Goal: Task Accomplishment & Management: Complete application form

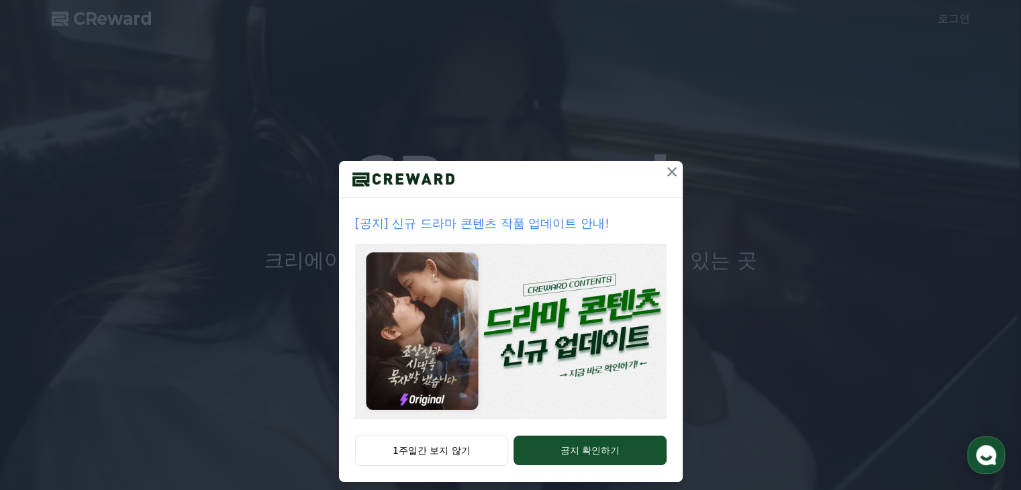
click at [667, 169] on icon at bounding box center [671, 171] width 9 height 9
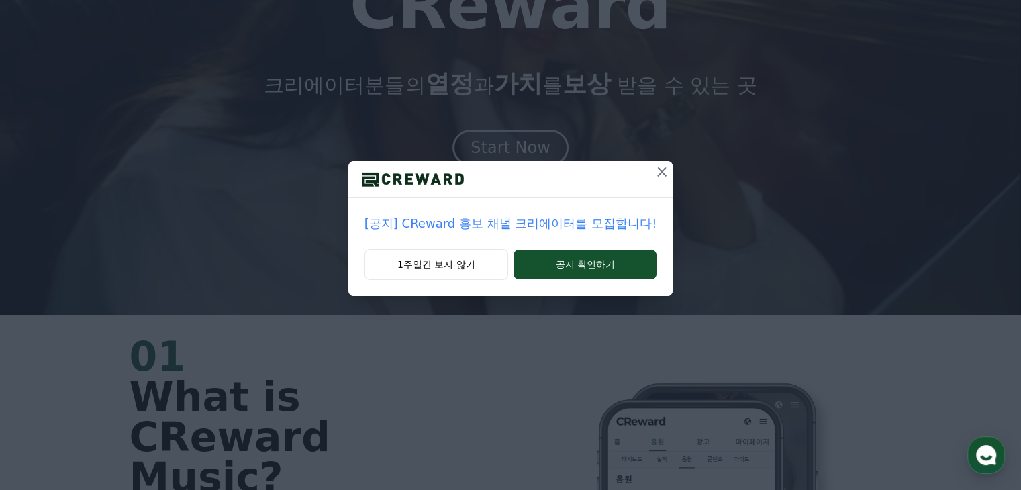
scroll to position [268, 0]
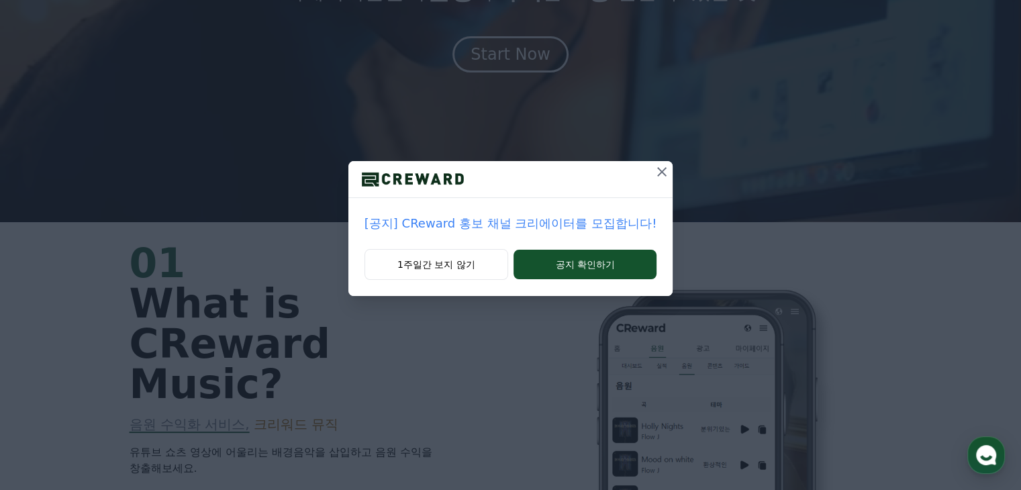
click at [654, 172] on icon at bounding box center [662, 172] width 16 height 16
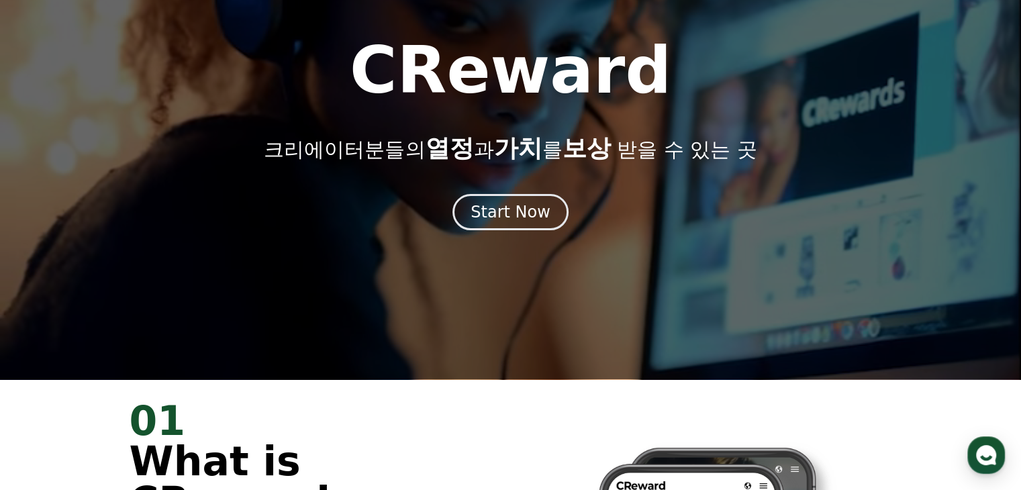
scroll to position [0, 0]
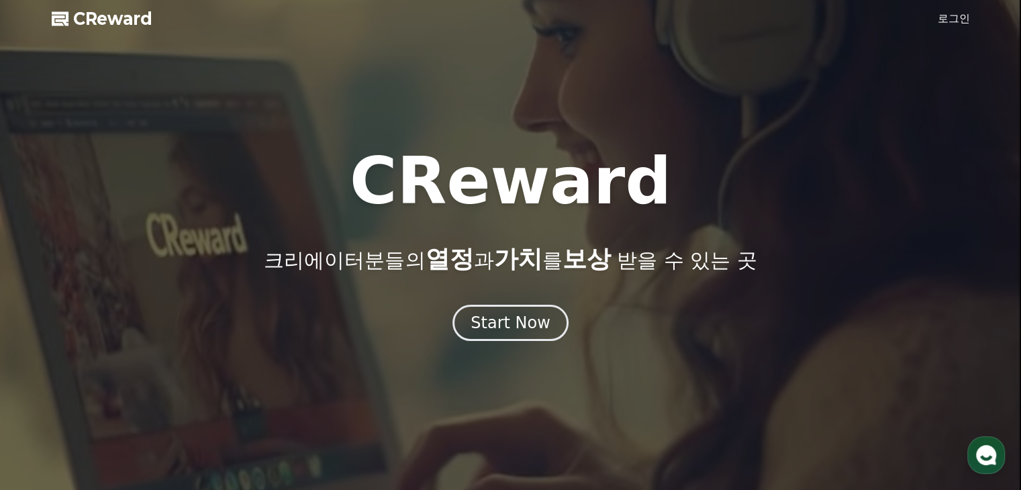
click at [954, 20] on link "로그인" at bounding box center [953, 19] width 32 height 16
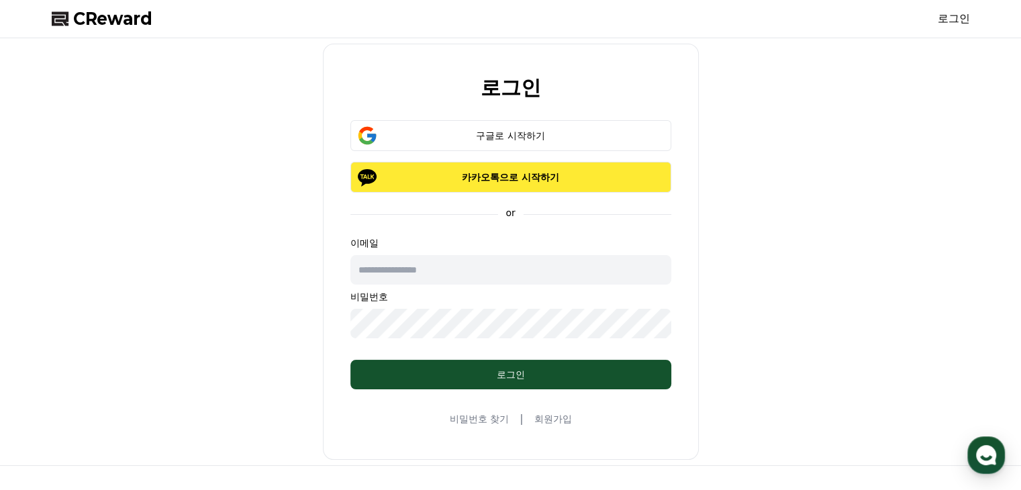
click at [553, 174] on p "카카오톡으로 시작하기" at bounding box center [511, 176] width 282 height 13
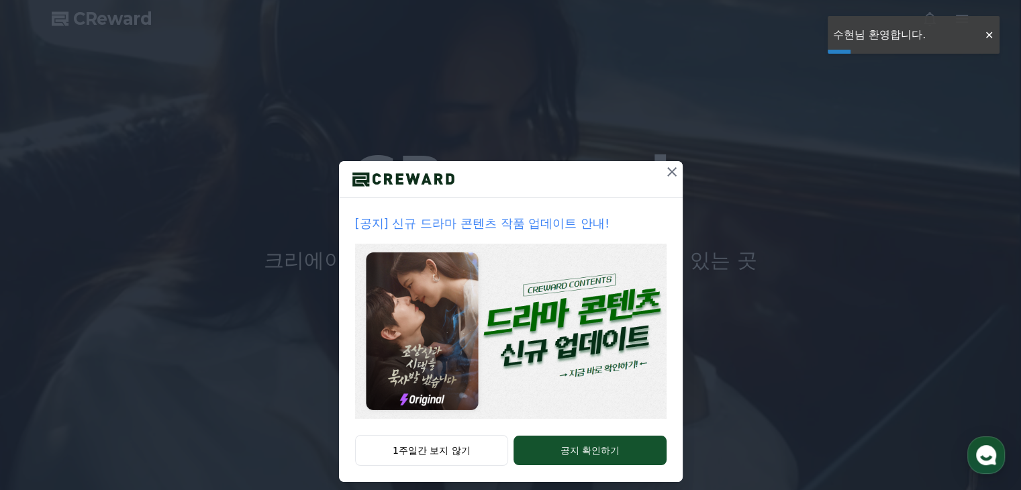
click at [668, 167] on icon at bounding box center [672, 172] width 16 height 16
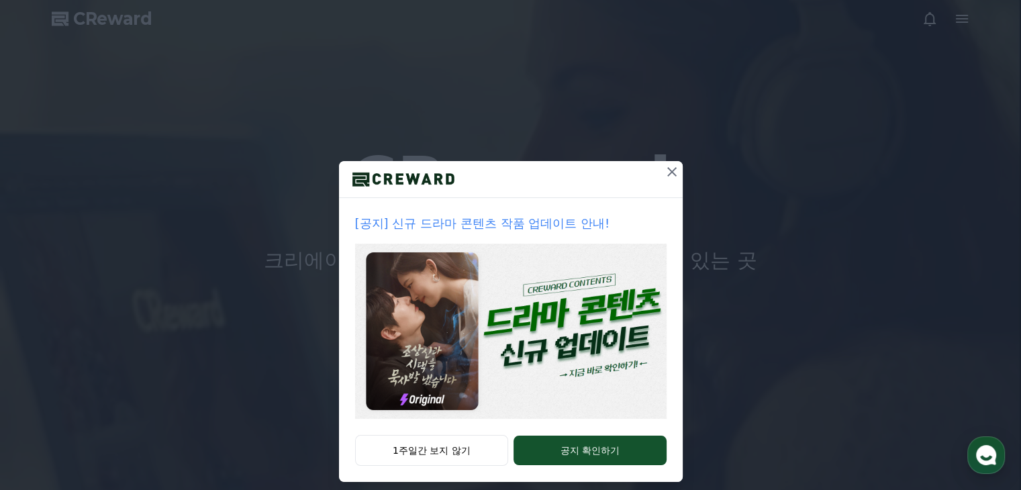
click at [666, 166] on icon at bounding box center [672, 172] width 16 height 16
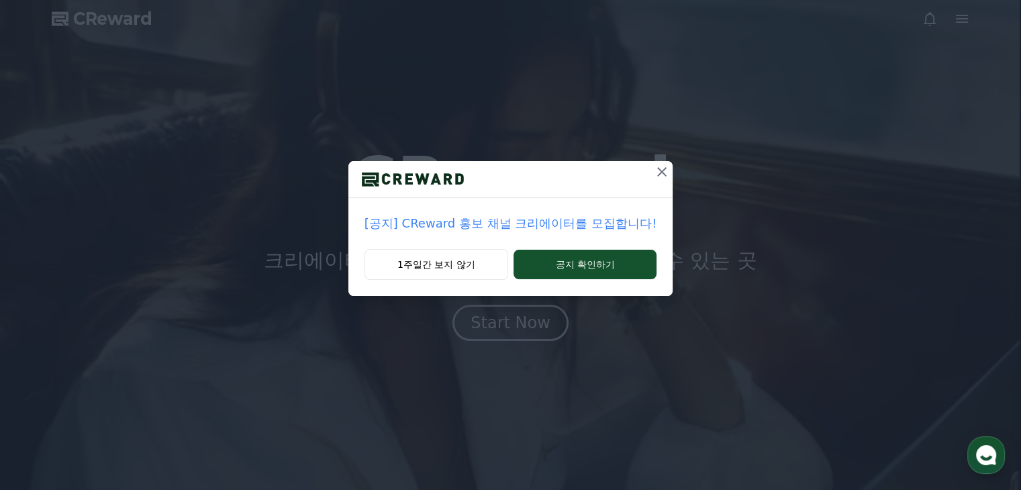
click at [659, 178] on icon at bounding box center [662, 172] width 16 height 16
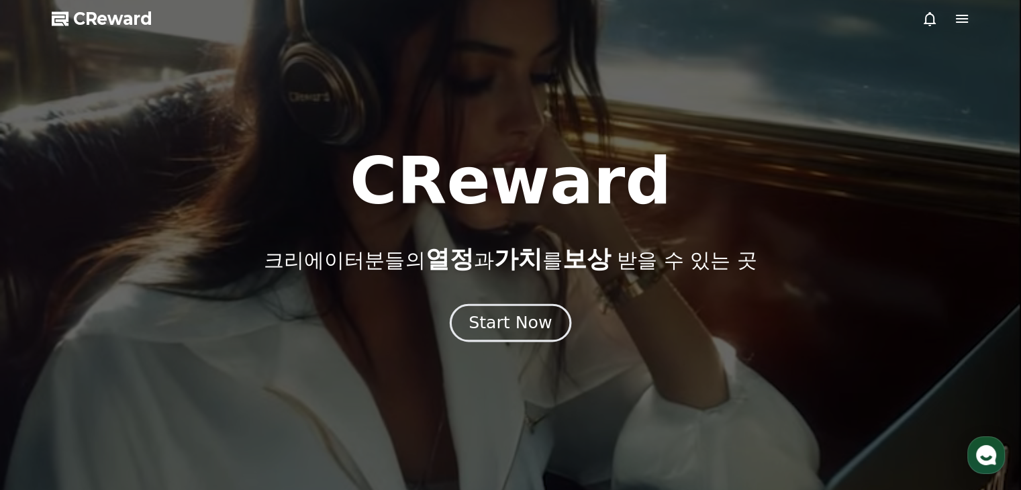
click at [519, 320] on div "Start Now" at bounding box center [509, 322] width 83 height 23
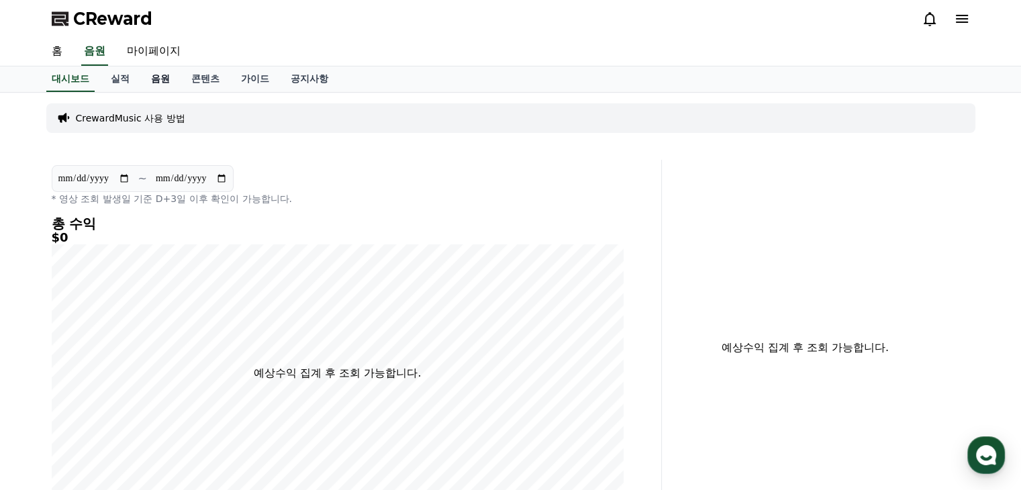
click at [164, 79] on link "음원" at bounding box center [160, 78] width 40 height 25
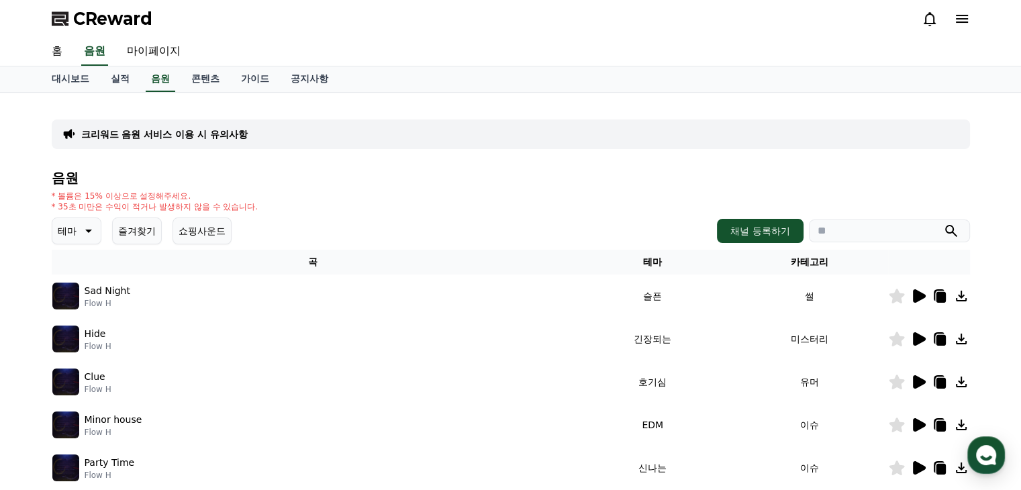
click at [914, 298] on icon at bounding box center [918, 295] width 13 height 13
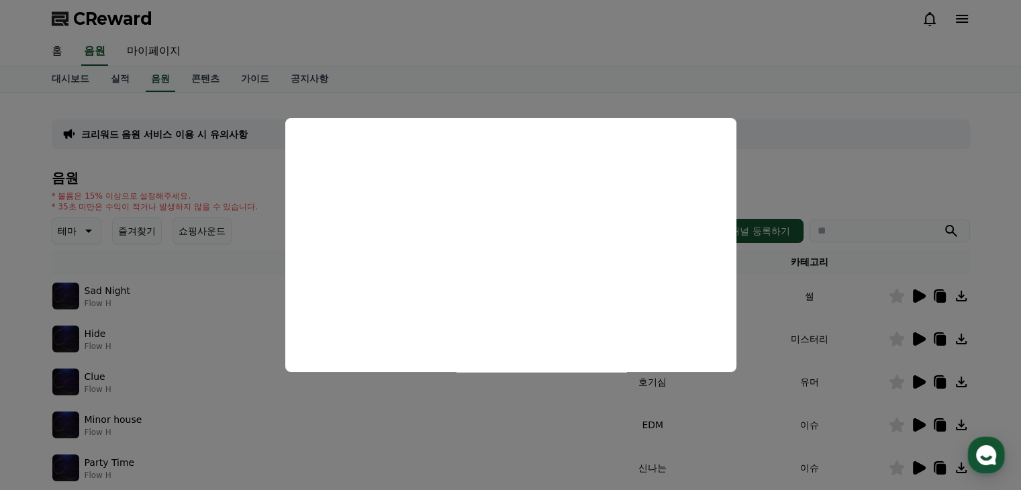
click at [779, 94] on button "close modal" at bounding box center [510, 245] width 1021 height 490
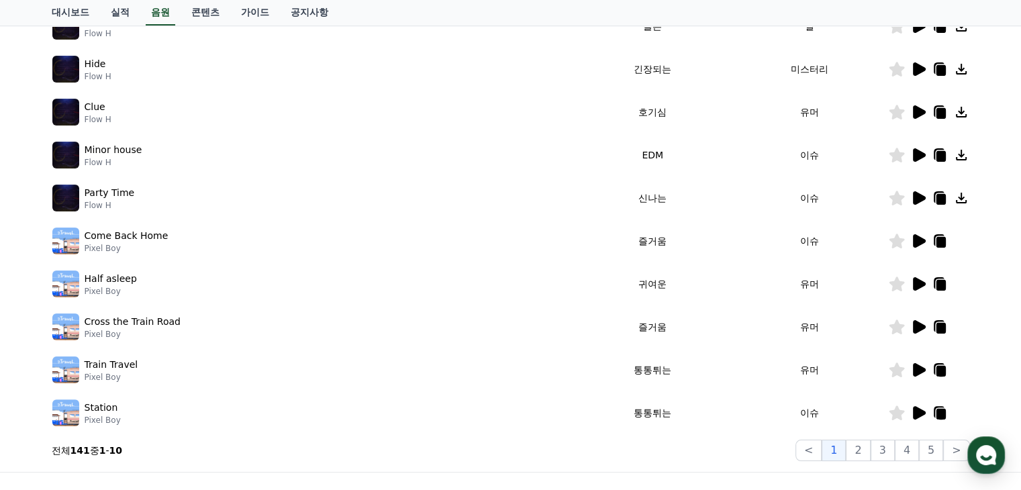
scroll to position [268, 0]
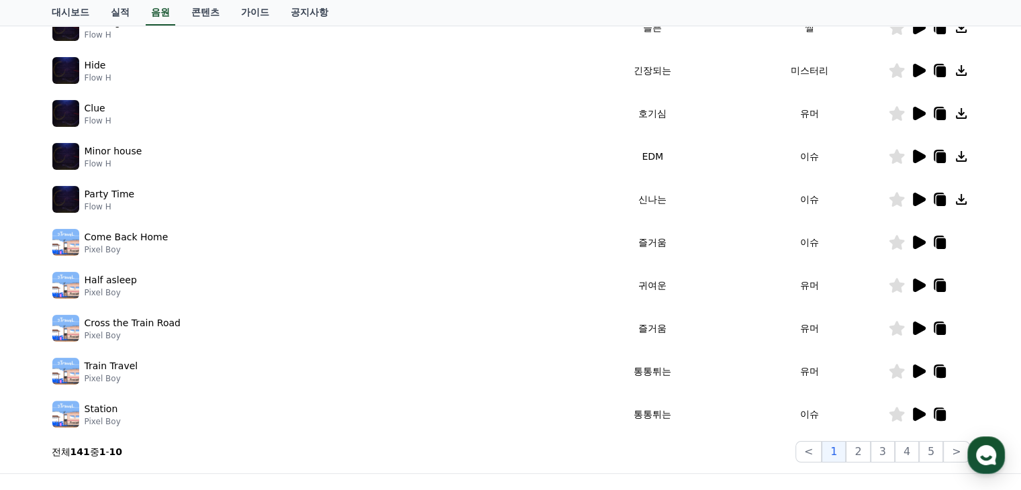
click at [914, 197] on icon at bounding box center [918, 199] width 13 height 13
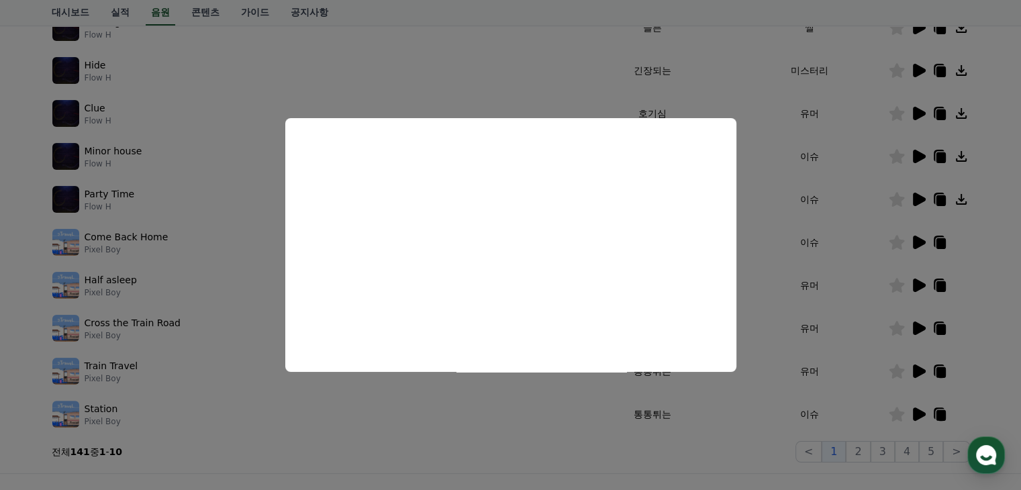
click at [543, 426] on button "close modal" at bounding box center [510, 245] width 1021 height 490
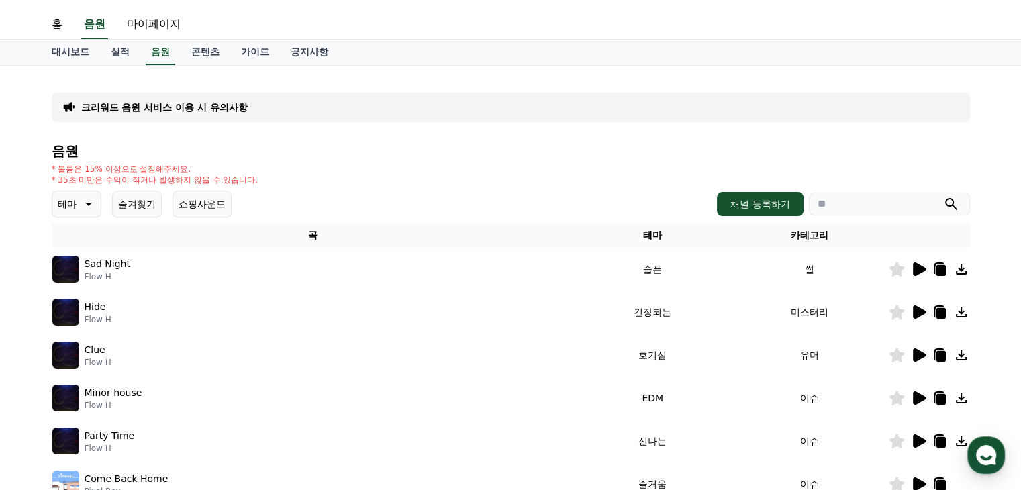
scroll to position [0, 0]
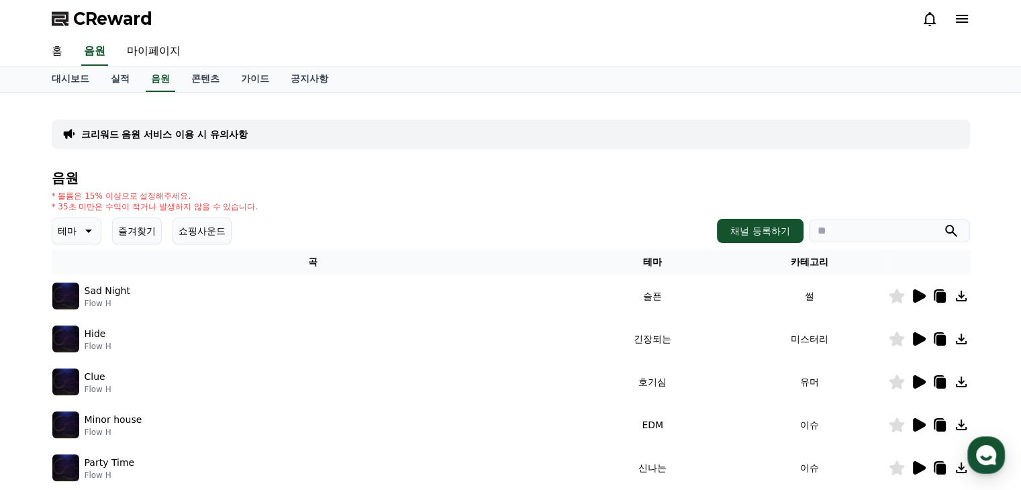
click at [827, 226] on input "search" at bounding box center [888, 230] width 161 height 23
type input "*"
click at [943, 223] on button "submit" at bounding box center [951, 231] width 16 height 16
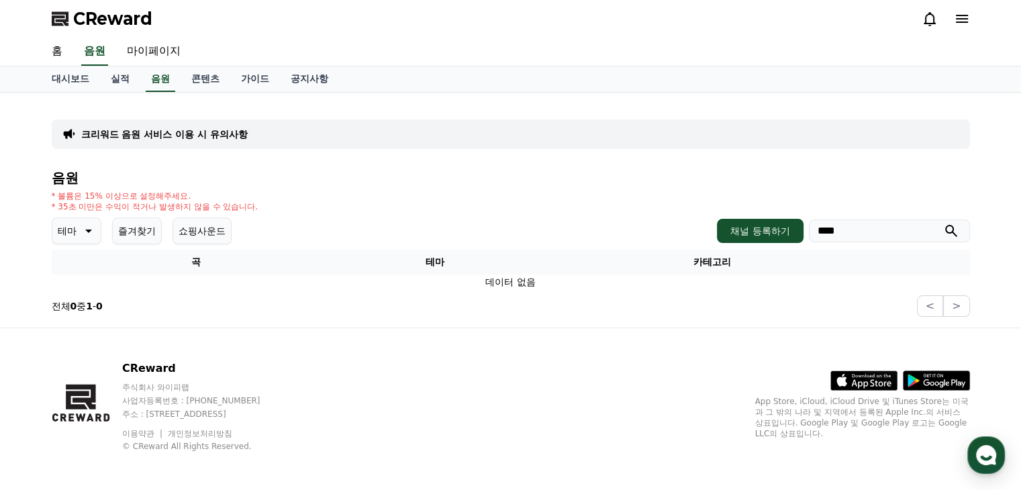
click at [943, 223] on button "submit" at bounding box center [951, 231] width 16 height 16
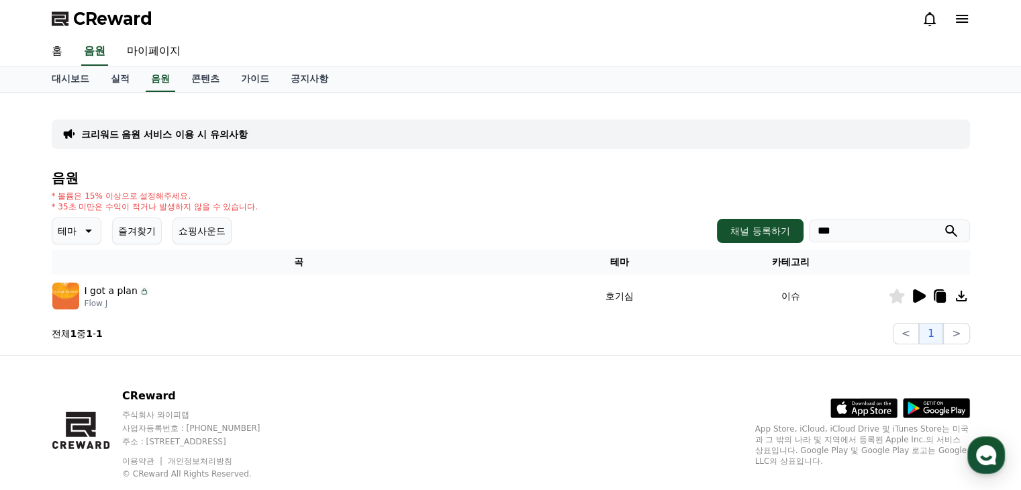
type input "***"
click at [943, 223] on button "submit" at bounding box center [951, 231] width 16 height 16
click at [156, 85] on link "음원" at bounding box center [161, 78] width 30 height 25
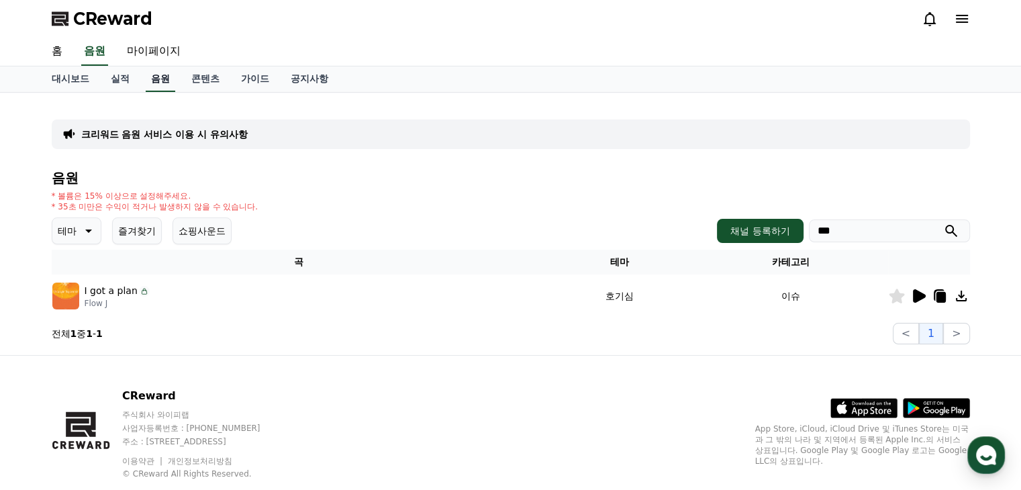
click at [156, 85] on link "음원" at bounding box center [161, 78] width 30 height 25
click at [160, 76] on link "음원" at bounding box center [161, 78] width 30 height 25
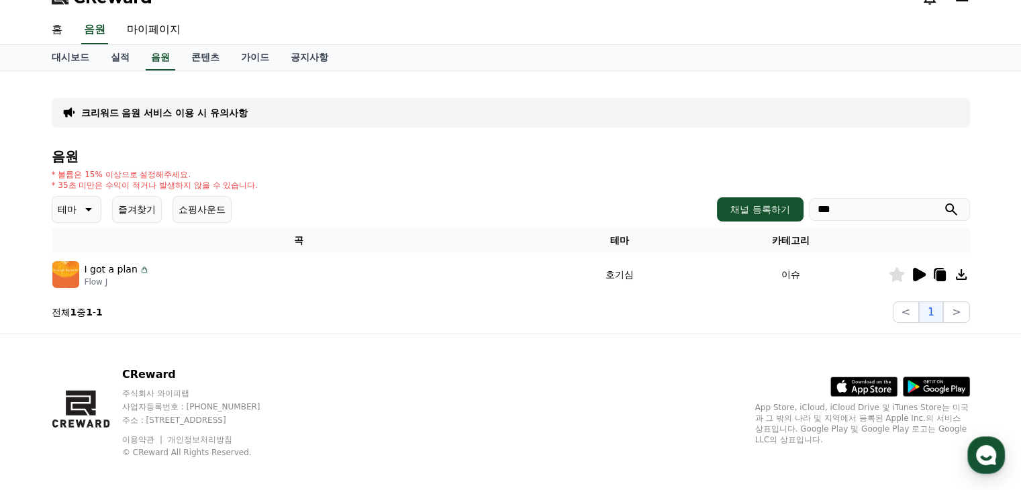
scroll to position [32, 0]
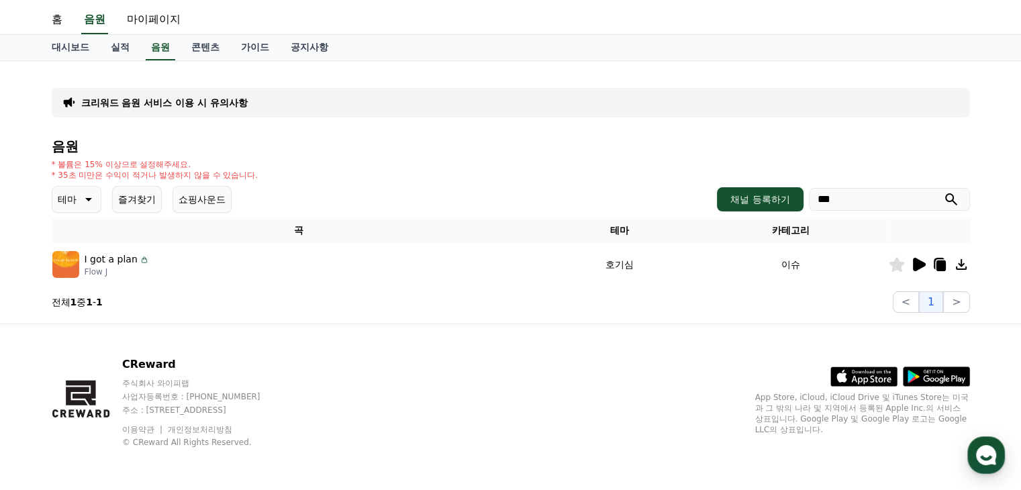
click at [922, 262] on icon at bounding box center [918, 264] width 13 height 13
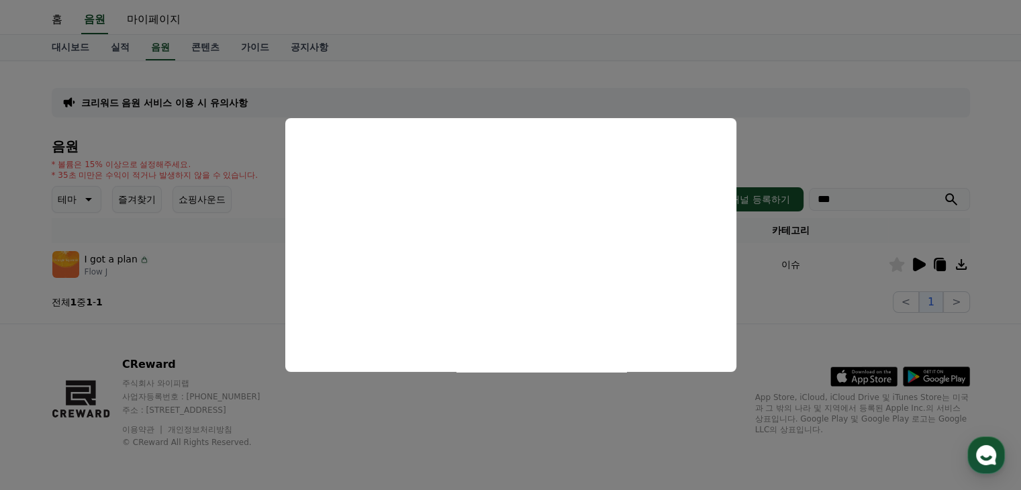
click at [772, 113] on button "close modal" at bounding box center [510, 245] width 1021 height 490
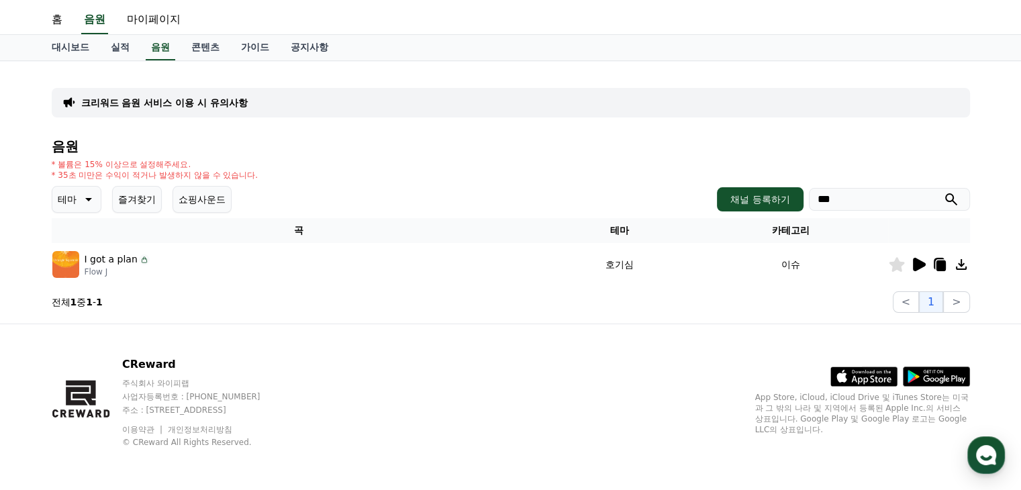
drag, startPoint x: 861, startPoint y: 203, endPoint x: 789, endPoint y: 212, distance: 73.0
click at [789, 212] on div "음원 * 볼륨은 15% 이상으로 설정해주세요. * 35초 미만은 수익이 적거나 발생하지 않을 수 있습니다. 테마 즐겨찾기 쇼핑사운드 채널 등록…" at bounding box center [511, 226] width 918 height 174
click at [163, 41] on link "음원" at bounding box center [161, 47] width 30 height 25
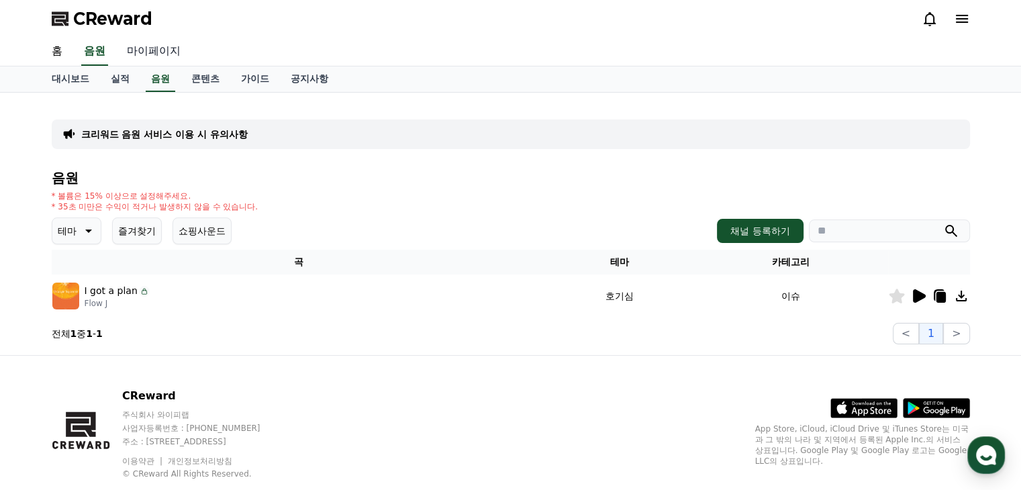
click at [167, 46] on link "마이페이지" at bounding box center [153, 52] width 75 height 28
select select "**********"
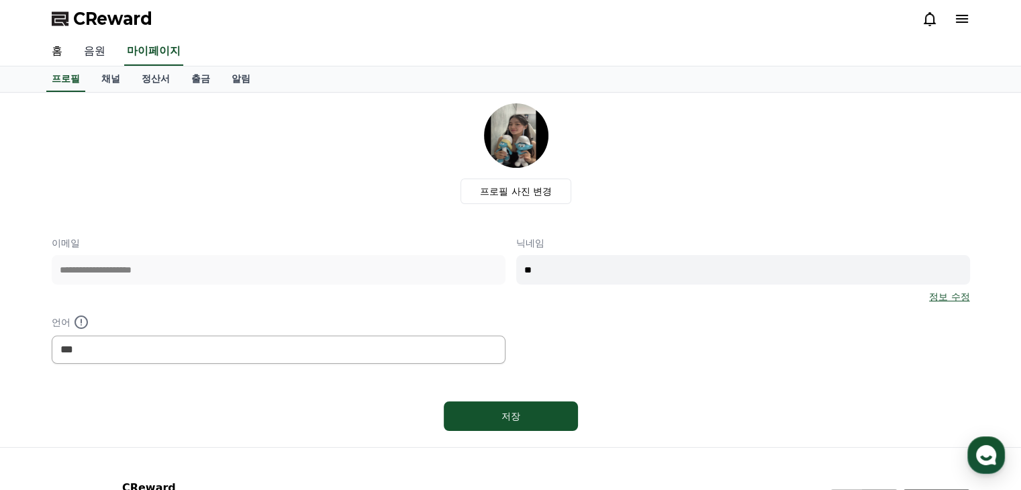
click at [88, 52] on link "음원" at bounding box center [94, 52] width 43 height 28
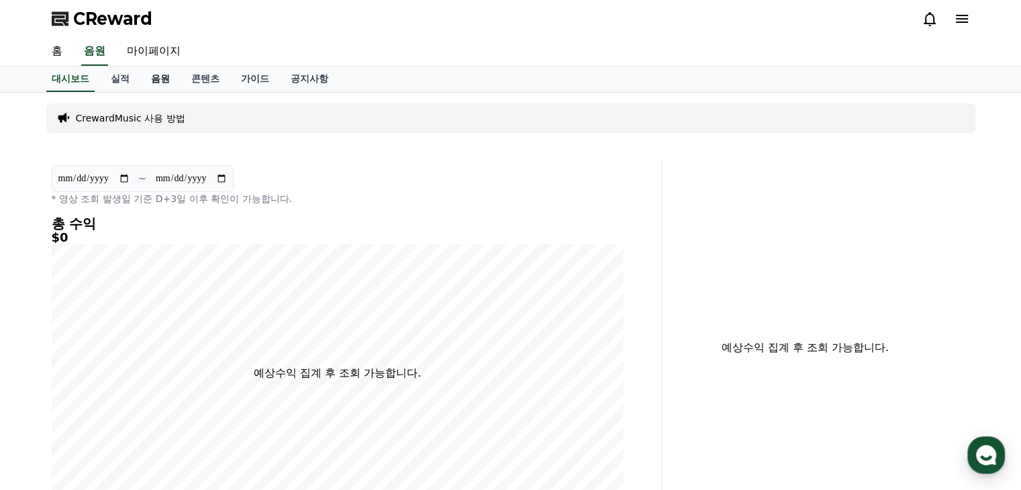
click at [160, 82] on link "음원" at bounding box center [160, 78] width 40 height 25
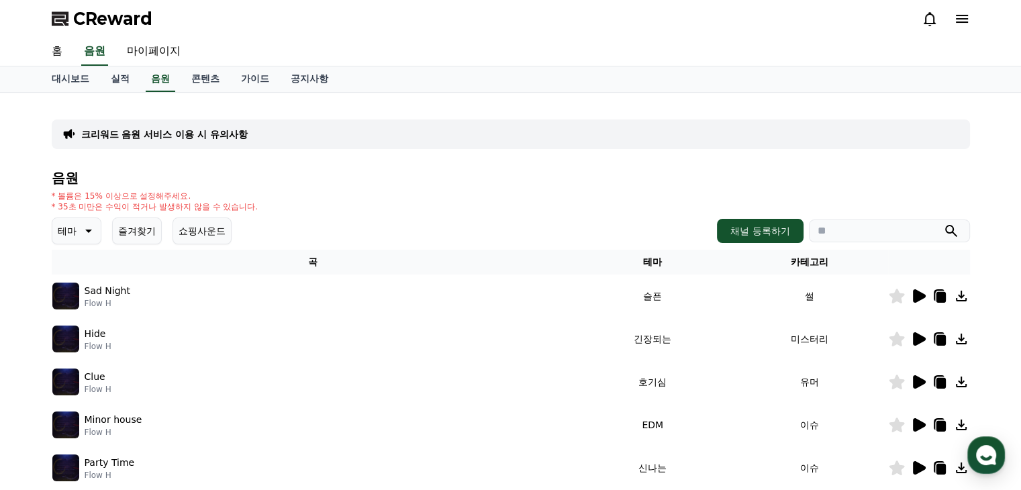
click at [84, 225] on icon at bounding box center [87, 231] width 16 height 16
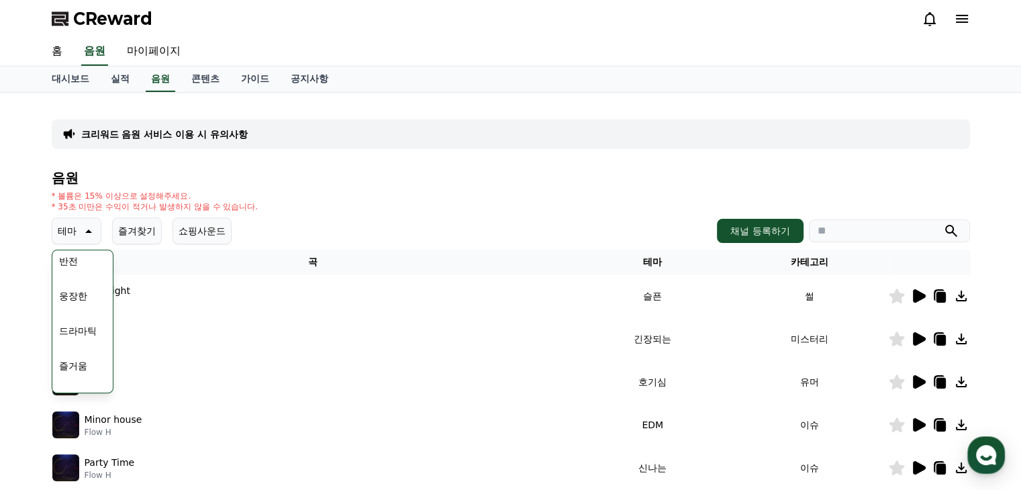
scroll to position [335, 0]
click at [91, 314] on button "분위기있는" at bounding box center [83, 315] width 58 height 30
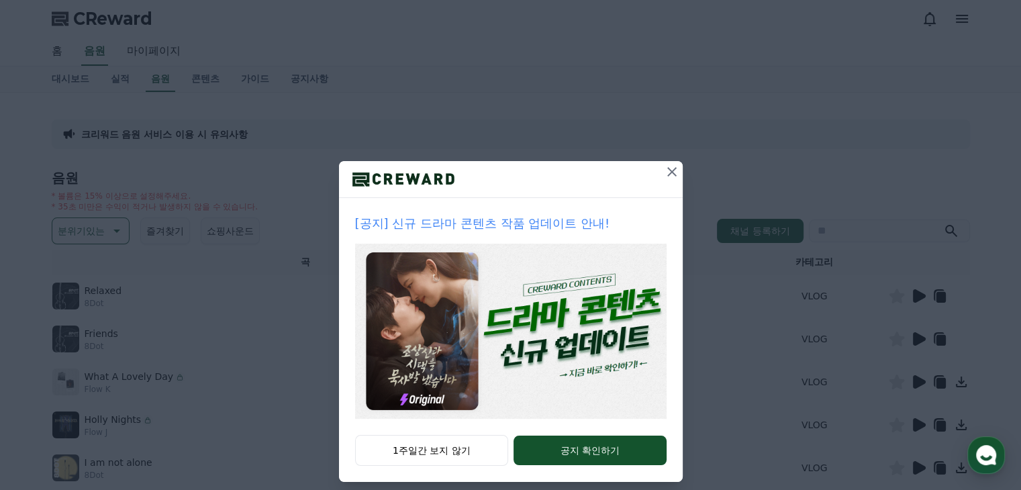
click at [670, 172] on icon at bounding box center [672, 172] width 16 height 16
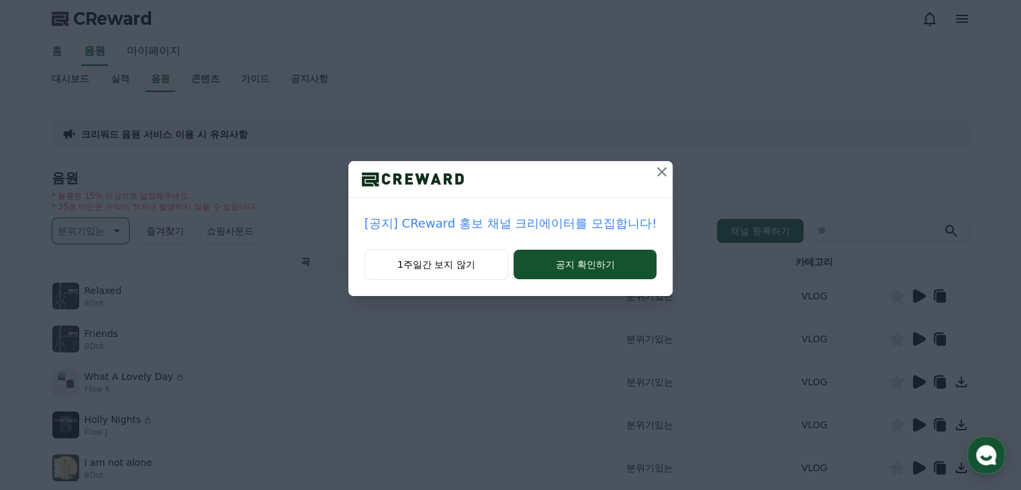
click at [665, 170] on icon at bounding box center [662, 172] width 16 height 16
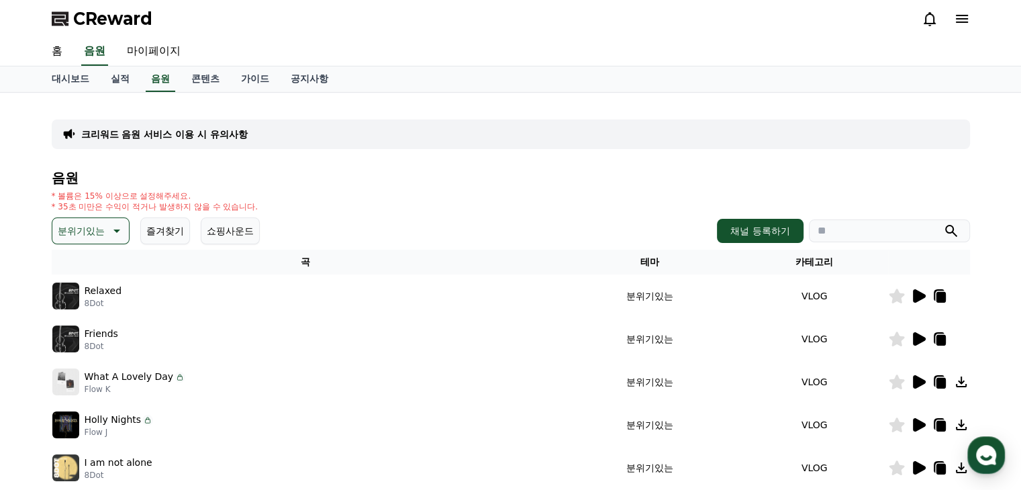
click at [80, 229] on p "분위기있는" at bounding box center [81, 230] width 47 height 19
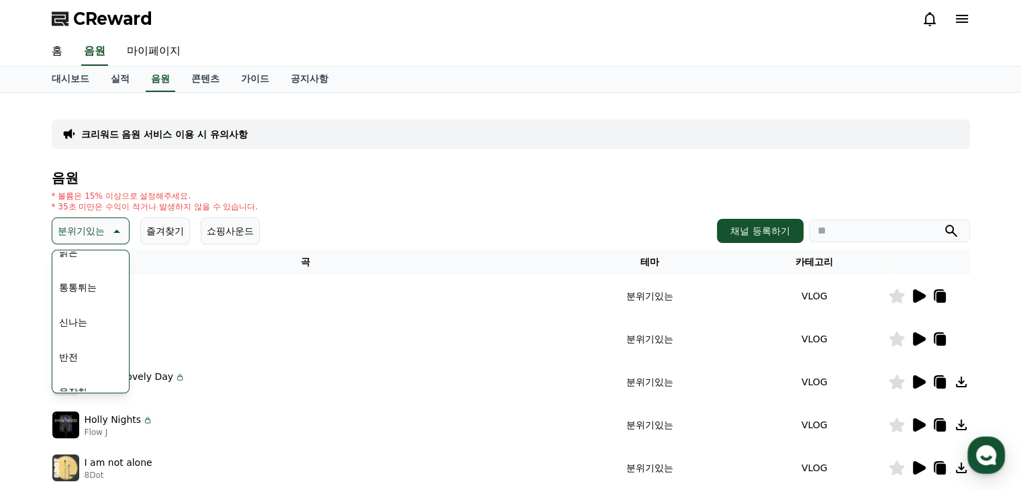
scroll to position [134, 0]
click at [84, 301] on button "통통튀는" at bounding box center [78, 307] width 48 height 30
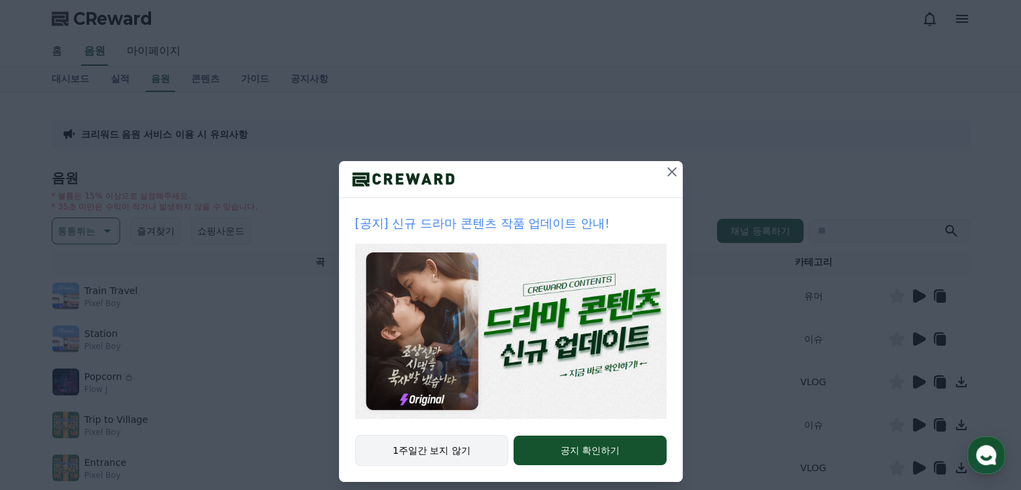
click at [453, 454] on button "1주일간 보지 않기" at bounding box center [432, 450] width 154 height 31
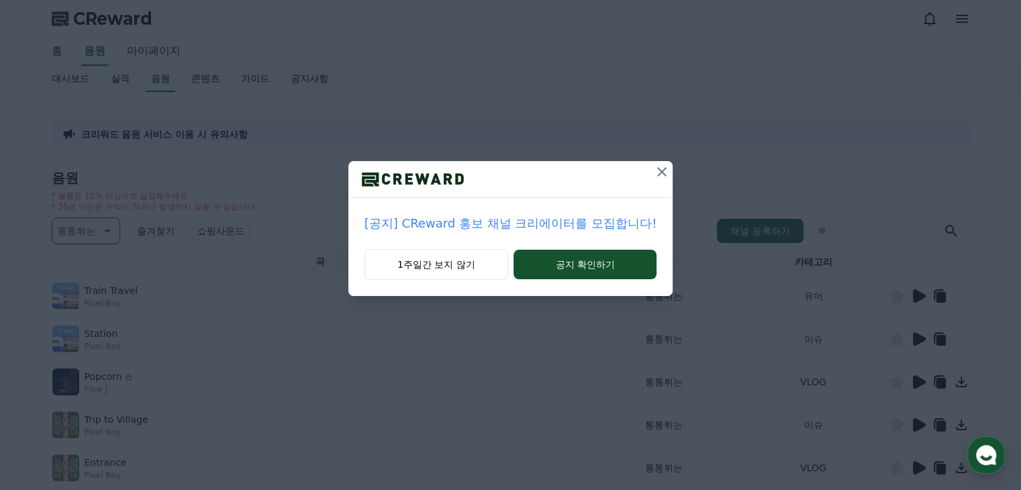
click at [658, 173] on icon at bounding box center [662, 172] width 16 height 16
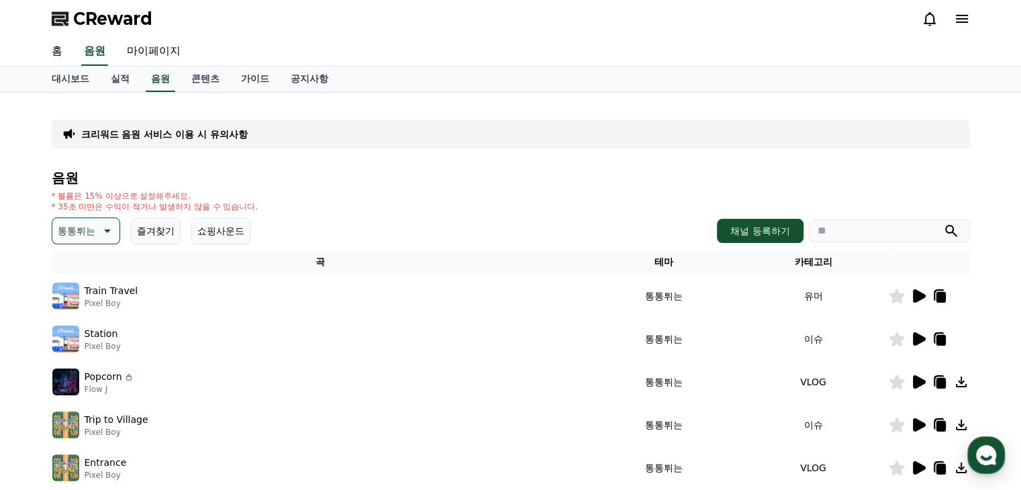
click at [921, 291] on icon at bounding box center [918, 296] width 16 height 16
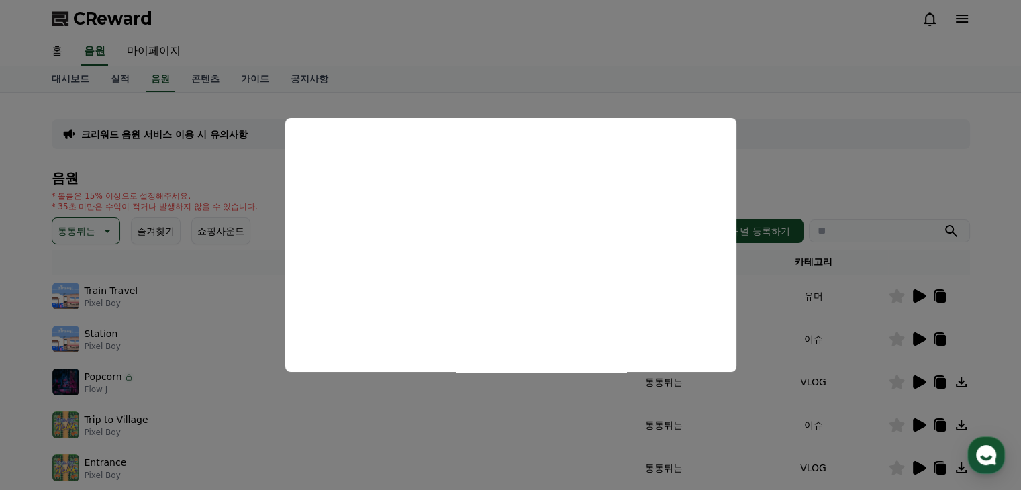
click at [816, 182] on button "close modal" at bounding box center [510, 245] width 1021 height 490
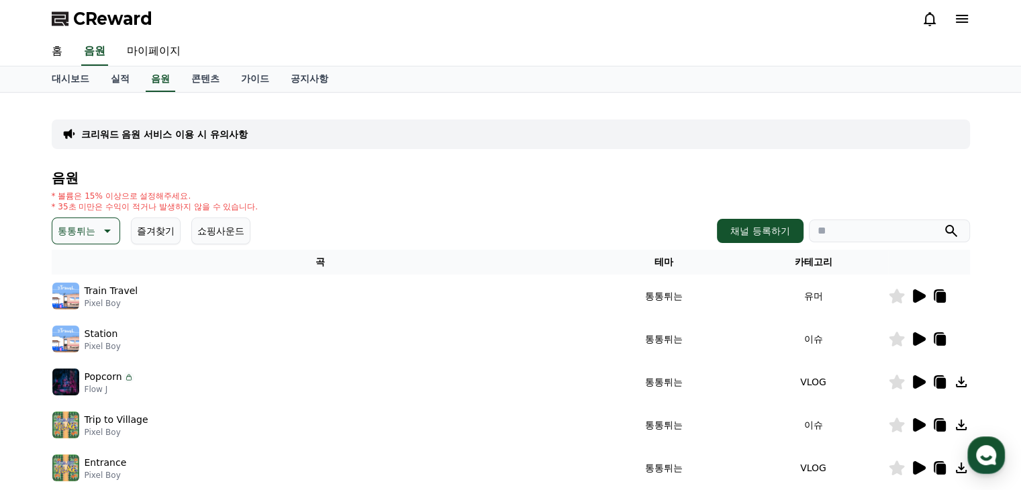
click at [85, 232] on p "통통튀는" at bounding box center [77, 230] width 38 height 19
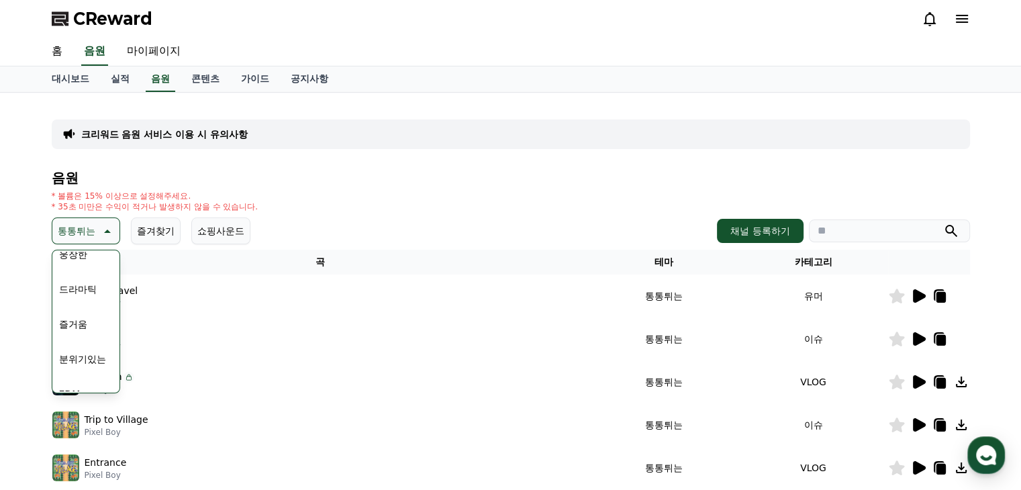
scroll to position [268, 0]
click at [88, 307] on button "드라마틱" at bounding box center [78, 312] width 48 height 30
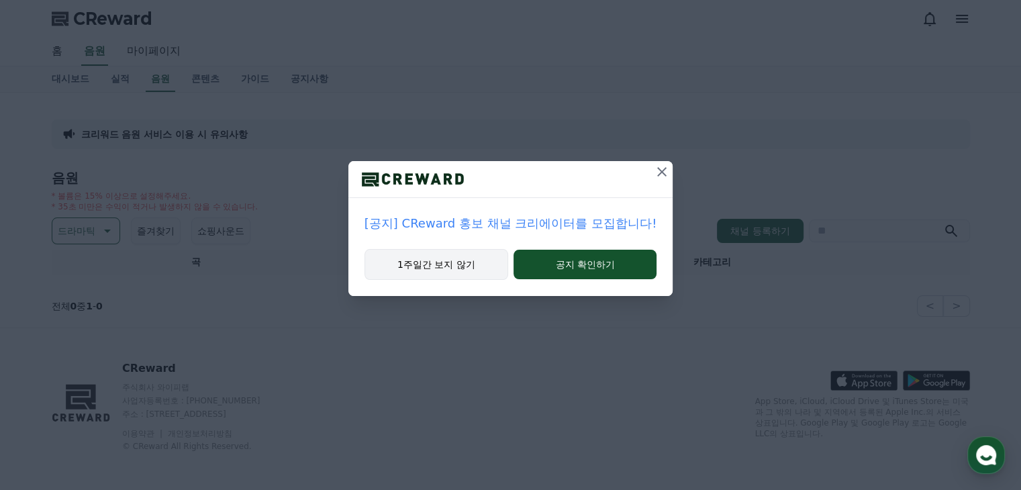
click at [444, 270] on button "1주일간 보지 않기" at bounding box center [436, 264] width 144 height 31
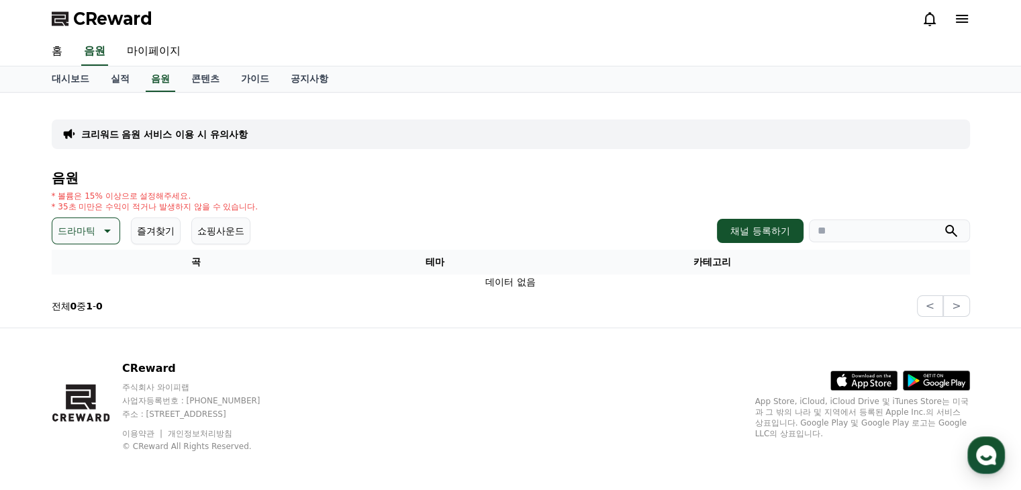
click at [99, 233] on icon at bounding box center [106, 231] width 16 height 16
click at [227, 226] on button "쇼핑사운드" at bounding box center [220, 230] width 59 height 27
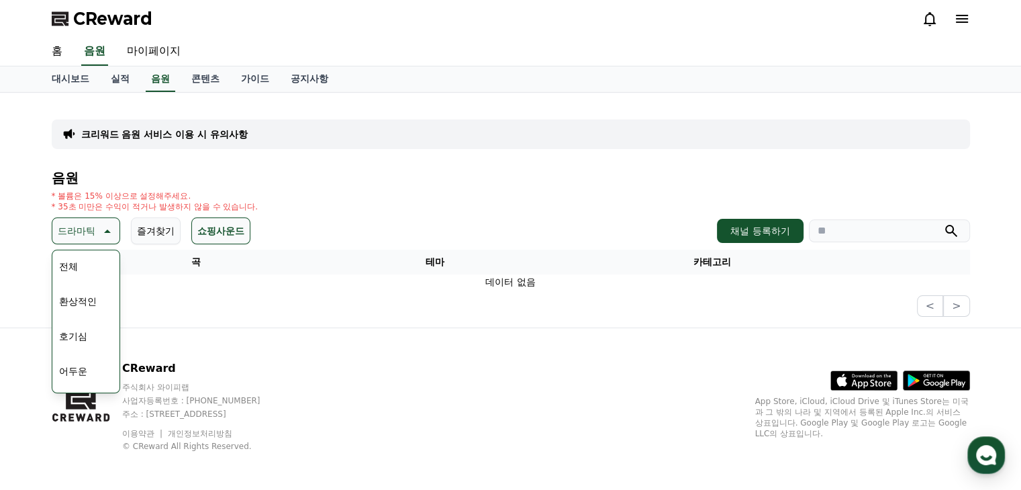
click at [222, 231] on button "쇼핑사운드" at bounding box center [220, 230] width 59 height 27
click at [213, 227] on button "쇼핑사운드" at bounding box center [220, 230] width 59 height 27
click at [95, 236] on button "드라마틱" at bounding box center [86, 230] width 68 height 27
click at [99, 231] on icon at bounding box center [106, 231] width 16 height 16
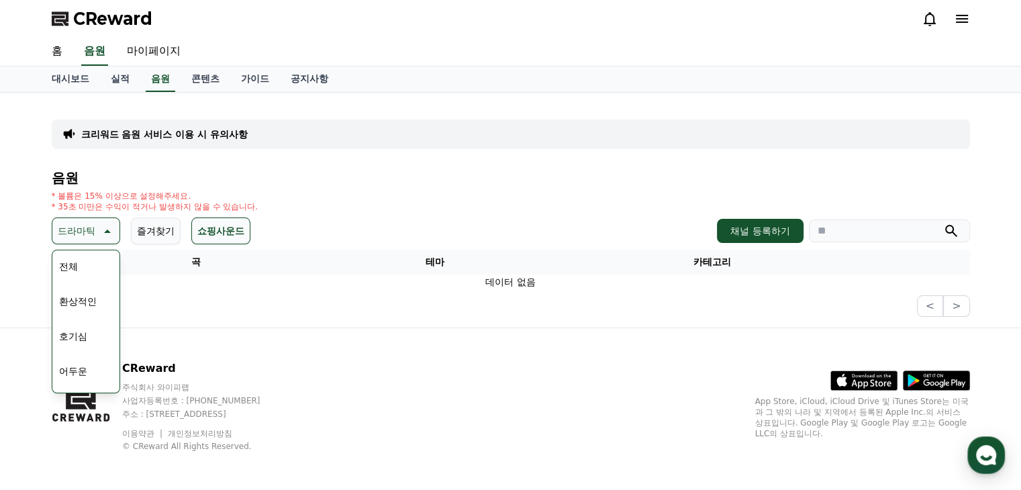
drag, startPoint x: 64, startPoint y: 273, endPoint x: 78, endPoint y: 272, distance: 13.5
click at [64, 272] on button "전체" at bounding box center [69, 267] width 30 height 30
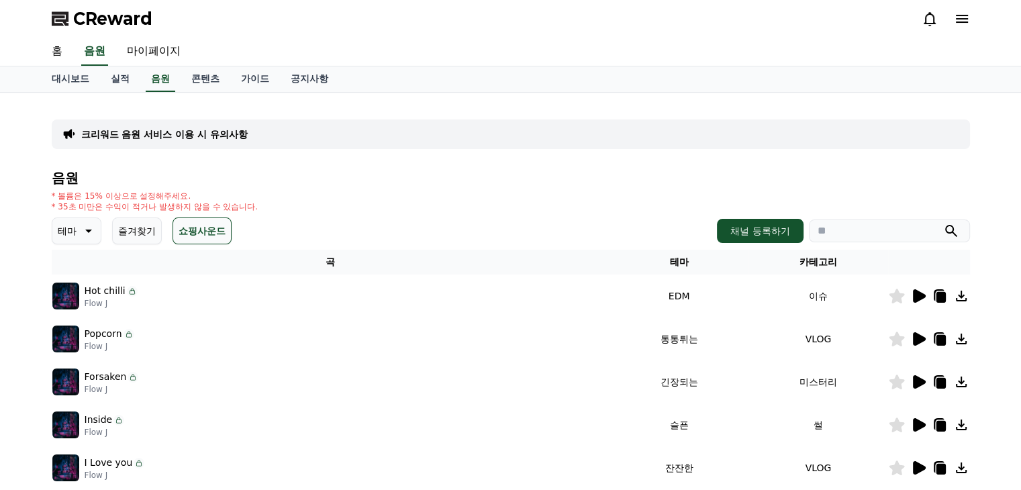
click at [204, 236] on button "쇼핑사운드" at bounding box center [201, 230] width 59 height 27
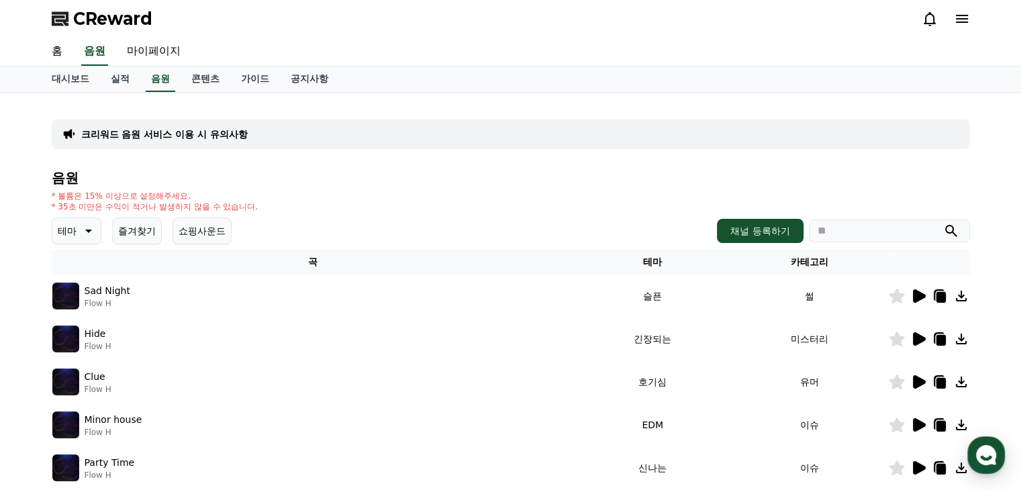
click at [923, 293] on icon at bounding box center [918, 296] width 16 height 16
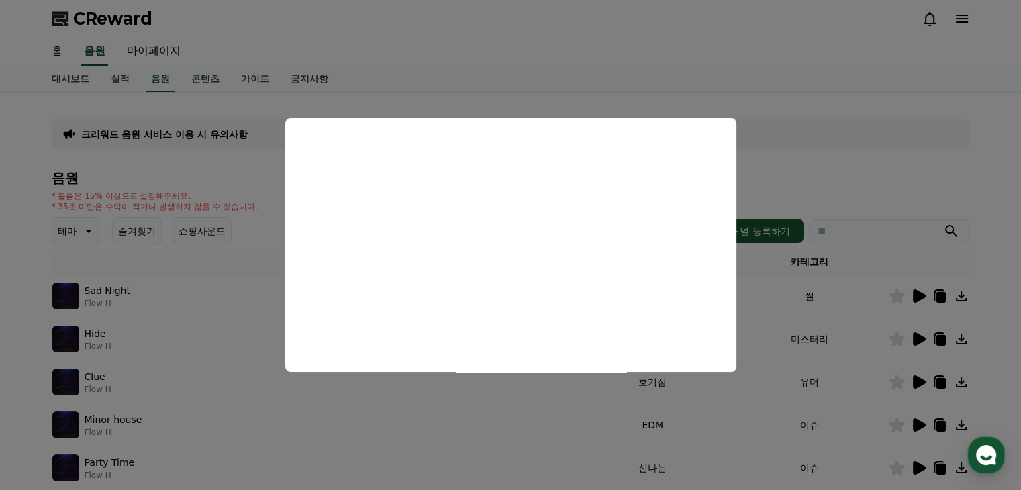
click at [792, 277] on button "close modal" at bounding box center [510, 245] width 1021 height 490
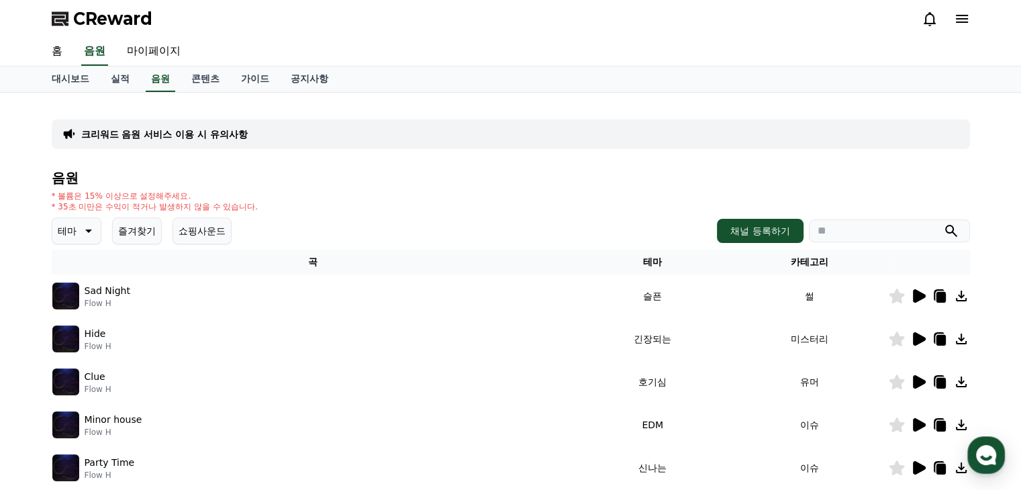
click at [923, 339] on icon at bounding box center [918, 338] width 13 height 13
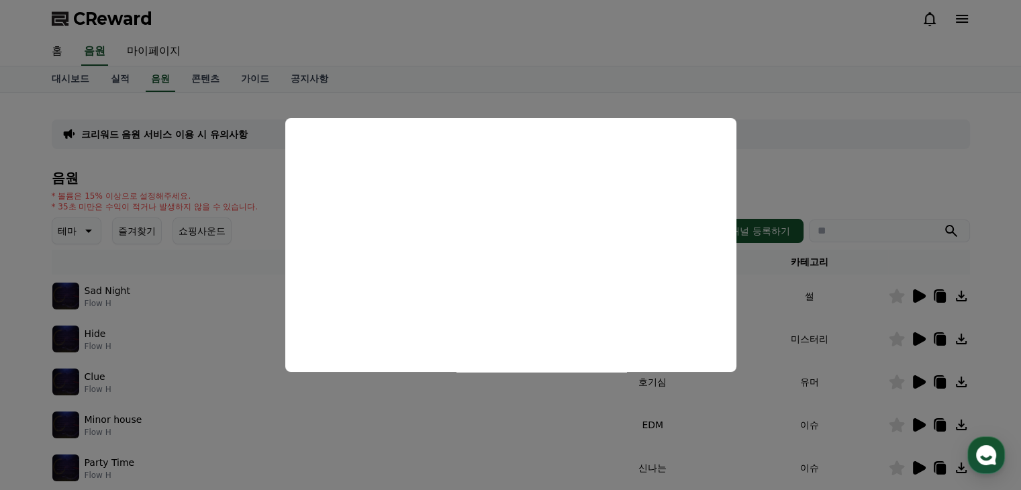
click at [786, 314] on button "close modal" at bounding box center [510, 245] width 1021 height 490
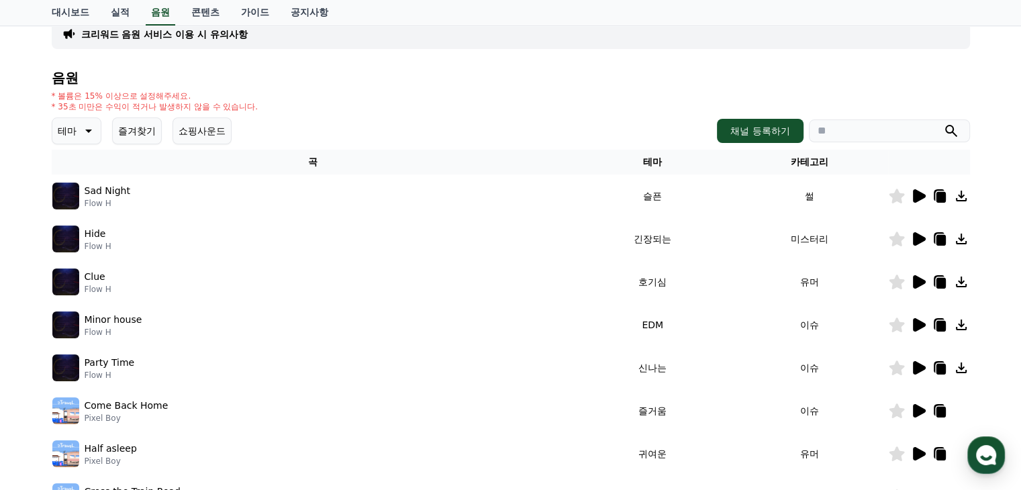
scroll to position [134, 0]
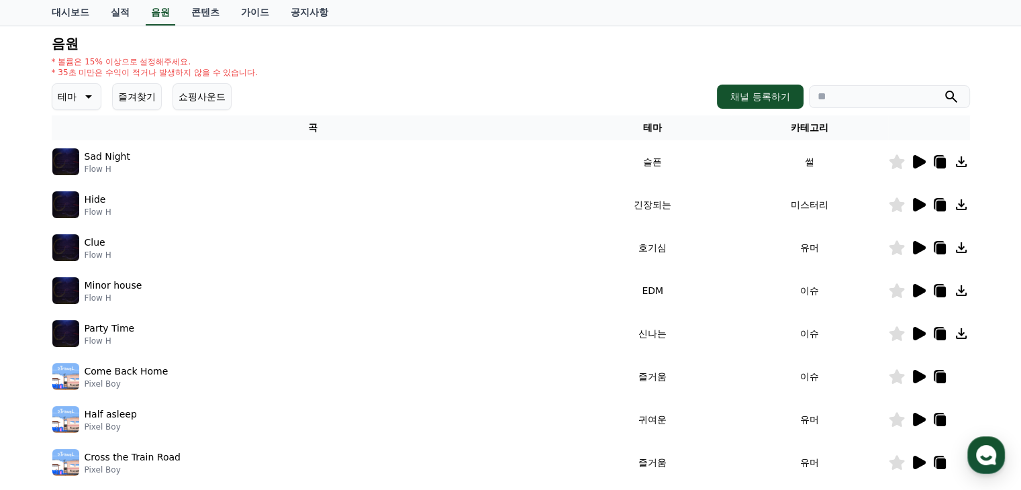
click at [915, 296] on icon at bounding box center [918, 290] width 16 height 16
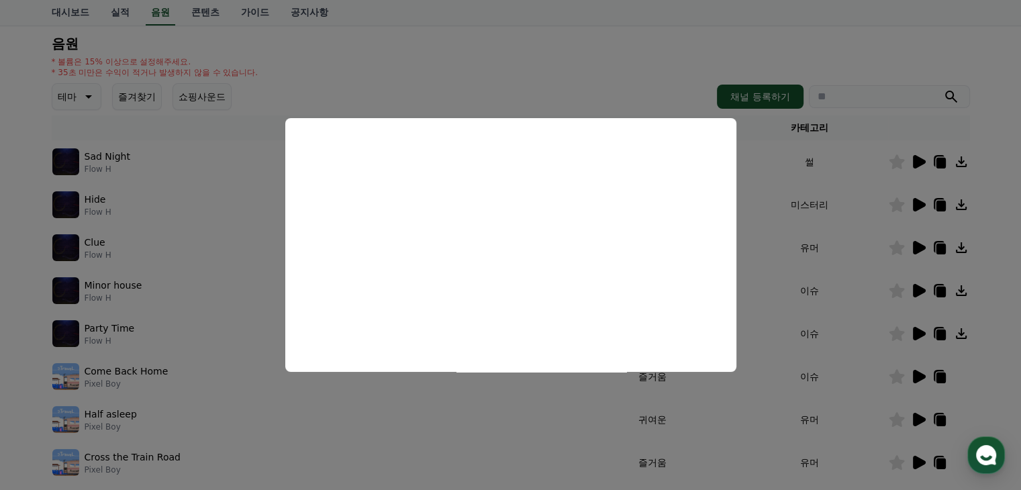
click at [770, 172] on button "close modal" at bounding box center [510, 245] width 1021 height 490
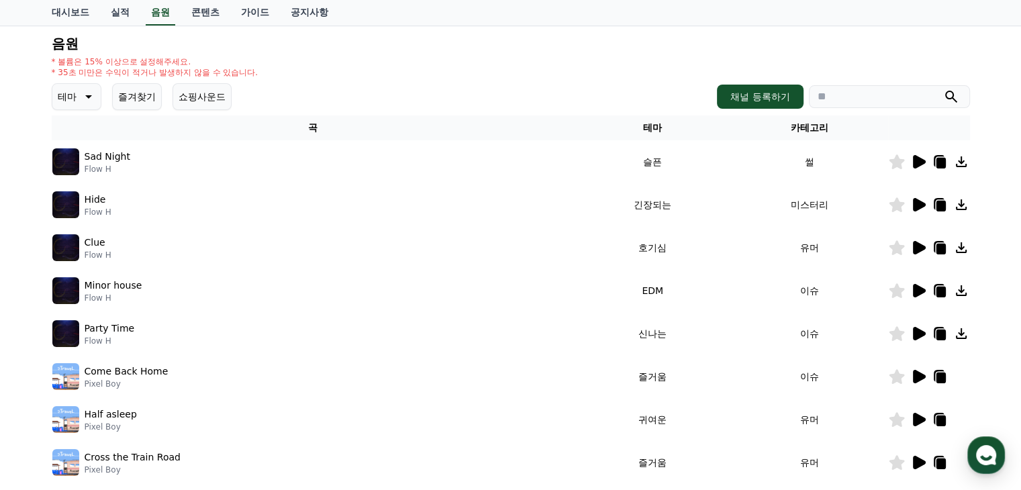
click at [227, 92] on button "쇼핑사운드" at bounding box center [201, 96] width 59 height 27
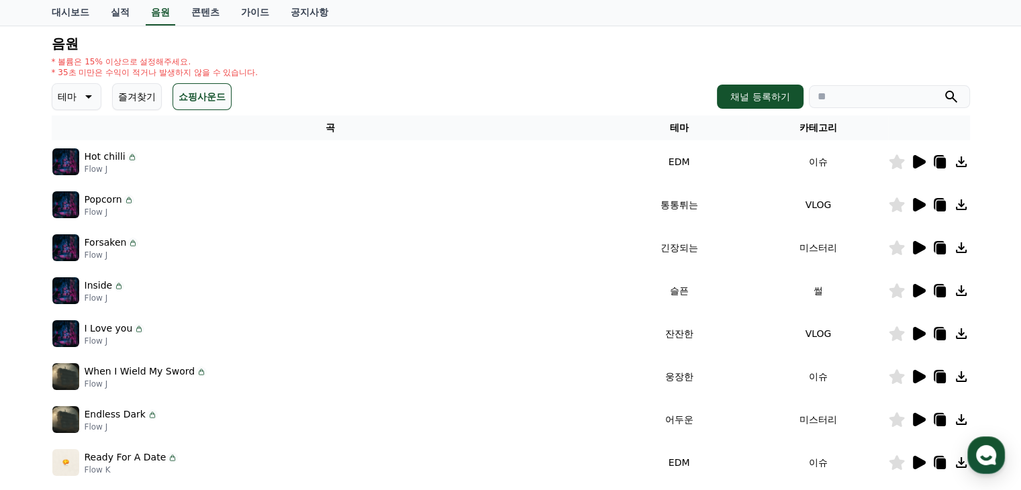
click at [207, 103] on button "쇼핑사운드" at bounding box center [201, 96] width 59 height 27
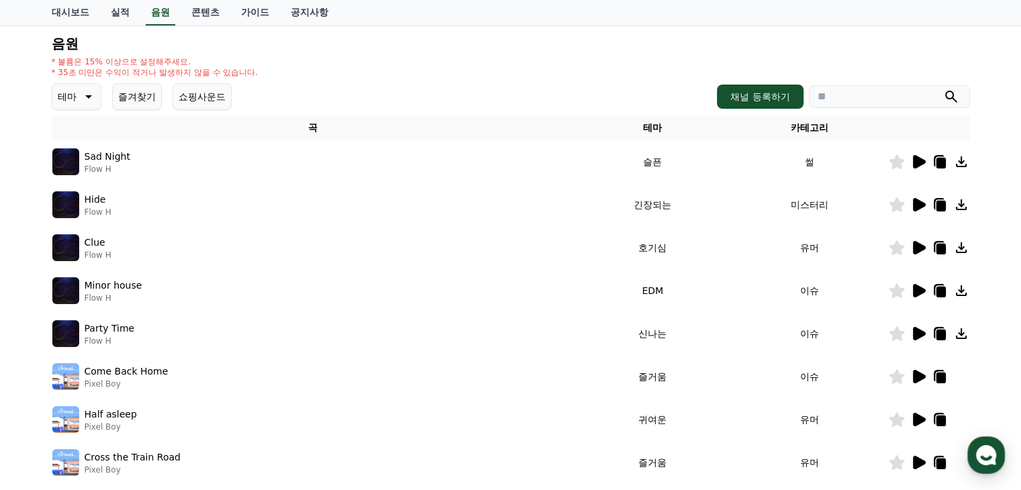
click at [207, 103] on button "쇼핑사운드" at bounding box center [201, 96] width 59 height 27
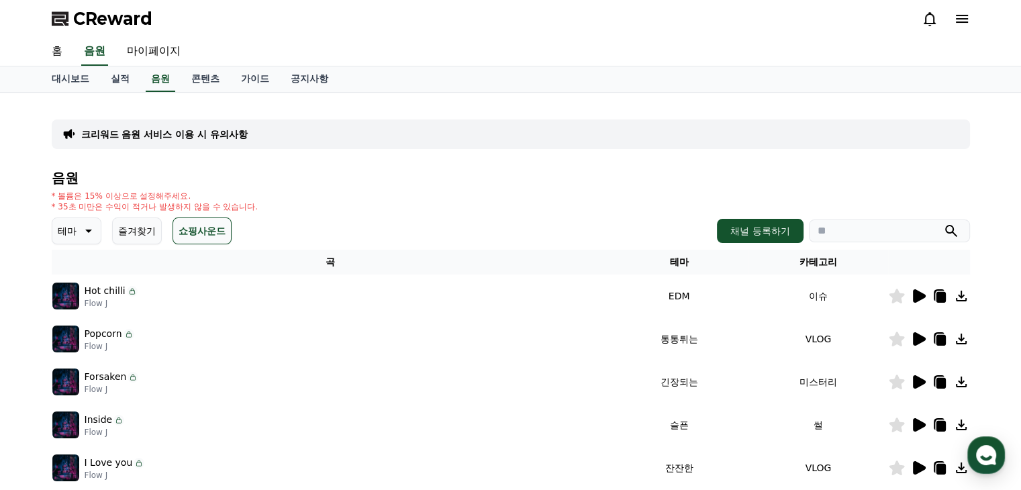
click at [213, 217] on button "쇼핑사운드" at bounding box center [201, 230] width 59 height 27
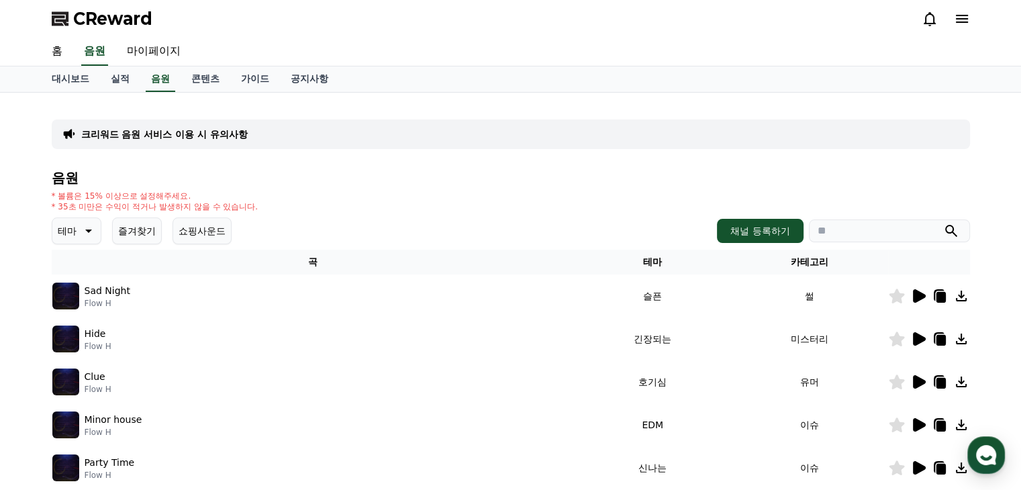
click at [74, 221] on p "테마" at bounding box center [67, 230] width 19 height 19
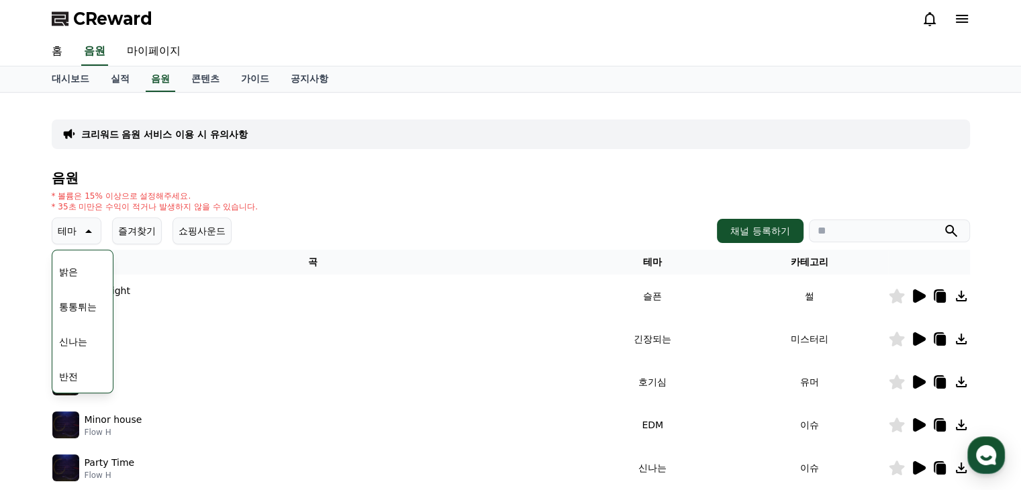
scroll to position [201, 0]
click at [82, 280] on button "신나는" at bounding box center [73, 275] width 39 height 30
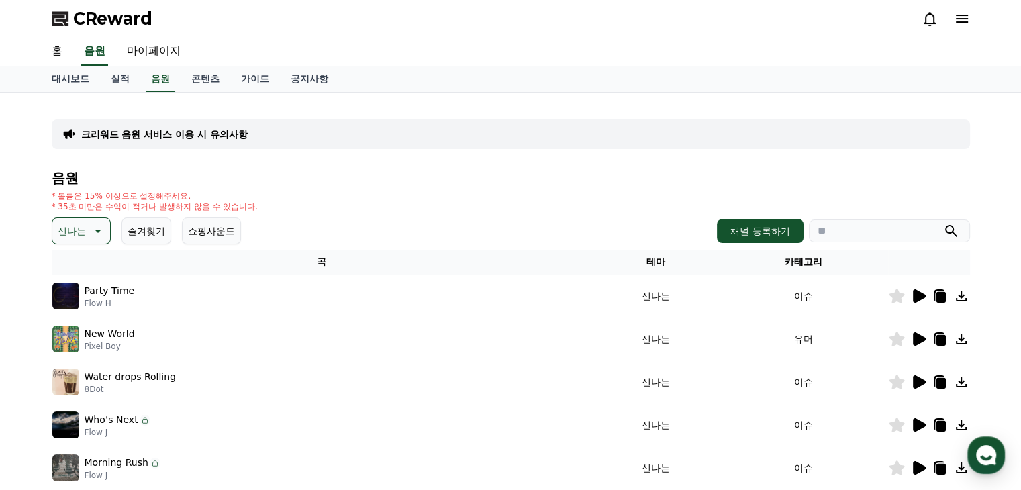
scroll to position [134, 0]
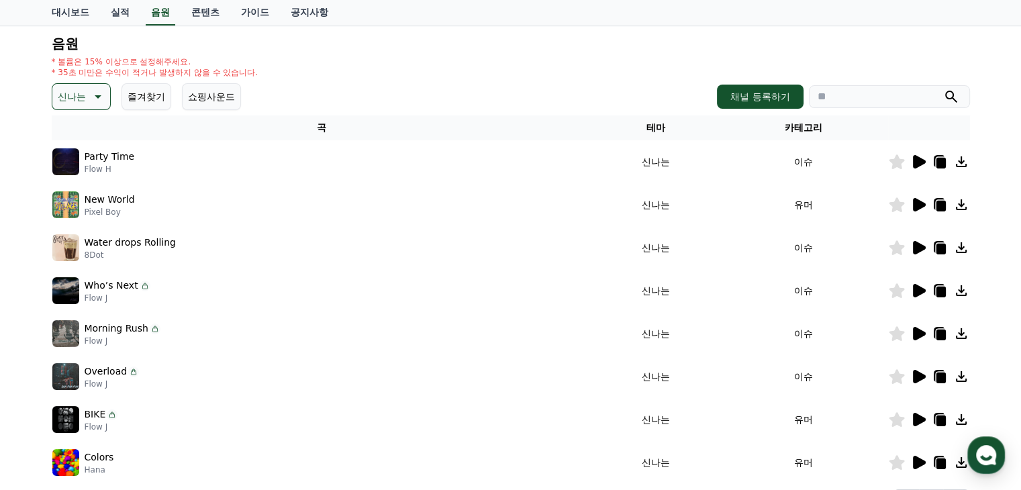
click at [918, 245] on icon at bounding box center [918, 247] width 13 height 13
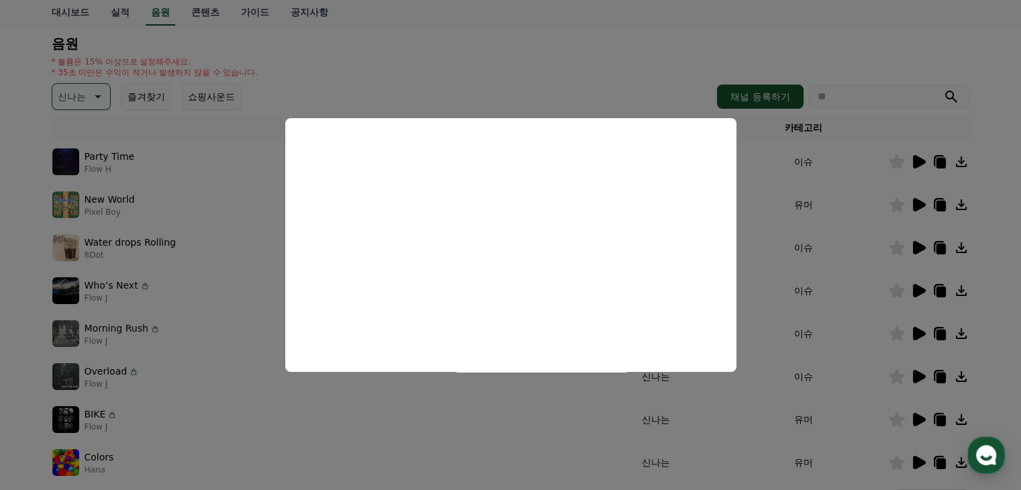
click at [790, 220] on button "close modal" at bounding box center [510, 245] width 1021 height 490
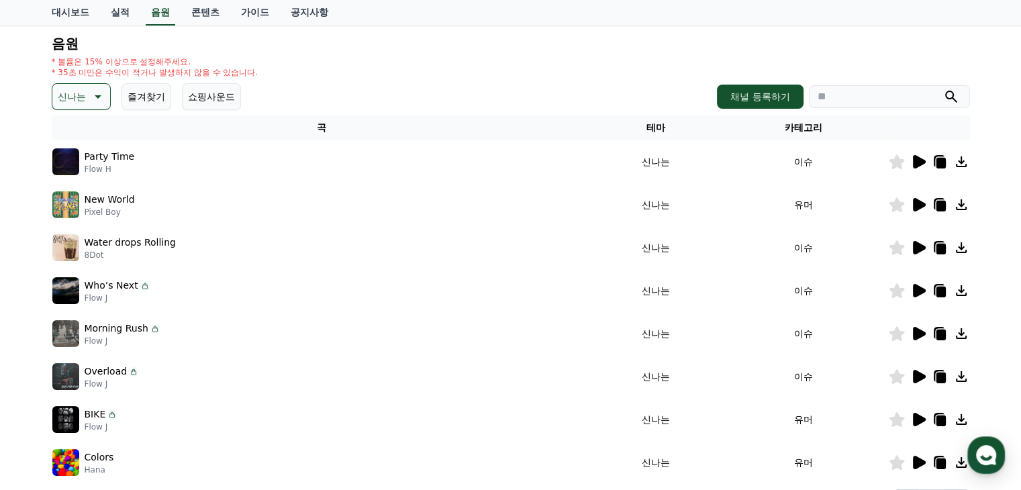
click at [91, 96] on icon at bounding box center [97, 97] width 16 height 16
click at [78, 132] on button "밝은" at bounding box center [69, 138] width 30 height 30
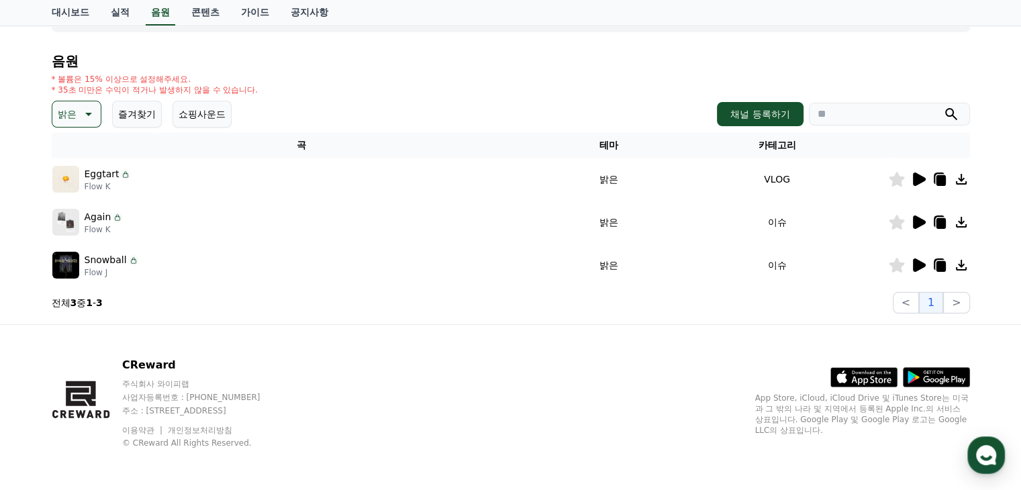
scroll to position [117, 0]
click at [920, 178] on icon at bounding box center [918, 178] width 13 height 13
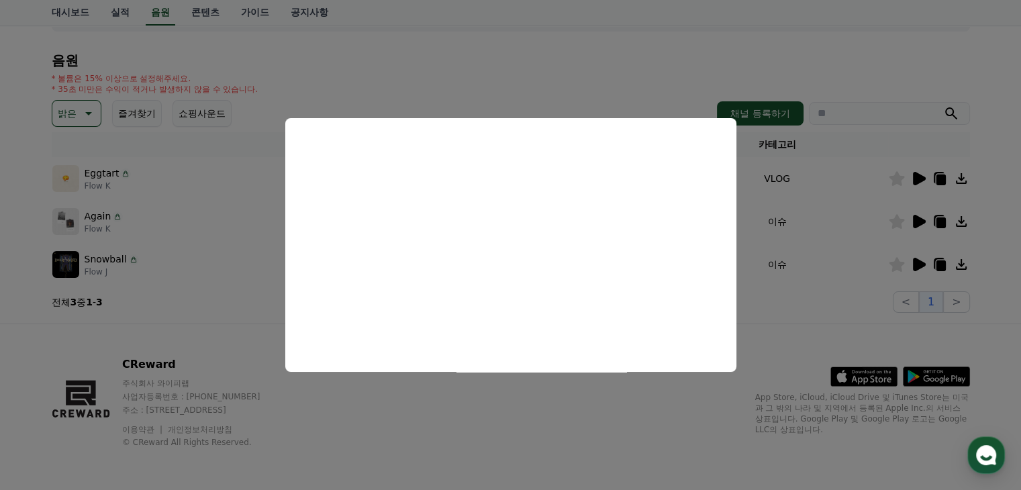
click at [754, 188] on button "close modal" at bounding box center [510, 245] width 1021 height 490
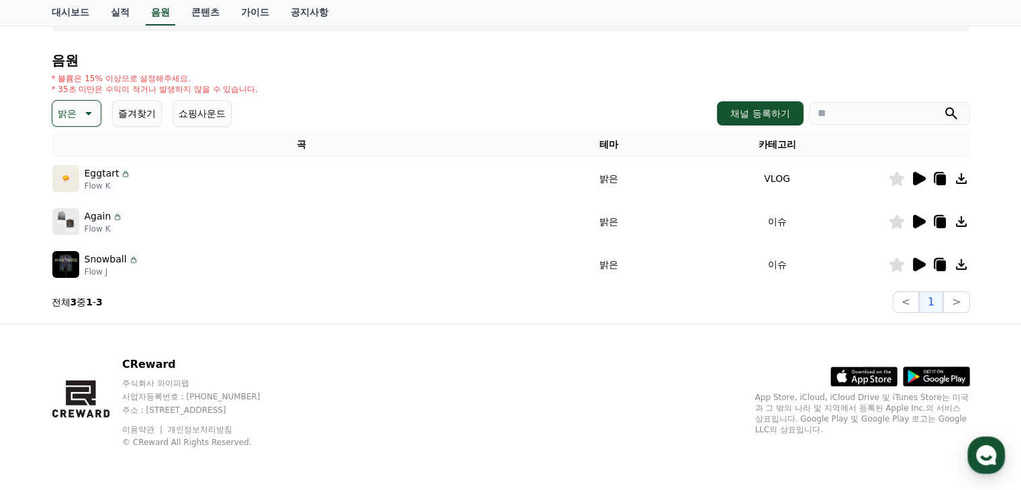
click at [123, 171] on icon at bounding box center [125, 173] width 11 height 11
click at [941, 178] on icon at bounding box center [939, 179] width 9 height 11
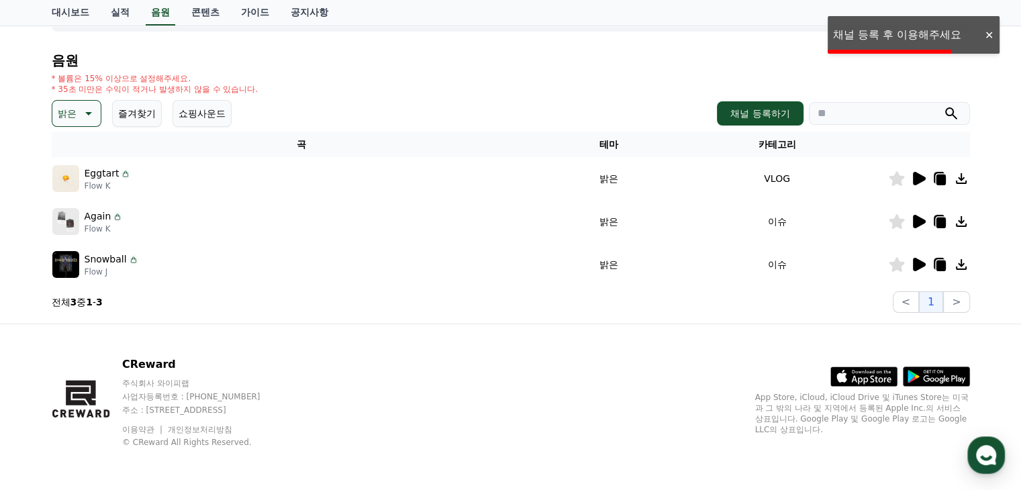
click at [991, 38] on div at bounding box center [988, 35] width 21 height 13
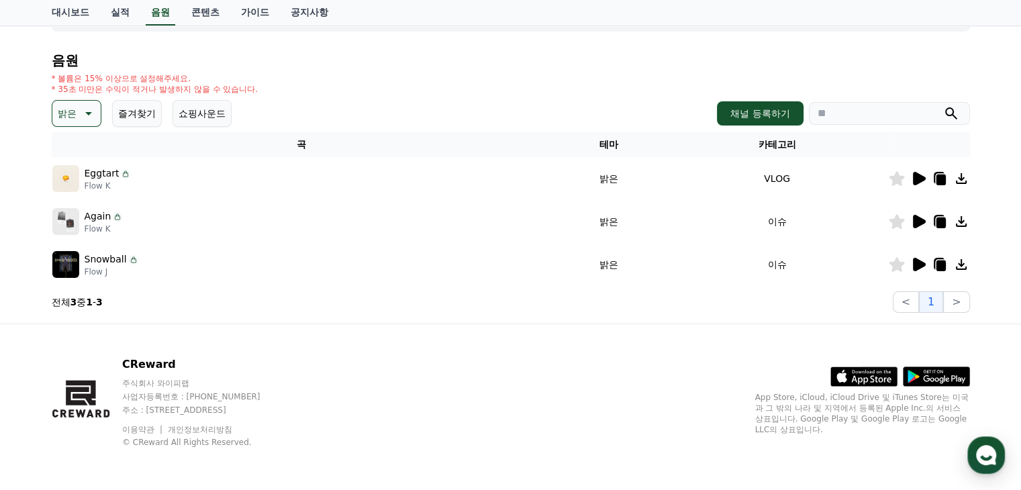
click at [102, 115] on div "밝은 즐겨찾기 쇼핑사운드" at bounding box center [142, 113] width 180 height 27
click at [94, 110] on icon at bounding box center [87, 113] width 16 height 16
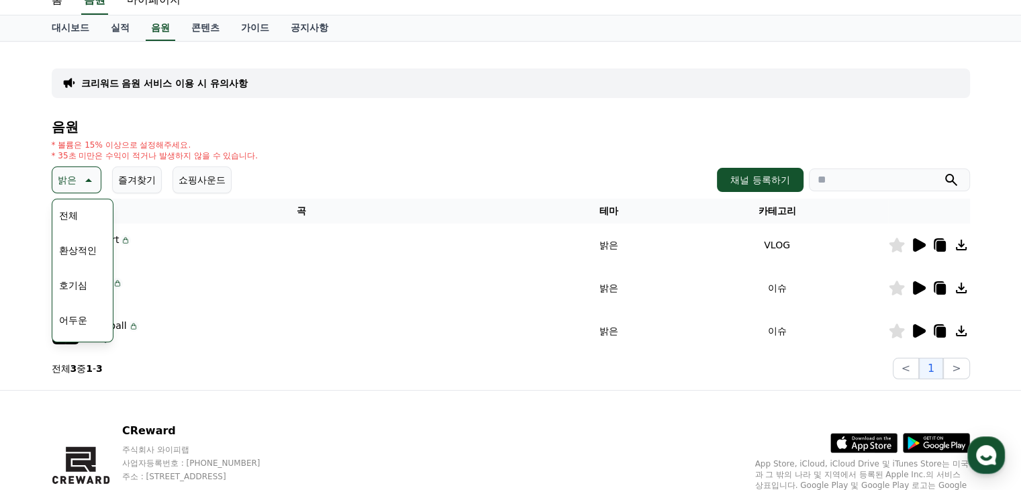
scroll to position [50, 0]
click at [86, 253] on button "환상적인" at bounding box center [78, 251] width 48 height 30
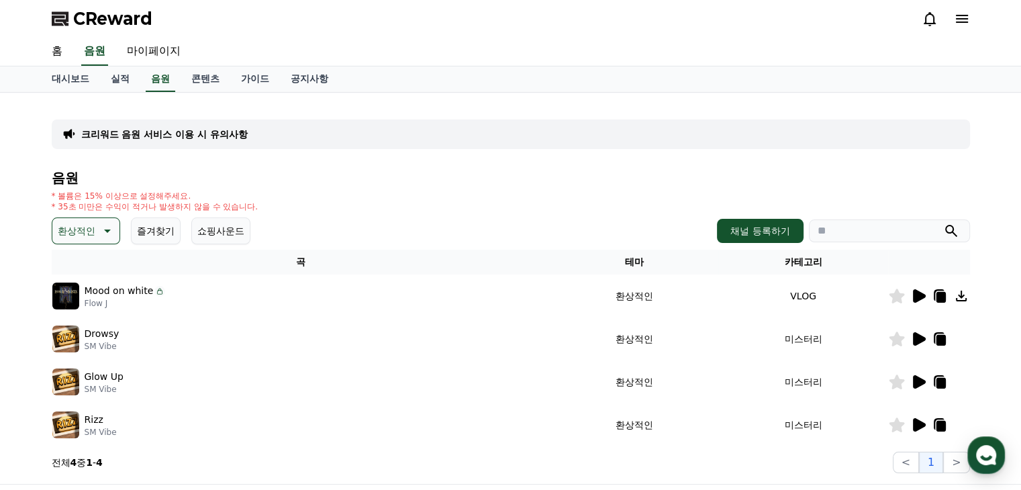
click at [98, 233] on icon at bounding box center [106, 231] width 16 height 16
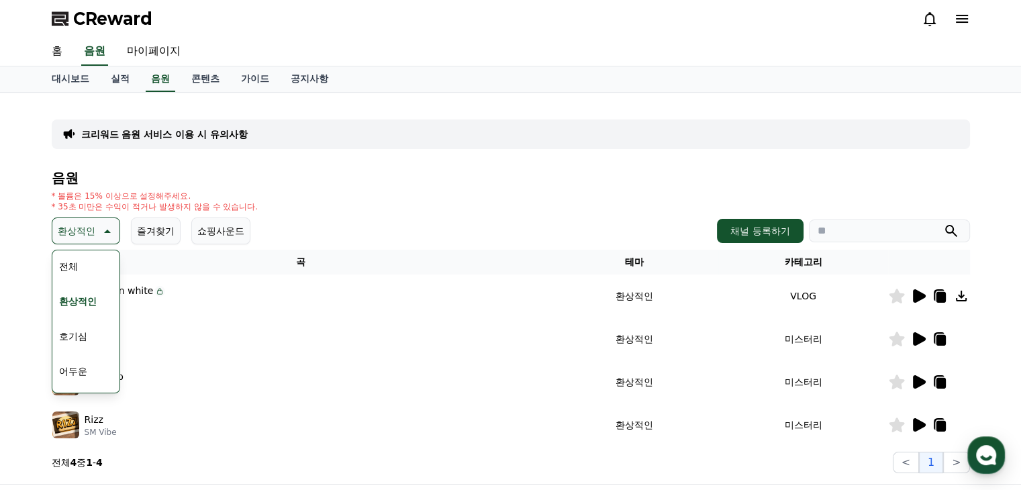
click at [88, 331] on button "호기심" at bounding box center [73, 336] width 39 height 30
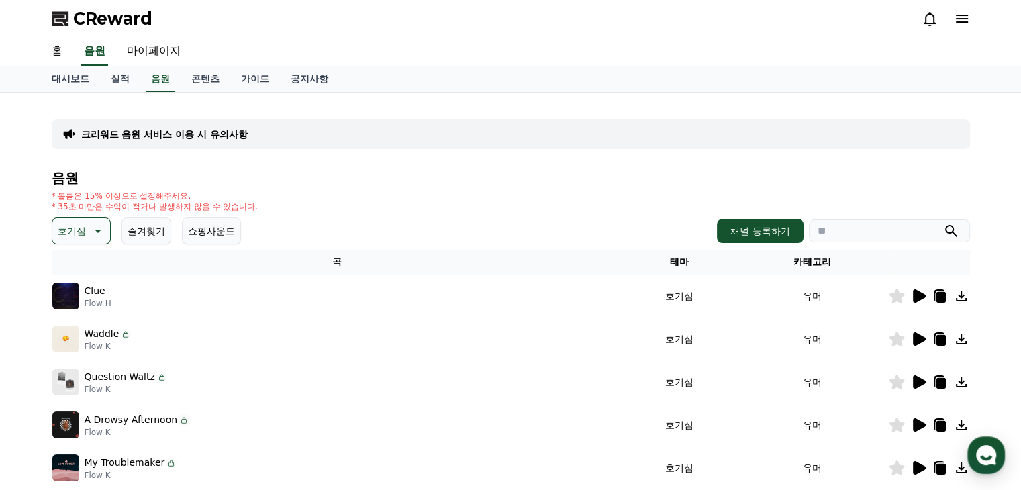
click at [923, 293] on icon at bounding box center [918, 296] width 16 height 16
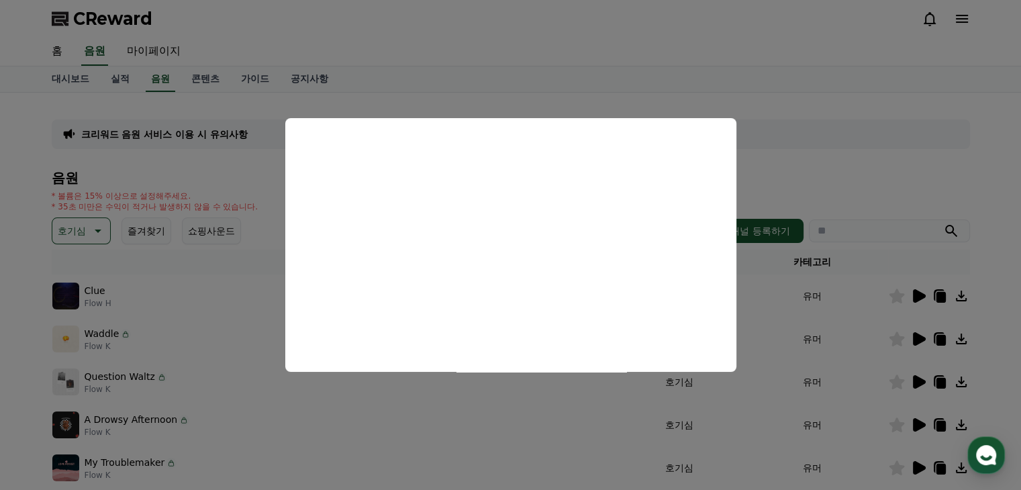
click at [843, 146] on button "close modal" at bounding box center [510, 245] width 1021 height 490
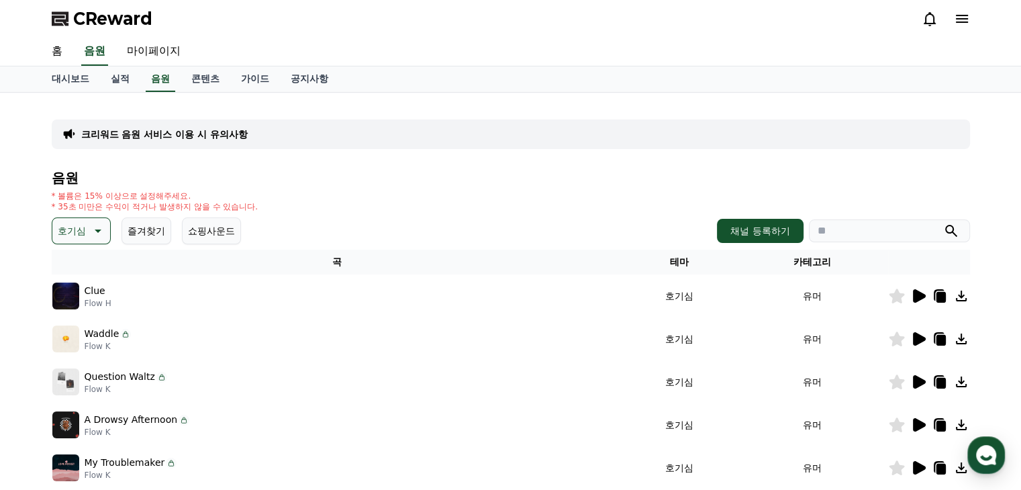
click at [861, 233] on input "search" at bounding box center [888, 230] width 161 height 23
type input "**********"
click at [943, 223] on button "submit" at bounding box center [951, 231] width 16 height 16
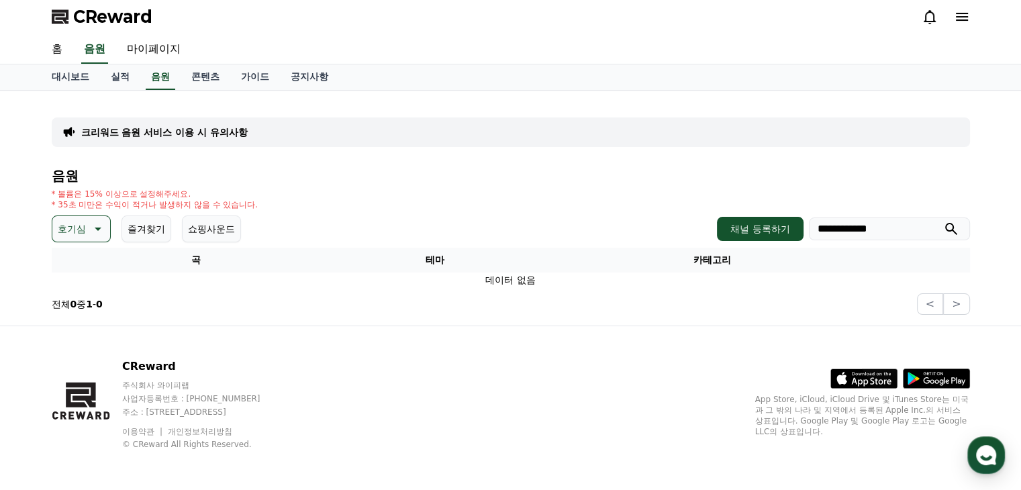
scroll to position [4, 0]
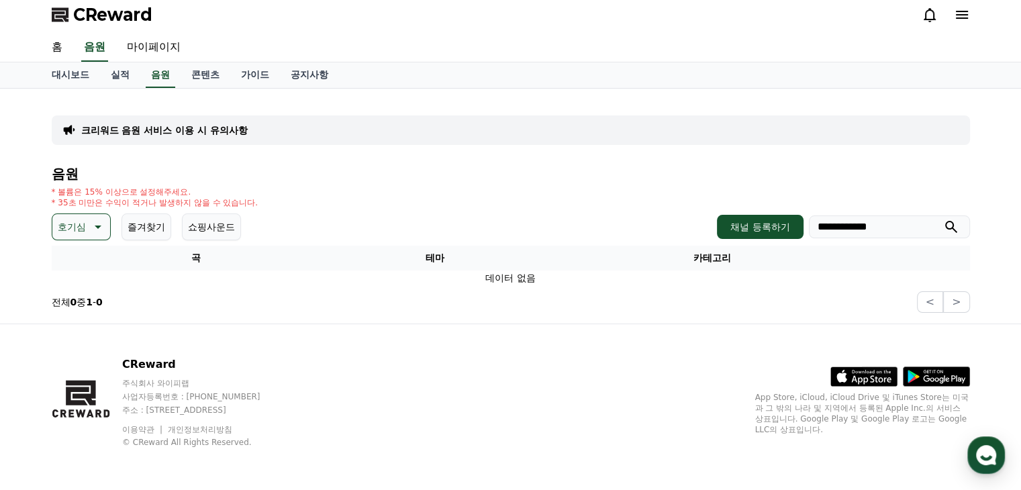
click at [100, 229] on icon at bounding box center [97, 227] width 16 height 16
drag, startPoint x: 70, startPoint y: 260, endPoint x: 83, endPoint y: 261, distance: 12.2
click at [70, 260] on button "전체" at bounding box center [69, 263] width 30 height 30
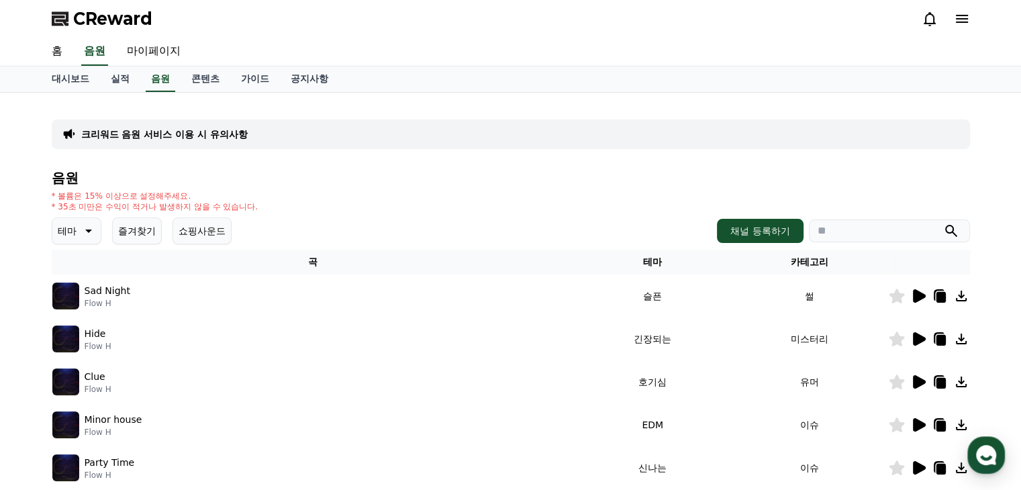
click at [878, 233] on input "search" at bounding box center [888, 230] width 161 height 23
type input "**********"
click at [943, 223] on button "submit" at bounding box center [951, 231] width 16 height 16
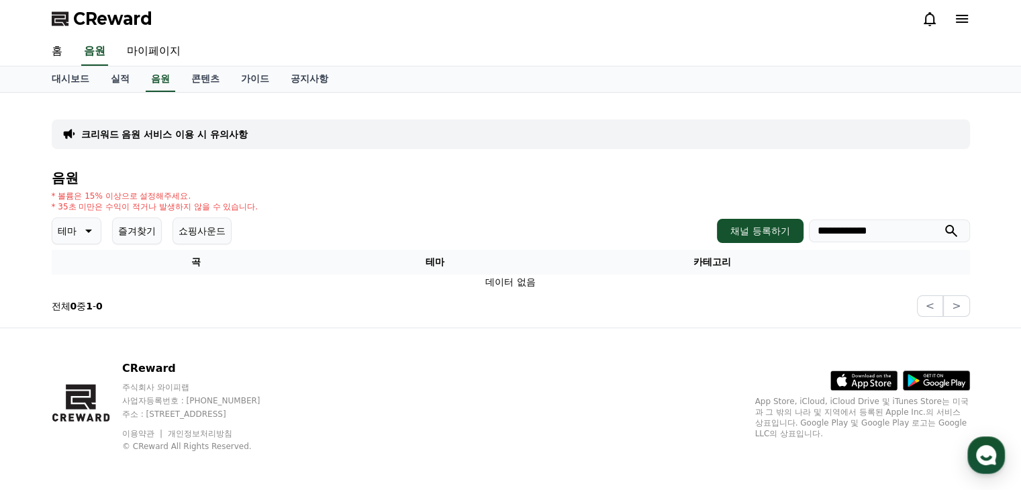
drag, startPoint x: 835, startPoint y: 226, endPoint x: 671, endPoint y: 242, distance: 165.2
click at [672, 242] on div "**********" at bounding box center [511, 230] width 918 height 27
click at [547, 239] on div "테마 즐겨찾기 쇼핑사운드 채널 등록하기" at bounding box center [511, 230] width 918 height 27
click at [91, 229] on icon at bounding box center [87, 231] width 16 height 16
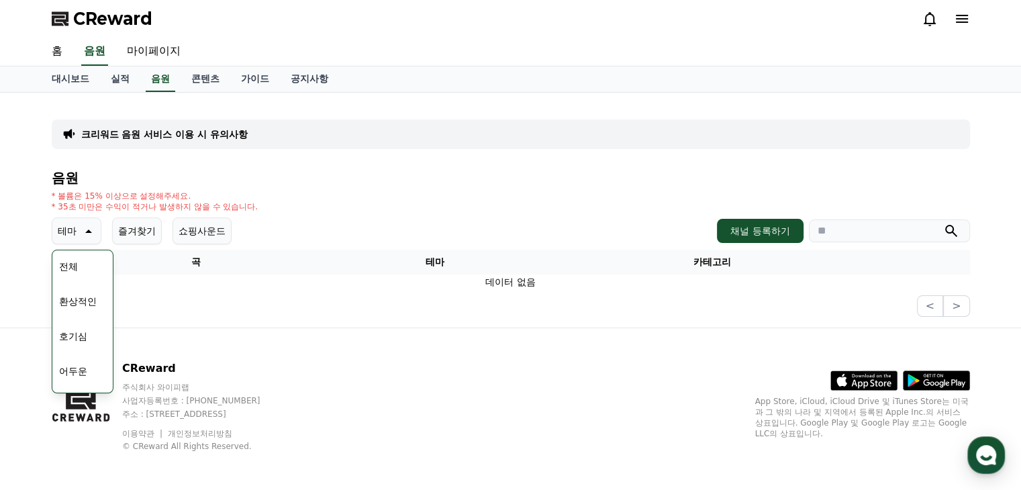
click at [59, 267] on button "전체" at bounding box center [69, 267] width 30 height 30
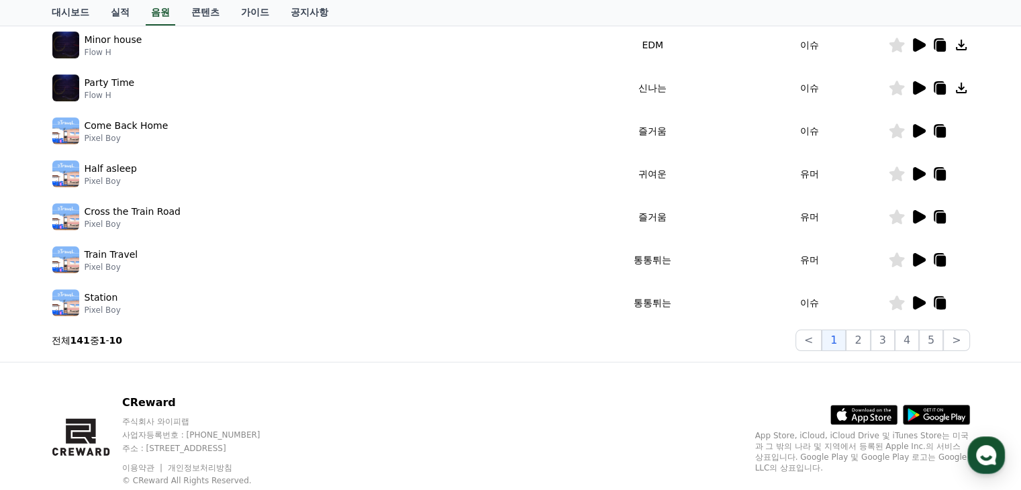
scroll to position [403, 0]
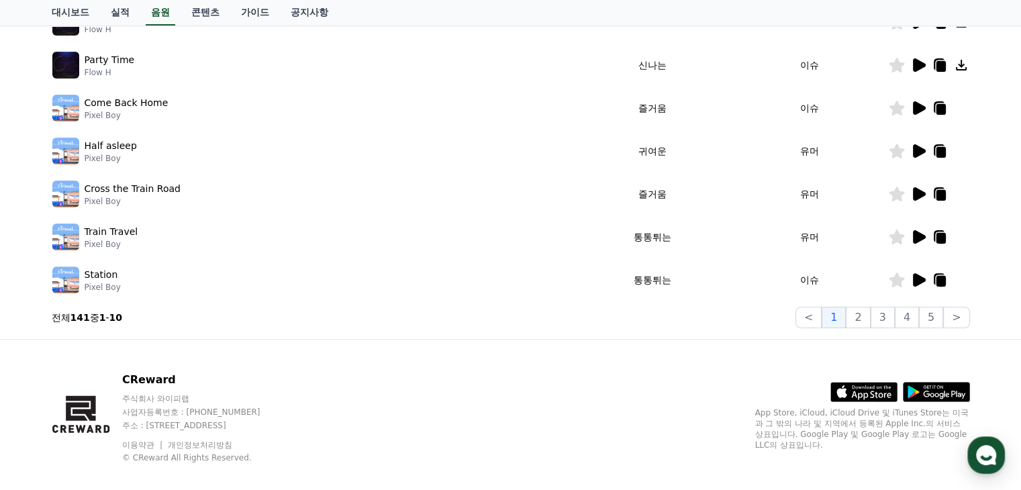
click at [915, 196] on icon at bounding box center [918, 193] width 13 height 13
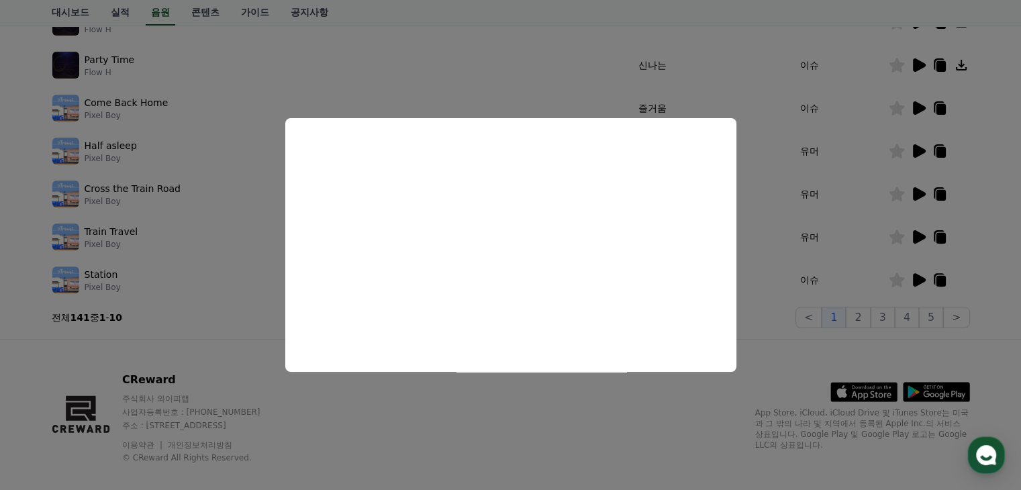
click at [819, 243] on button "close modal" at bounding box center [510, 245] width 1021 height 490
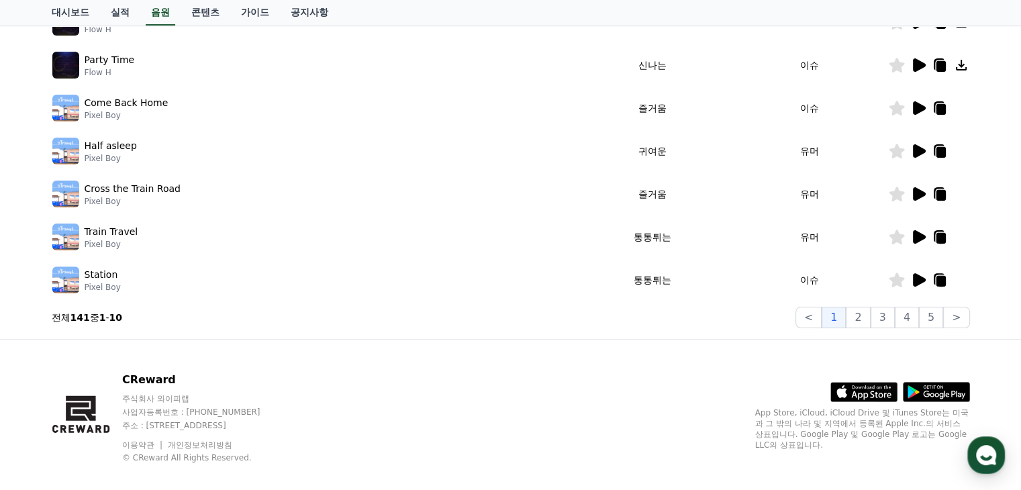
click at [918, 281] on icon at bounding box center [918, 279] width 13 height 13
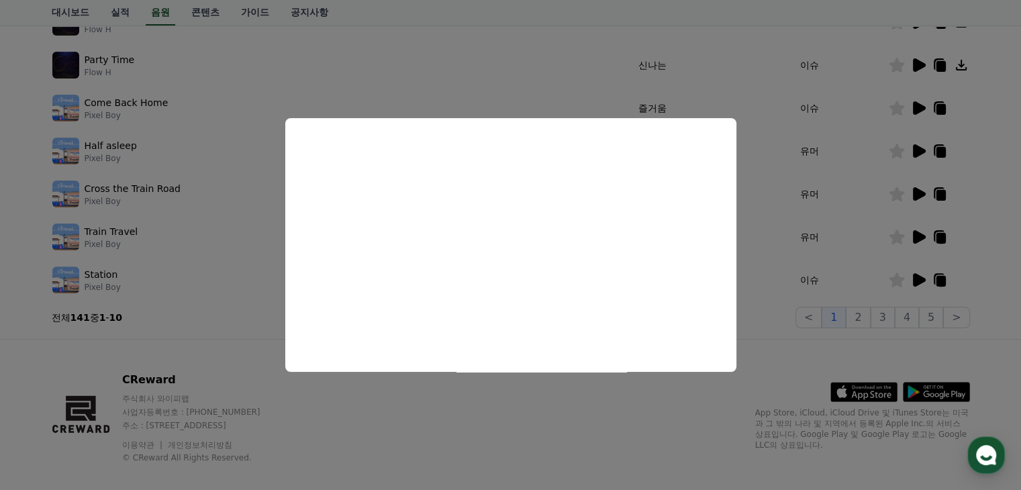
click at [817, 255] on button "close modal" at bounding box center [510, 245] width 1021 height 490
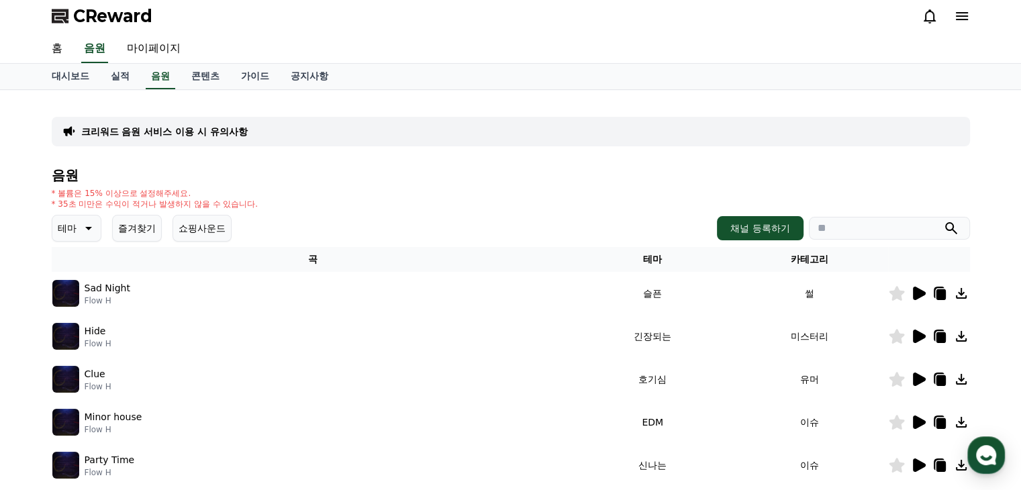
scroll to position [0, 0]
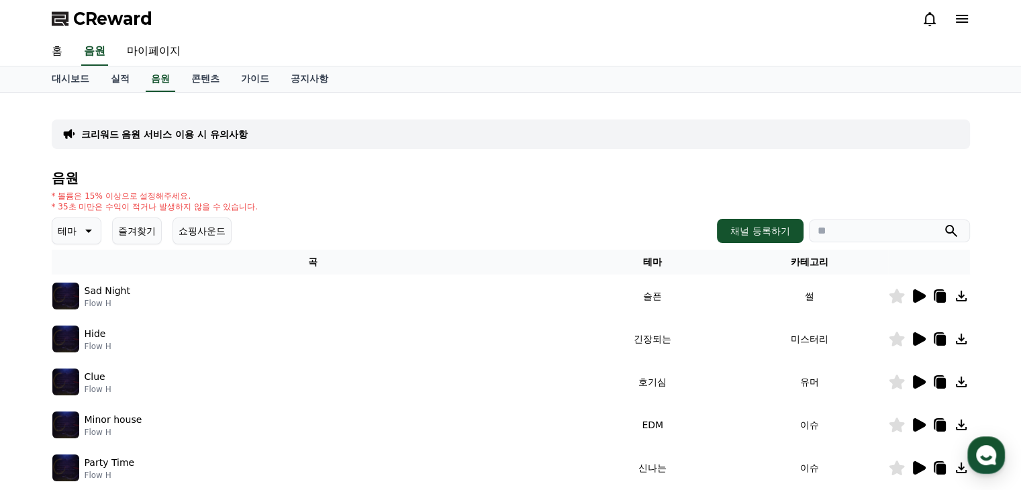
click at [81, 232] on icon at bounding box center [87, 231] width 16 height 16
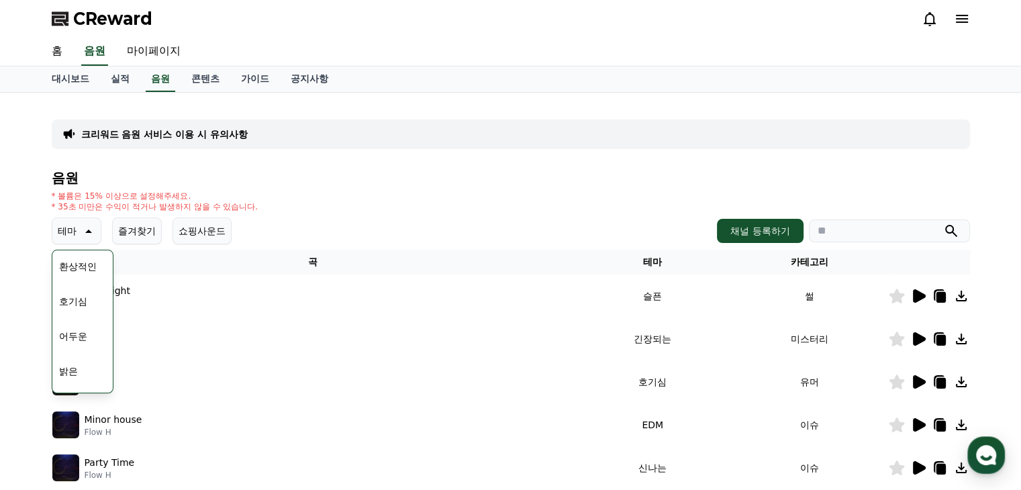
scroll to position [67, 0]
click at [81, 266] on button "호기심" at bounding box center [73, 269] width 39 height 30
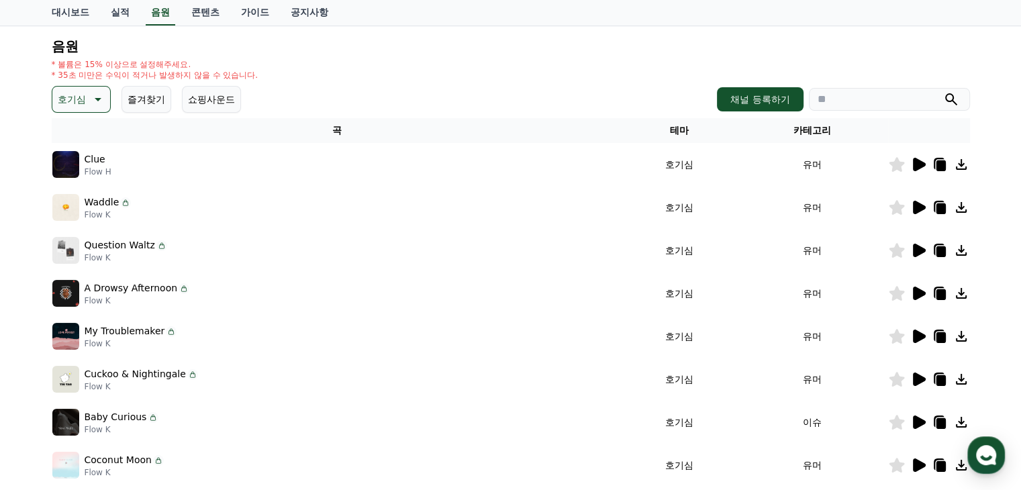
scroll to position [134, 0]
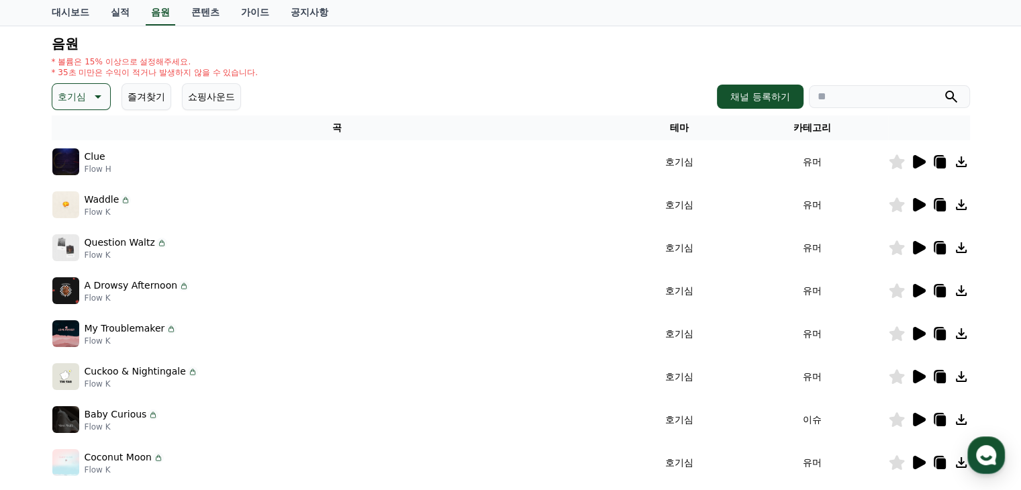
click at [915, 156] on icon at bounding box center [918, 161] width 13 height 13
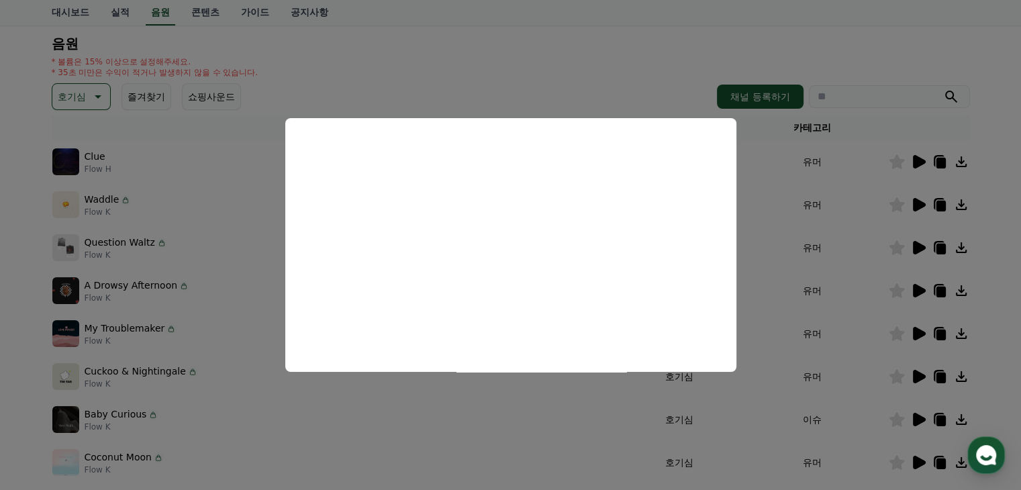
click at [791, 264] on button "close modal" at bounding box center [510, 245] width 1021 height 490
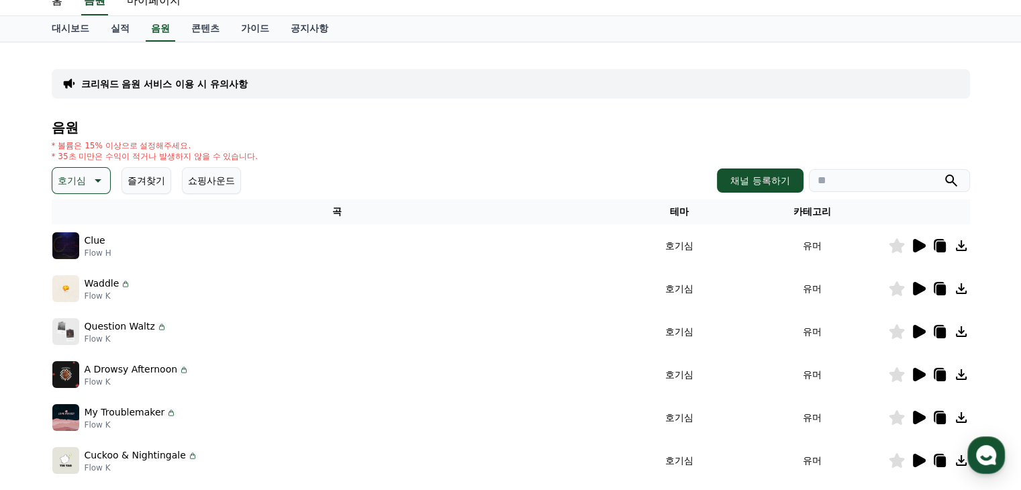
scroll to position [0, 0]
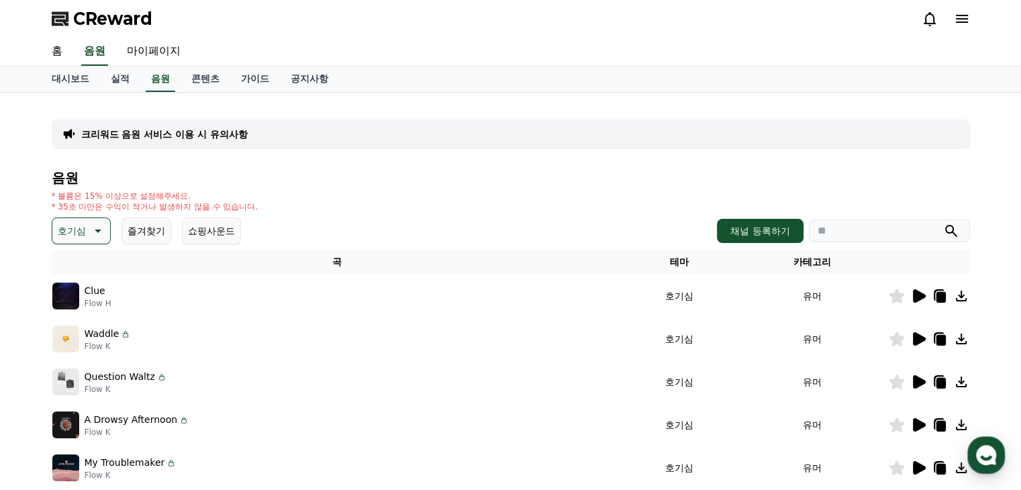
click at [160, 231] on button "즐겨찾기" at bounding box center [146, 230] width 50 height 27
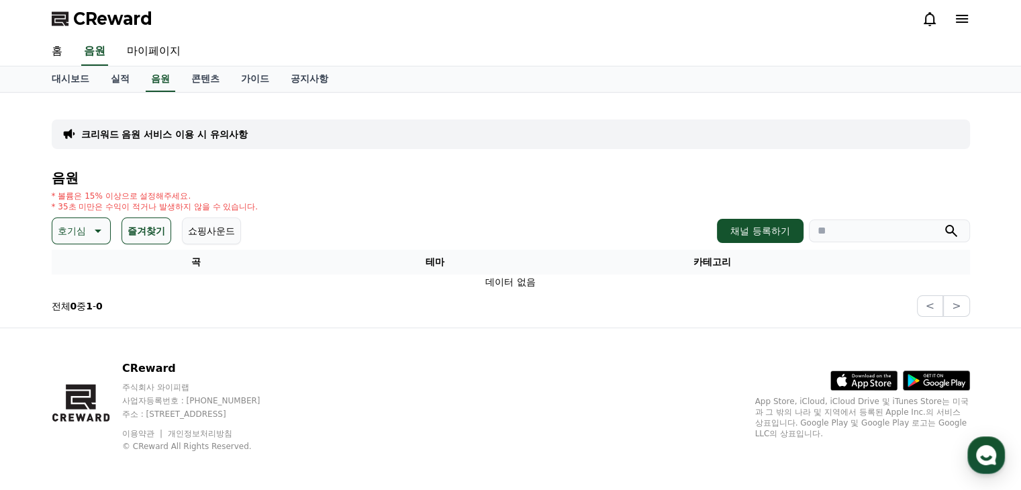
click at [76, 229] on p "호기심" at bounding box center [72, 230] width 28 height 19
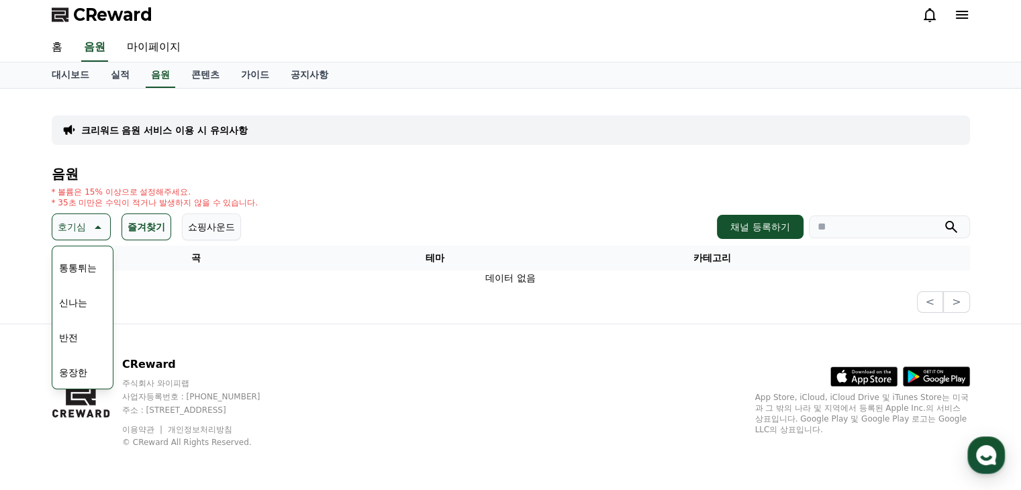
scroll to position [201, 0]
click at [80, 306] on button "반전" at bounding box center [69, 306] width 30 height 30
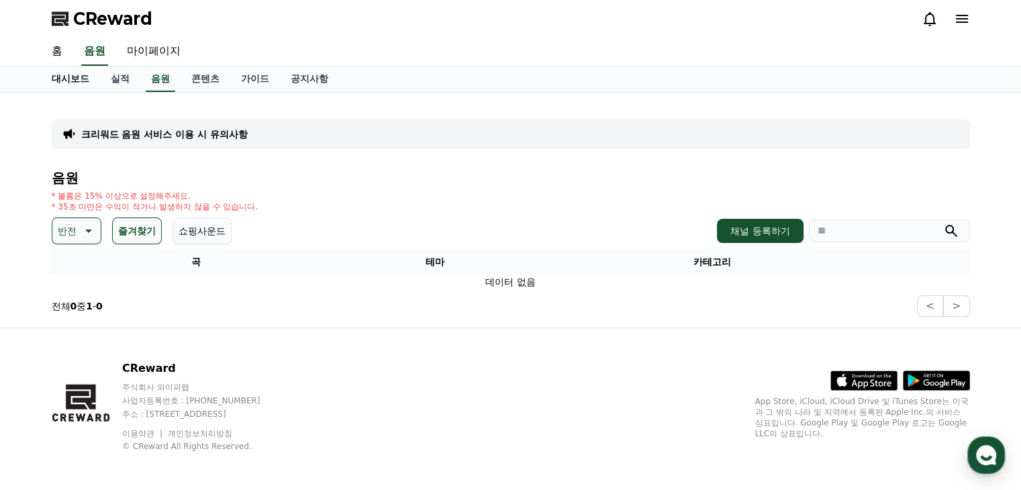
click at [77, 79] on link "대시보드" at bounding box center [70, 78] width 59 height 25
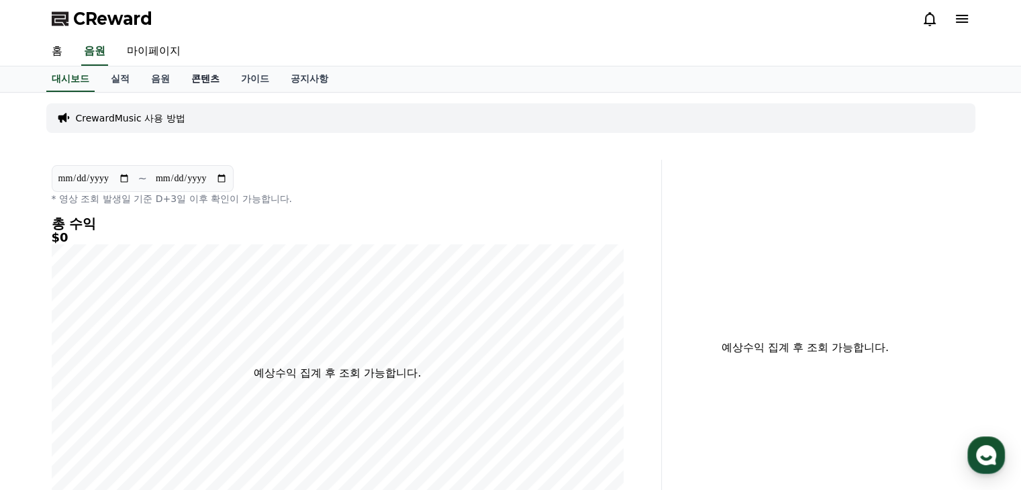
click at [191, 79] on link "콘텐츠" at bounding box center [205, 78] width 50 height 25
click at [156, 81] on link "음원" at bounding box center [160, 78] width 40 height 25
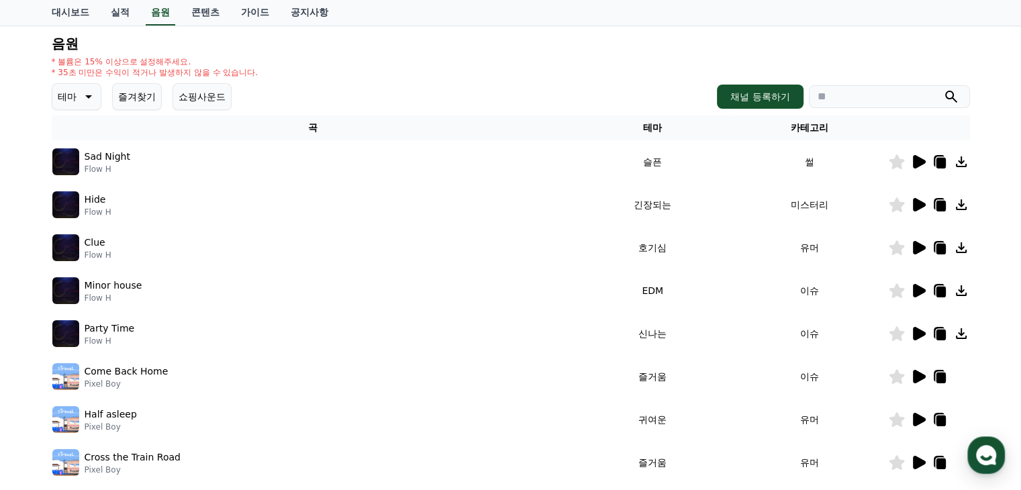
scroll to position [335, 0]
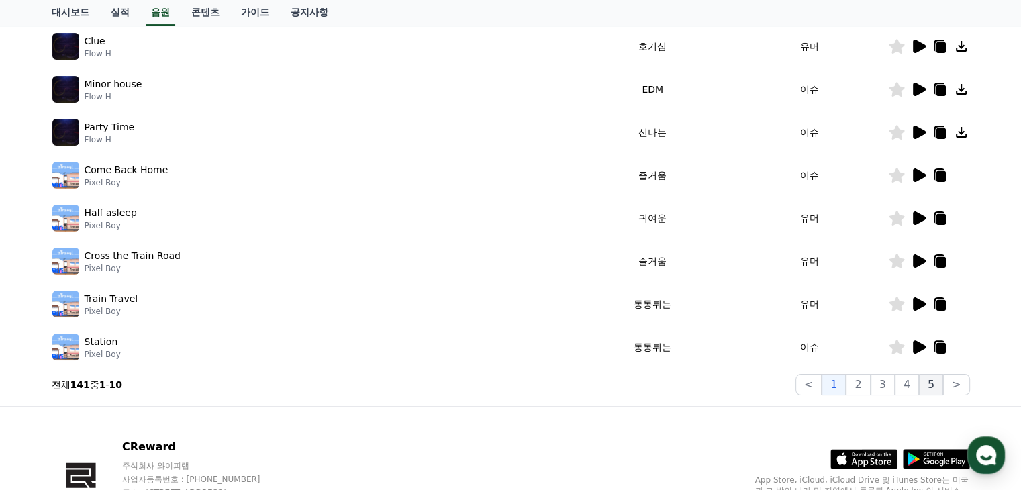
click at [933, 380] on button "5" at bounding box center [931, 384] width 24 height 21
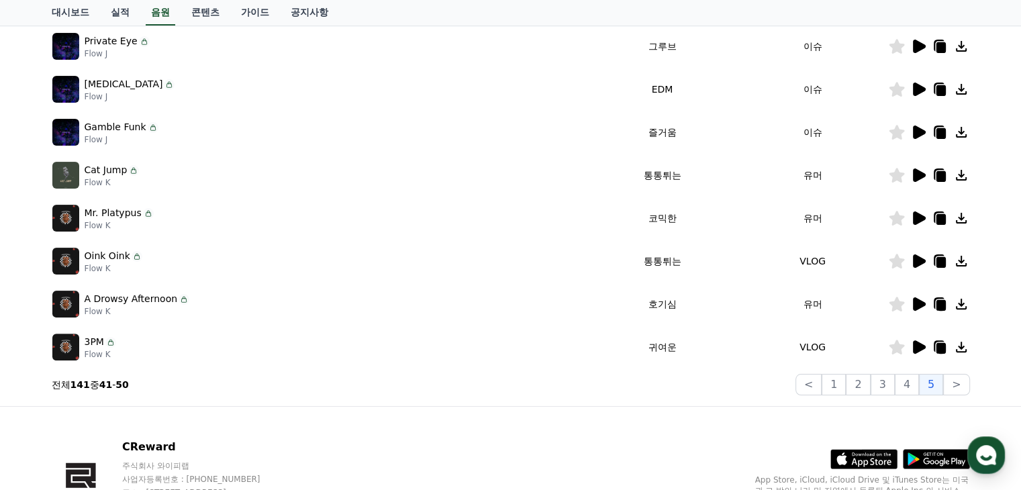
click at [915, 262] on icon at bounding box center [918, 260] width 13 height 13
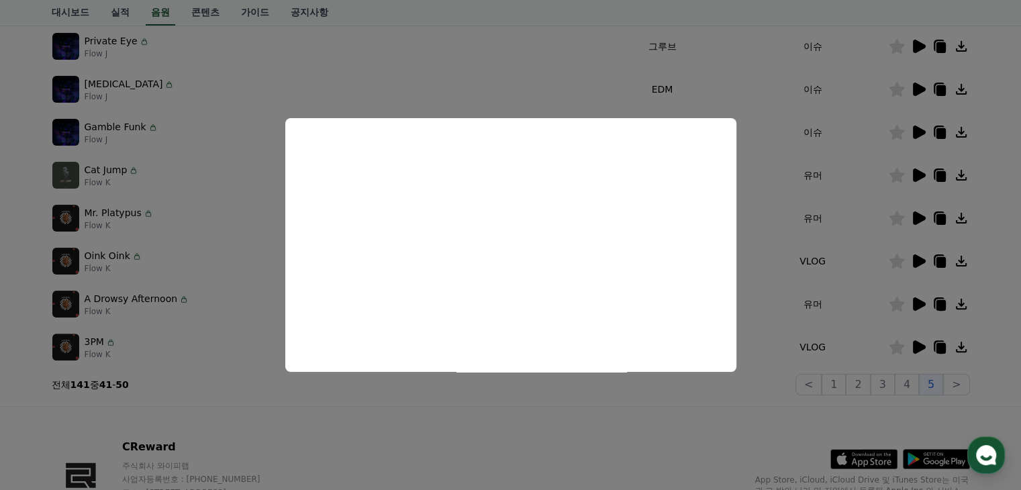
scroll to position [201, 0]
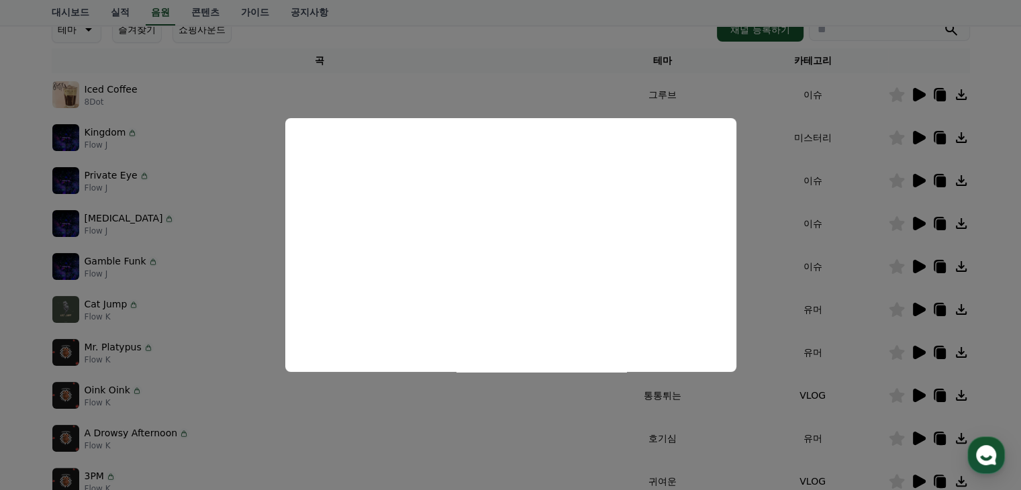
click at [805, 198] on button "close modal" at bounding box center [510, 245] width 1021 height 490
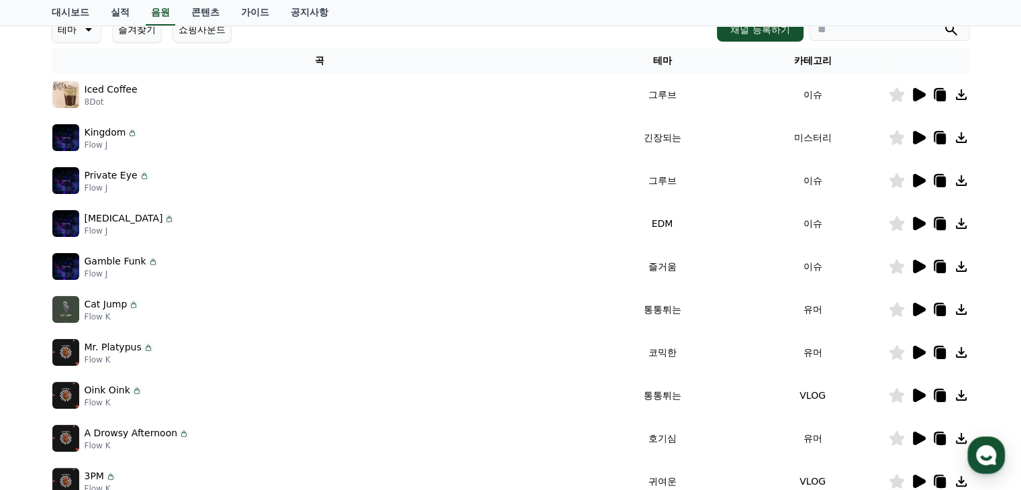
click at [103, 87] on p "Iced Coffee" at bounding box center [111, 90] width 53 height 14
click at [61, 89] on img at bounding box center [65, 94] width 27 height 27
click at [72, 105] on img at bounding box center [65, 94] width 27 height 27
click at [130, 132] on icon at bounding box center [132, 134] width 5 height 4
click at [129, 132] on icon at bounding box center [132, 132] width 11 height 11
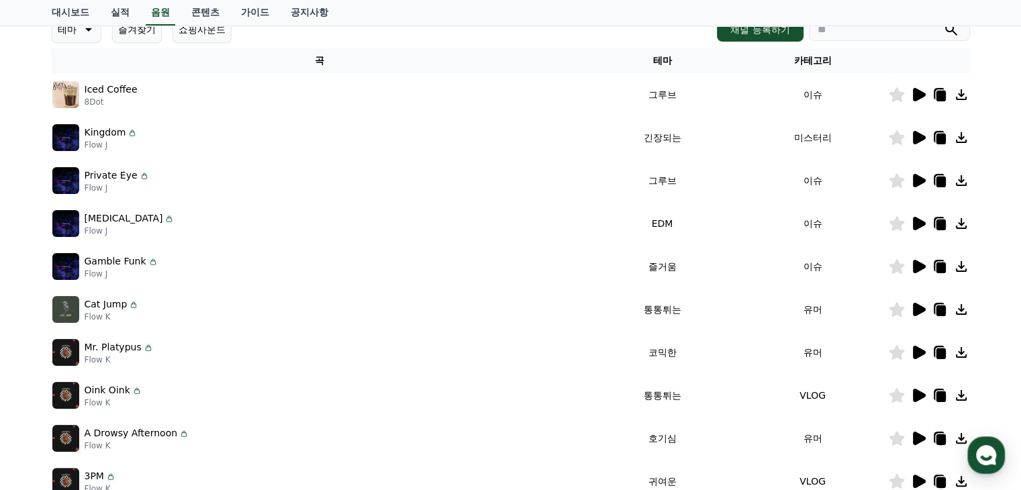
click at [129, 132] on icon at bounding box center [132, 132] width 11 height 11
click at [121, 145] on p "Flow J" at bounding box center [112, 145] width 54 height 11
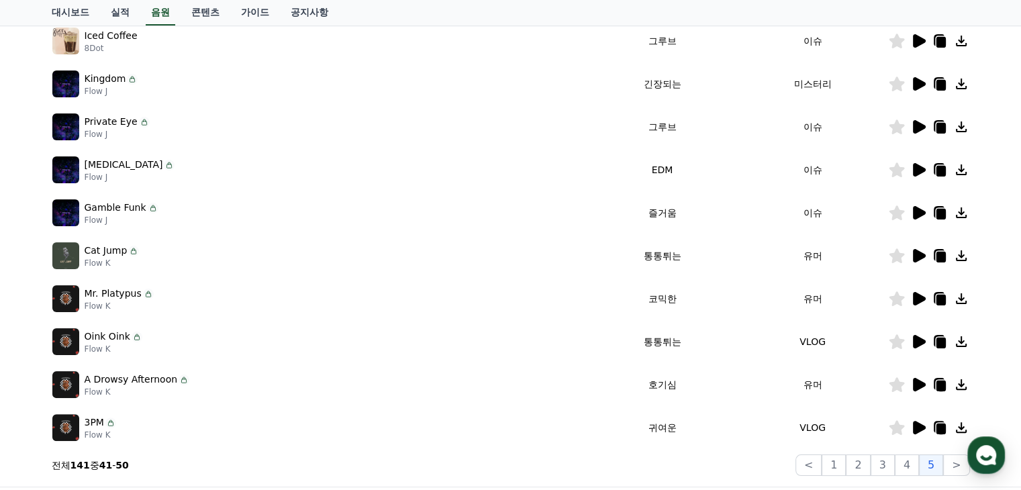
scroll to position [418, 0]
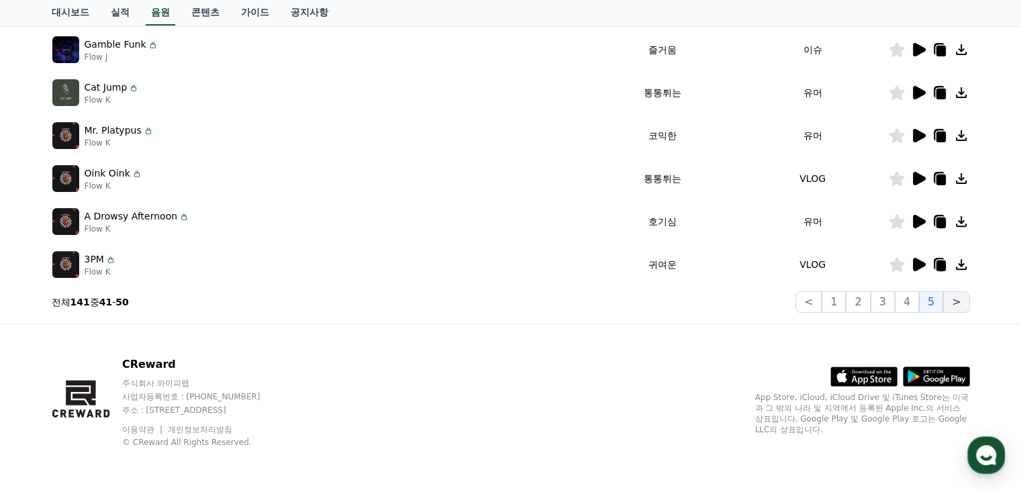
click at [952, 301] on button ">" at bounding box center [956, 301] width 26 height 21
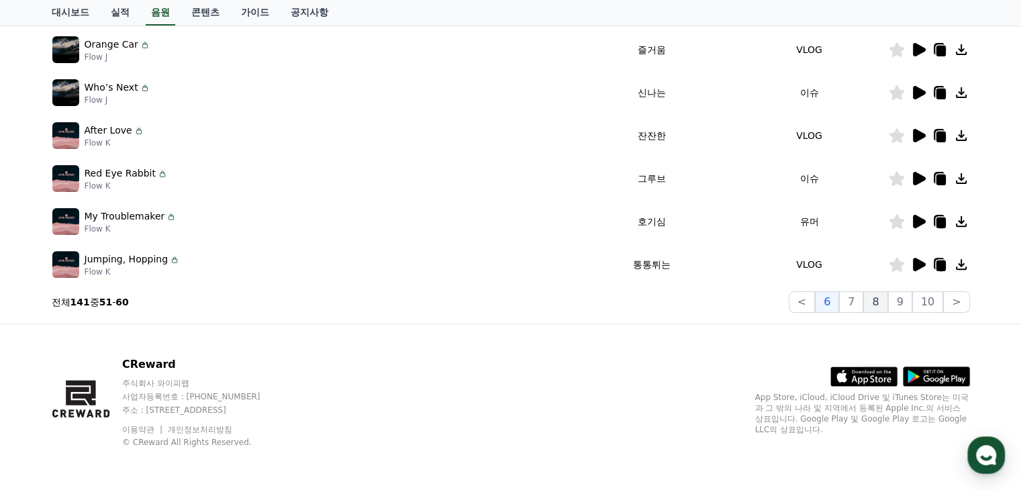
click at [882, 301] on button "8" at bounding box center [875, 301] width 24 height 21
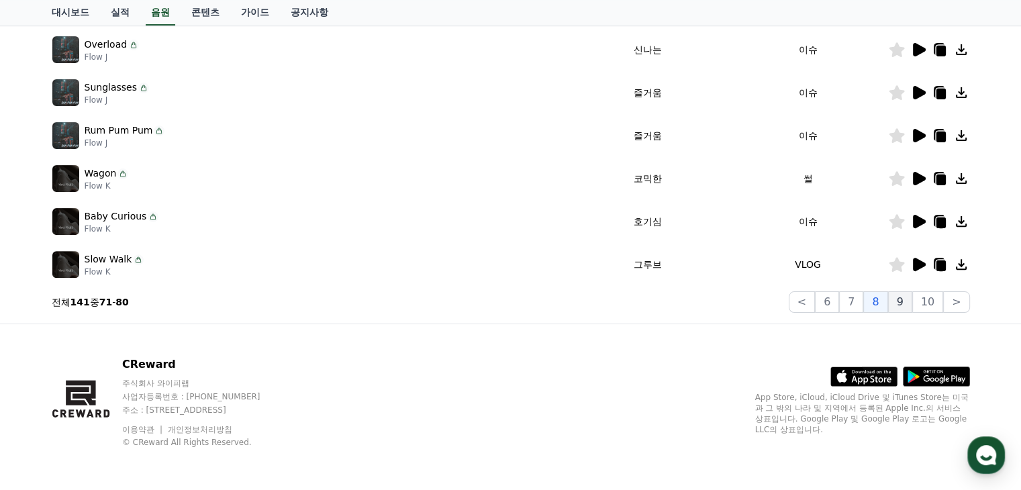
click at [912, 305] on button "9" at bounding box center [900, 301] width 24 height 21
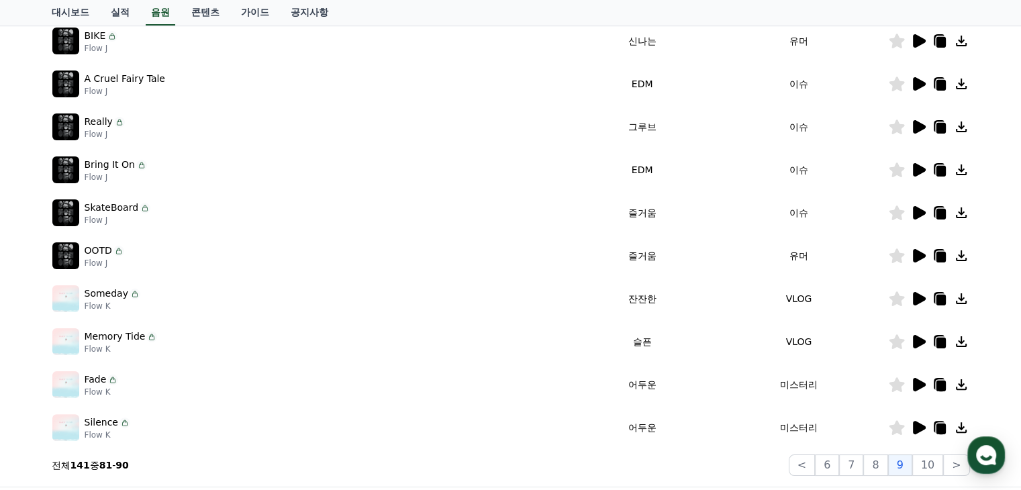
scroll to position [83, 0]
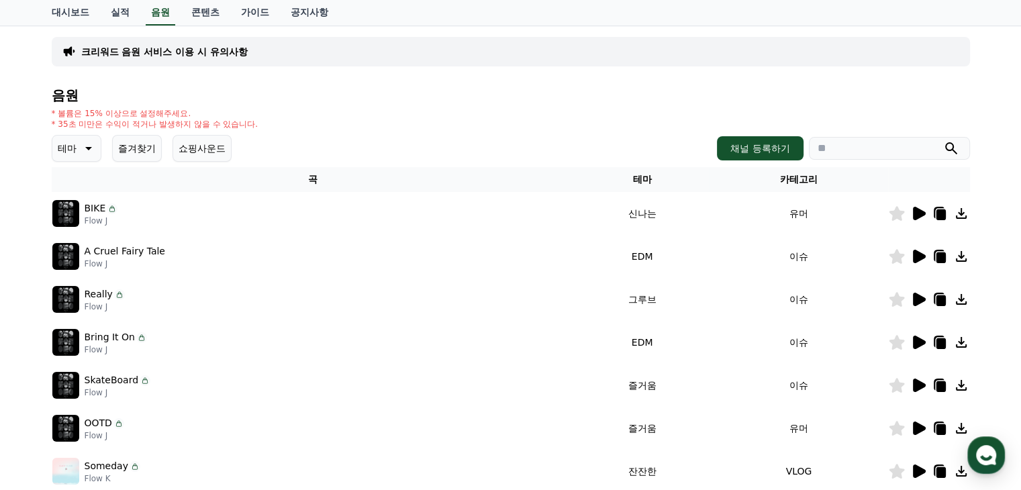
click at [655, 278] on td "그루브" at bounding box center [641, 299] width 135 height 43
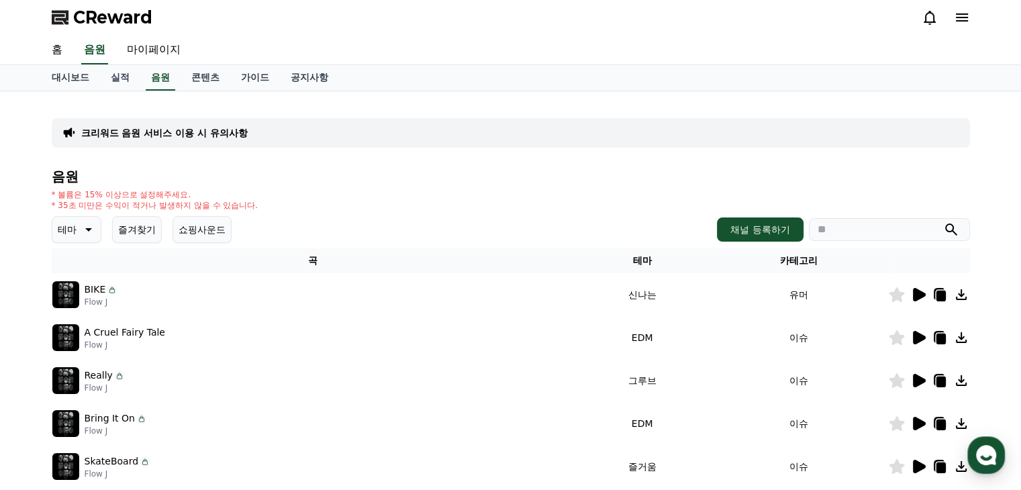
scroll to position [0, 0]
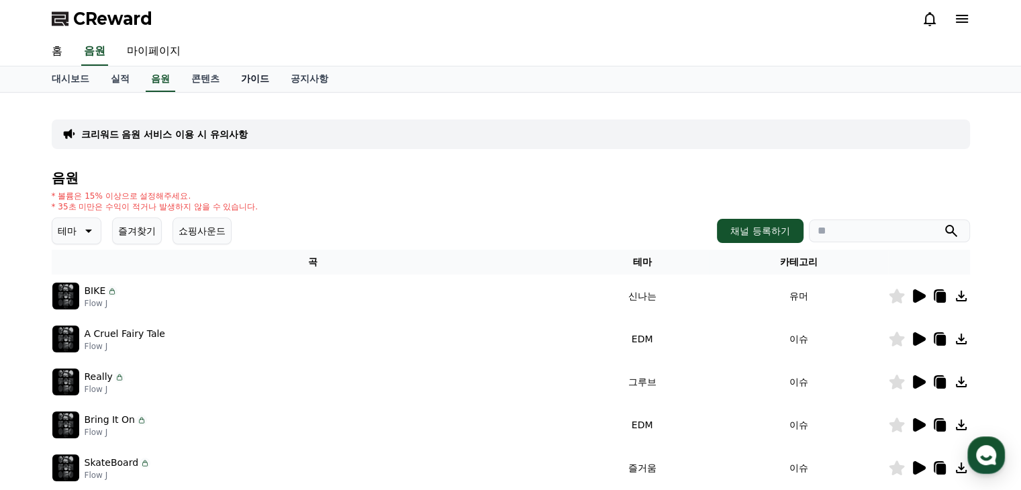
click at [256, 77] on link "가이드" at bounding box center [255, 78] width 50 height 25
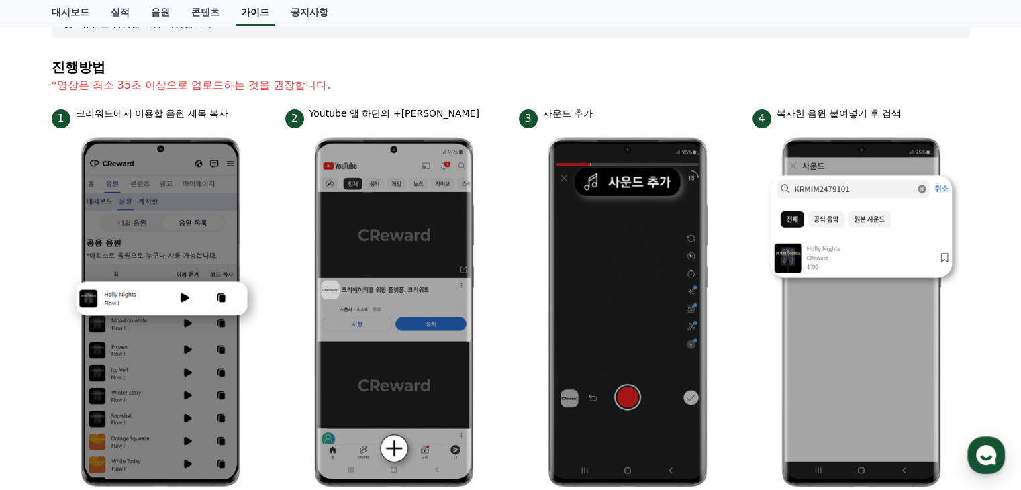
scroll to position [134, 0]
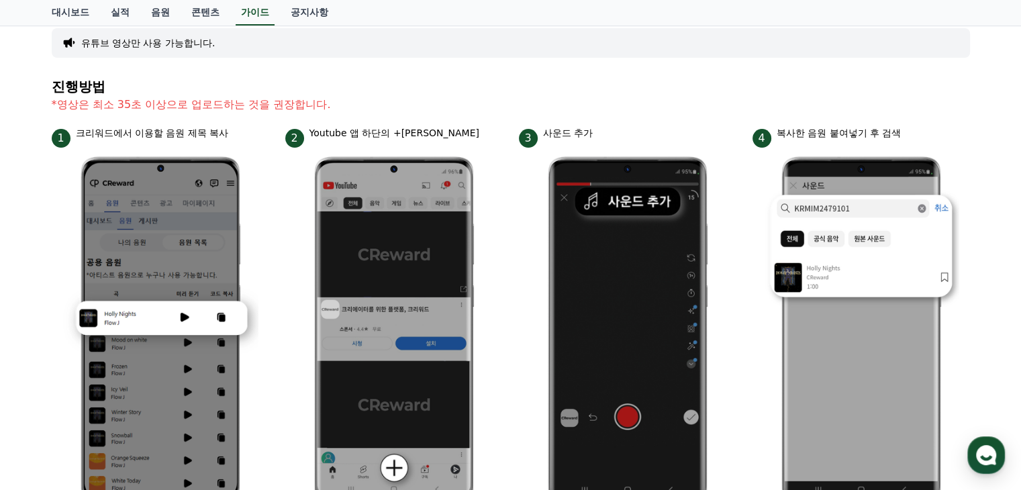
click at [182, 110] on p "*영상은 최소 35초 이상으로 업로드하는 것을 권장합니다." at bounding box center [511, 105] width 918 height 16
click at [315, 103] on p "*영상은 최소 35초 이상으로 업로드하는 것을 권장합니다." at bounding box center [511, 105] width 918 height 16
drag, startPoint x: 356, startPoint y: 124, endPoint x: 386, endPoint y: 127, distance: 30.4
click at [388, 128] on p "Youtube 앱 하단의 +버튼 클릭" at bounding box center [394, 133] width 170 height 14
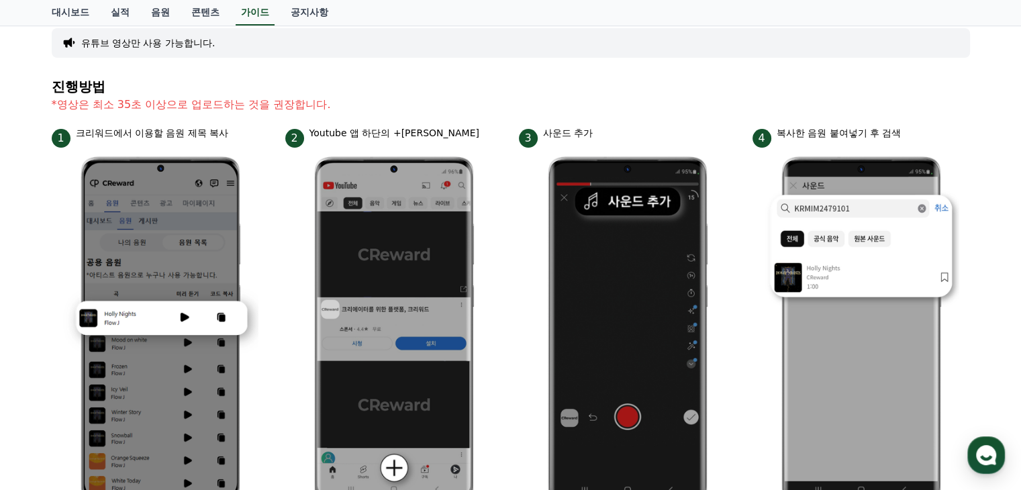
click at [413, 119] on section "진행방법 *영상은 최소 35초 이상으로 업로드하는 것을 권장합니다." at bounding box center [511, 102] width 918 height 47
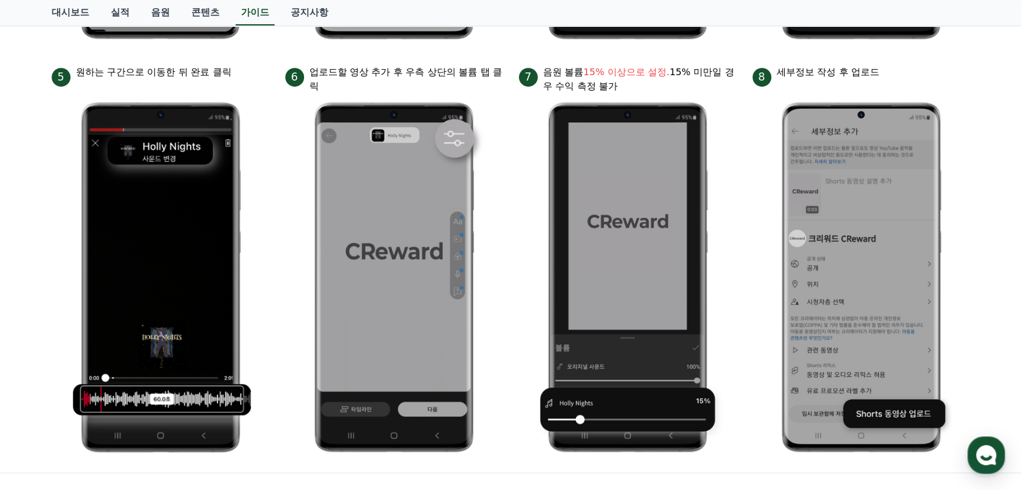
scroll to position [604, 0]
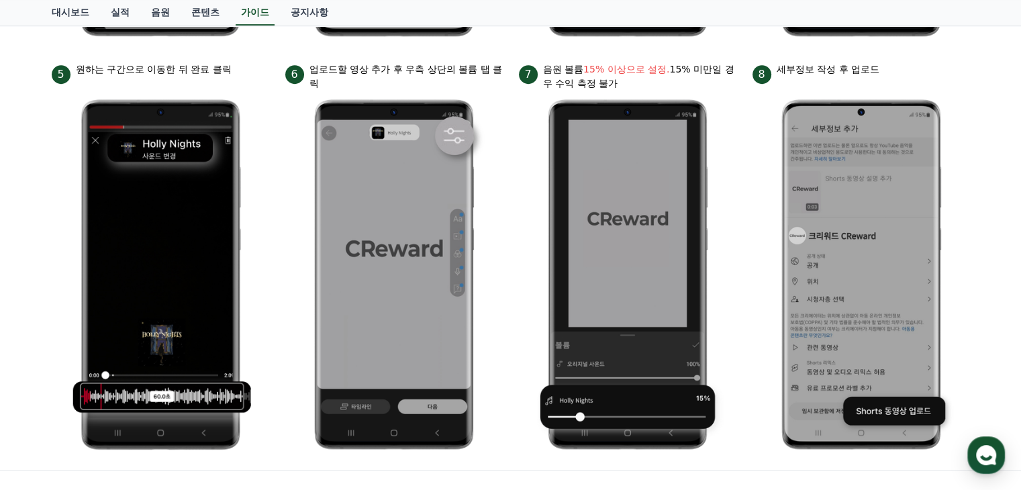
drag, startPoint x: 400, startPoint y: 68, endPoint x: 415, endPoint y: 88, distance: 25.4
click at [415, 88] on p "업로드할 영상 추가 후 우측 상단의 볼륨 탭 클릭" at bounding box center [405, 76] width 193 height 28
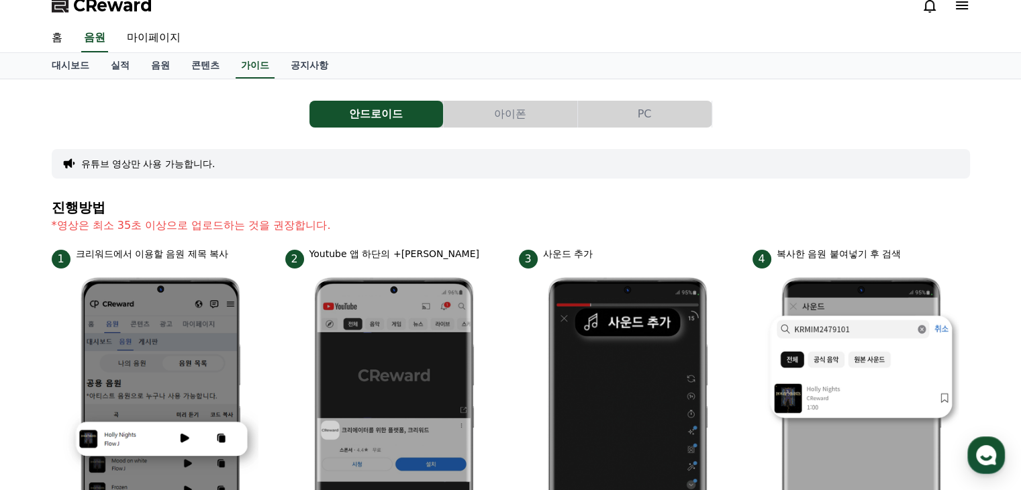
scroll to position [12, 0]
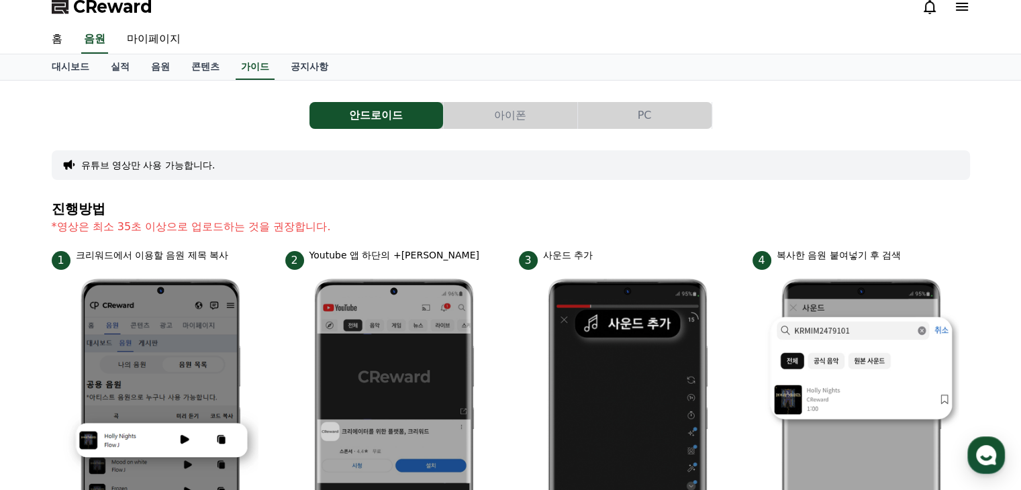
click at [472, 117] on button "아이폰" at bounding box center [510, 115] width 134 height 27
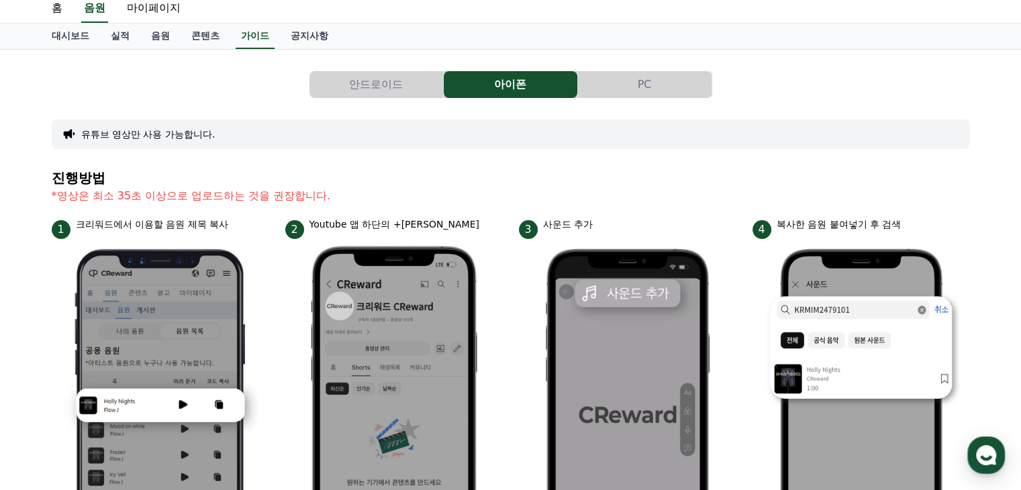
scroll to position [67, 0]
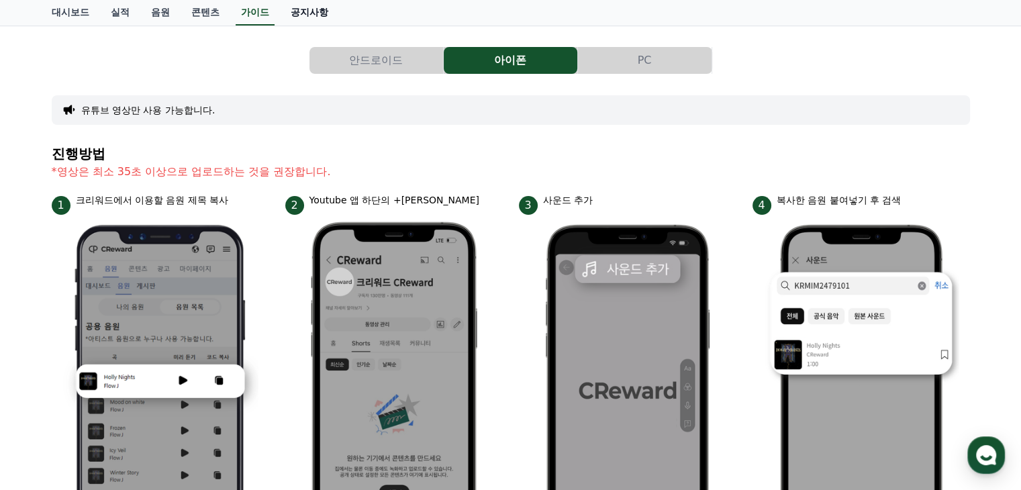
click at [315, 10] on link "공지사항" at bounding box center [309, 12] width 59 height 25
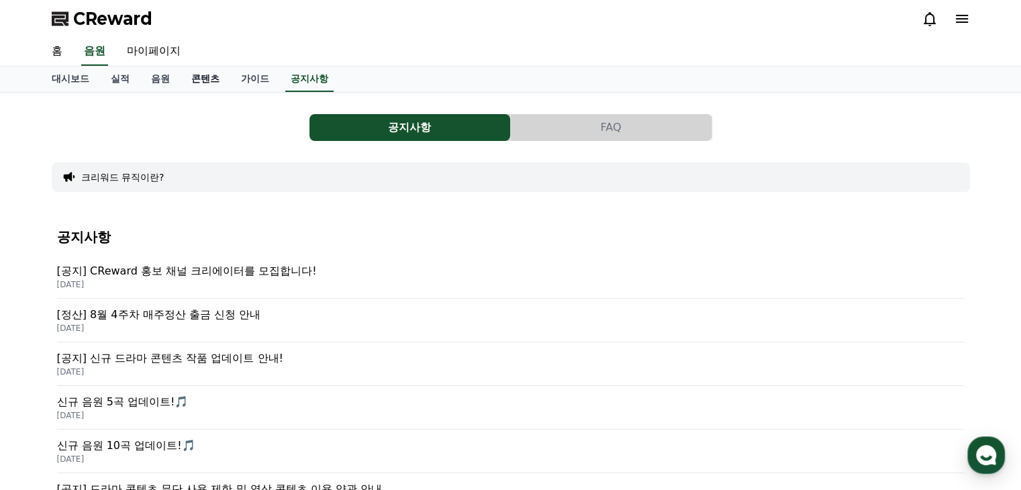
click at [191, 80] on link "콘텐츠" at bounding box center [205, 78] width 50 height 25
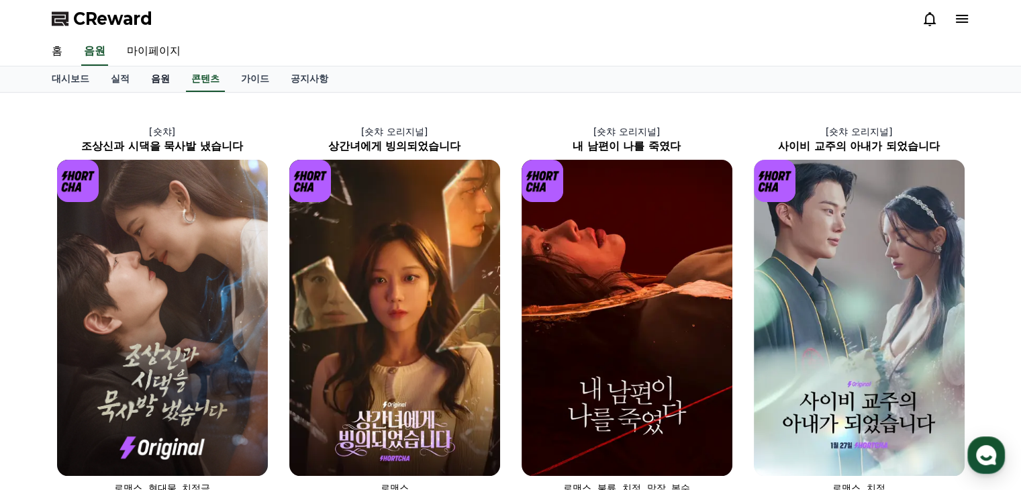
click at [156, 73] on link "음원" at bounding box center [160, 78] width 40 height 25
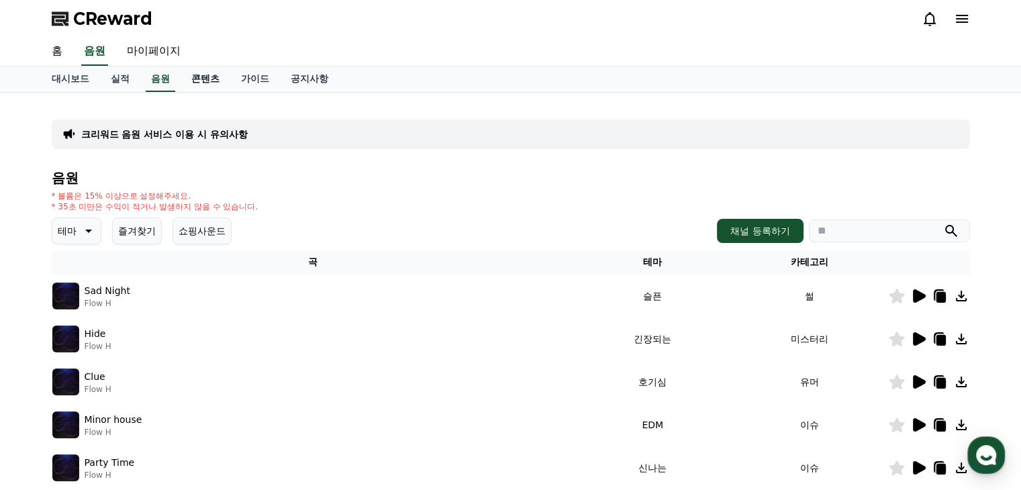
click at [190, 76] on link "콘텐츠" at bounding box center [205, 78] width 50 height 25
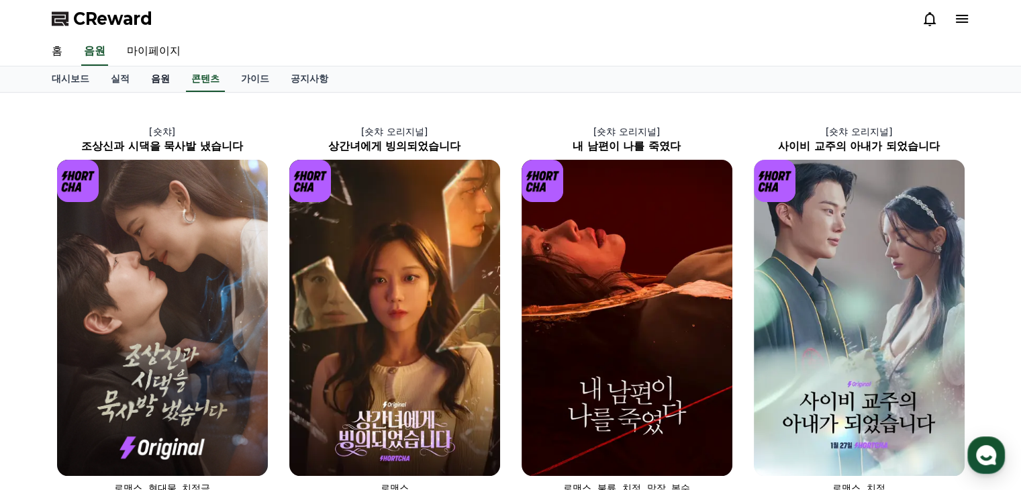
click at [158, 79] on link "음원" at bounding box center [160, 78] width 40 height 25
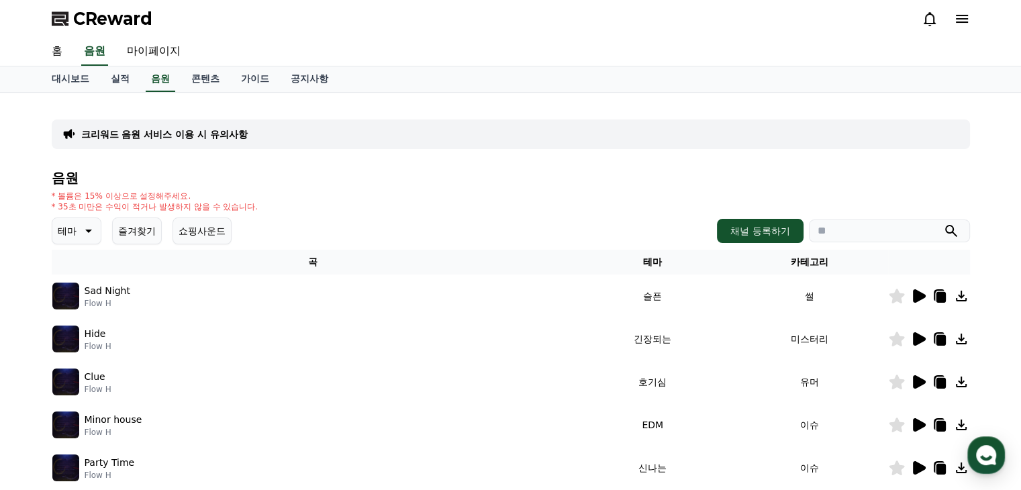
click at [71, 227] on p "테마" at bounding box center [67, 230] width 19 height 19
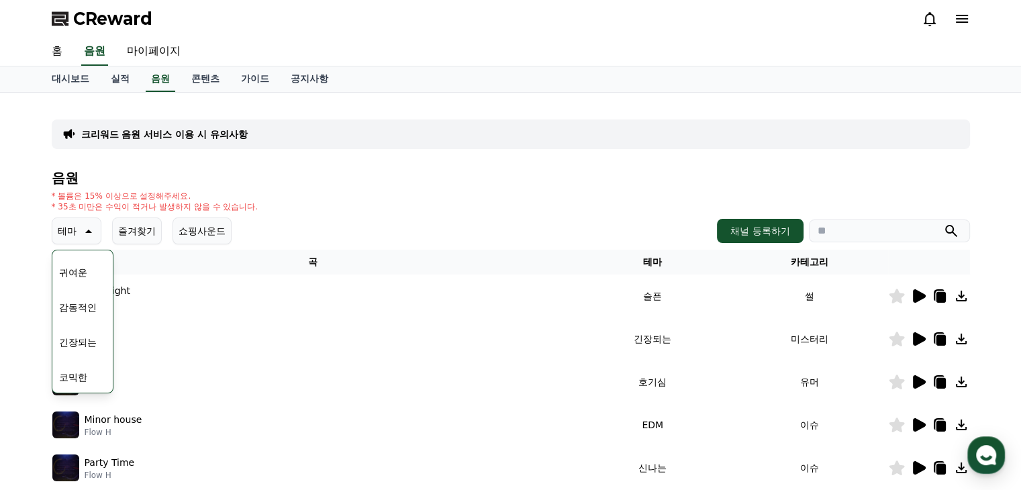
scroll to position [553, 0]
click at [85, 271] on button "귀여운" at bounding box center [73, 272] width 39 height 30
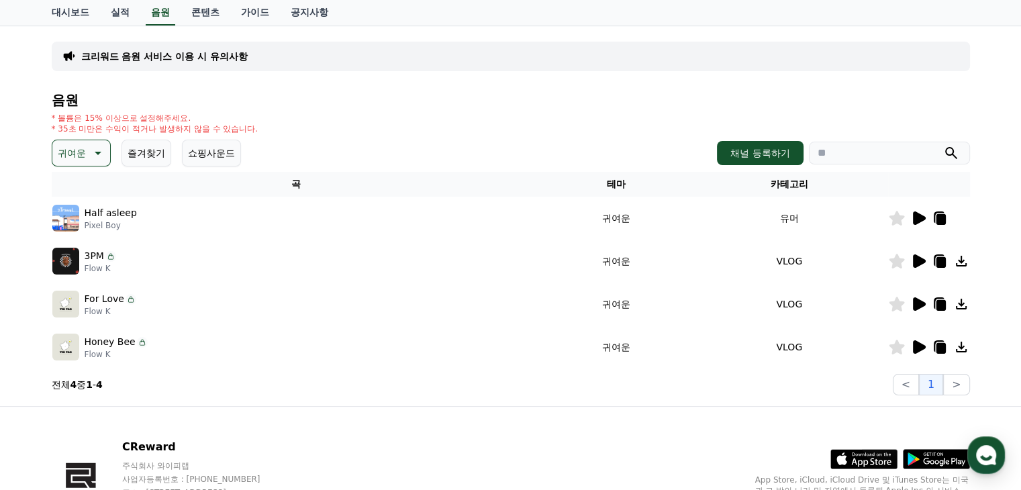
scroll to position [134, 0]
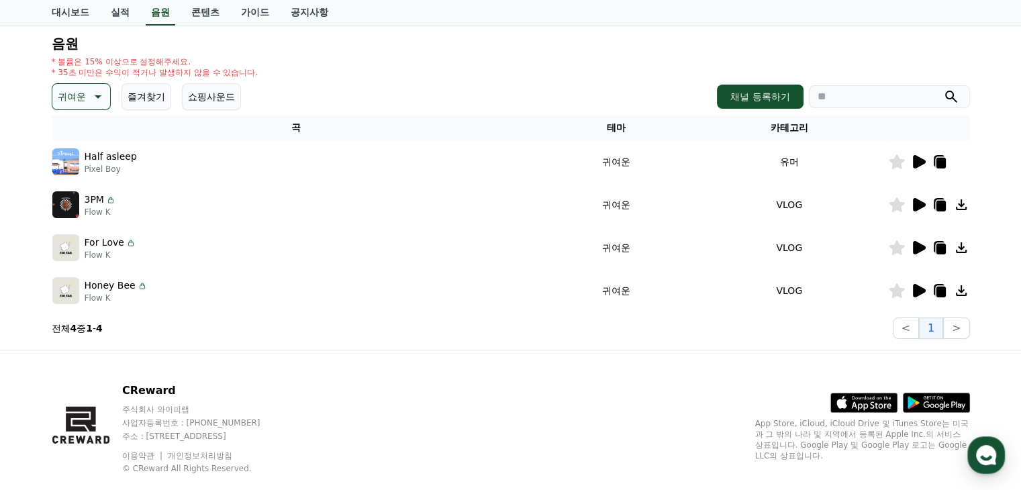
click at [919, 158] on icon at bounding box center [918, 161] width 13 height 13
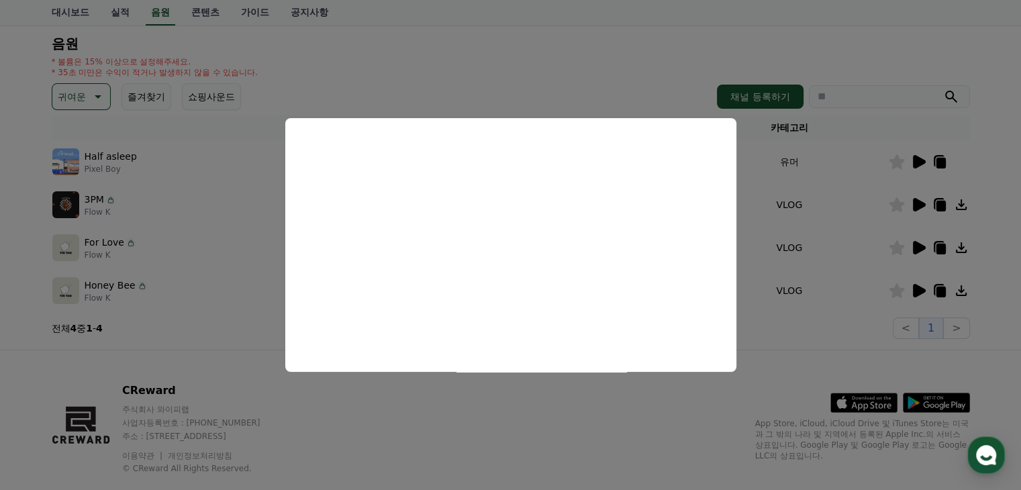
drag, startPoint x: 821, startPoint y: 202, endPoint x: 906, endPoint y: 201, distance: 85.2
click at [821, 202] on button "close modal" at bounding box center [510, 245] width 1021 height 490
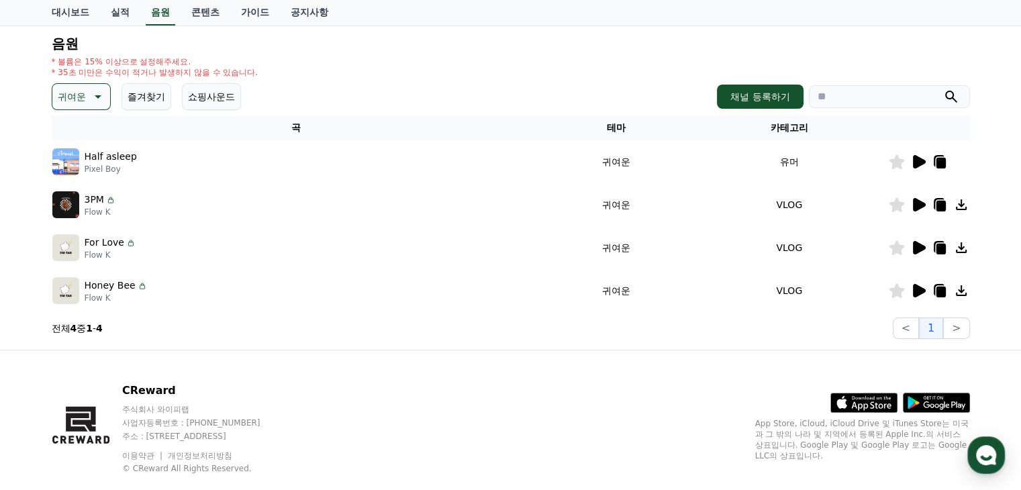
click at [959, 207] on icon at bounding box center [961, 205] width 16 height 16
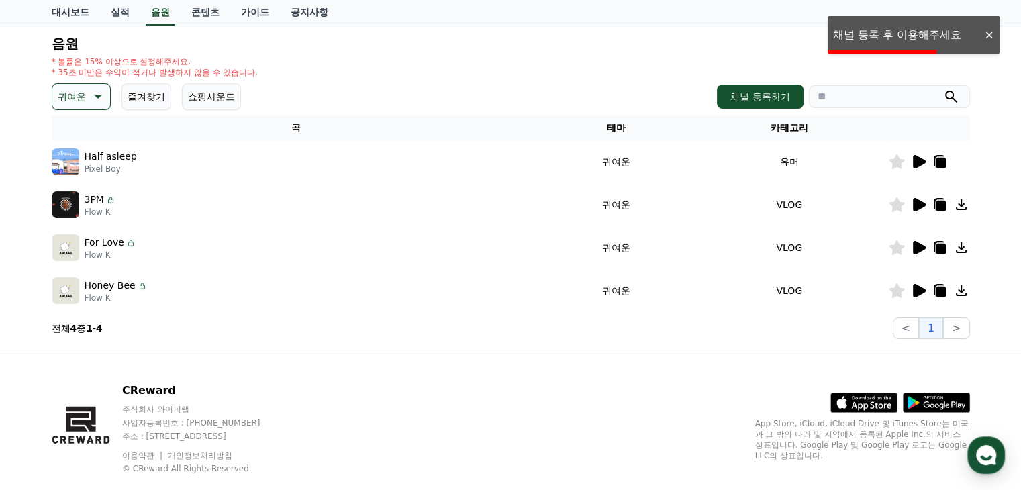
click at [990, 30] on div at bounding box center [988, 35] width 21 height 13
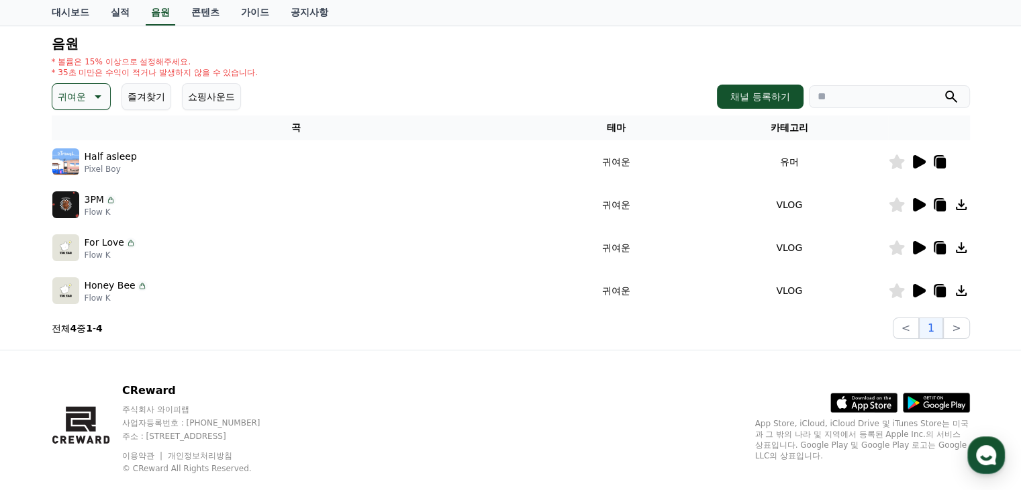
click at [937, 164] on icon at bounding box center [939, 163] width 9 height 11
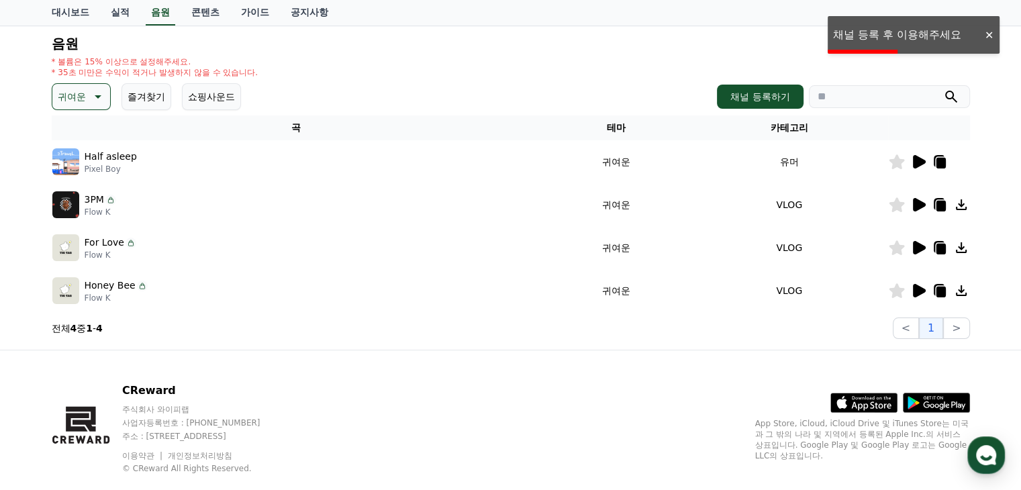
click at [335, 356] on div "CReward 주식회사 와이피랩 사업자등록번호 : [PHONE_NUMBER] 주소 : [STREET_ADDRESS] 이용약관 개인정보처리방침 …" at bounding box center [510, 433] width 939 height 166
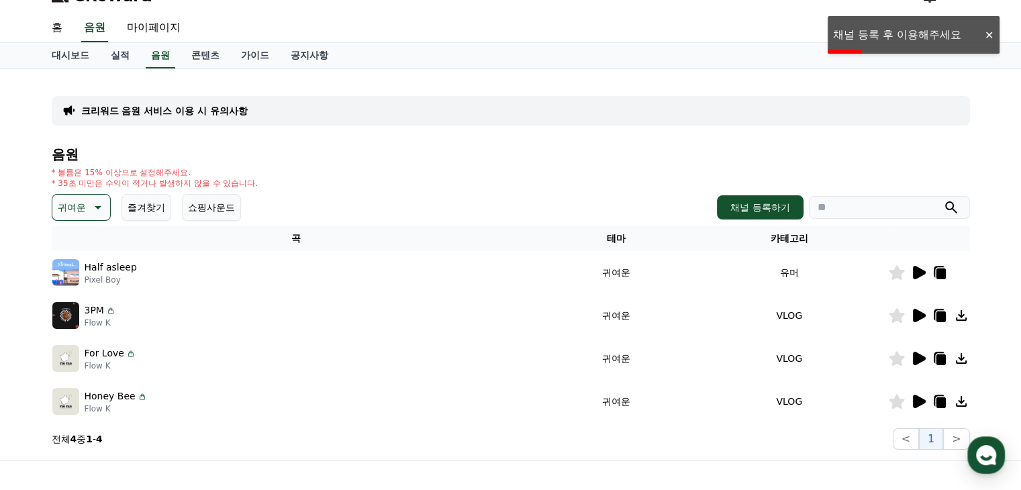
scroll to position [0, 0]
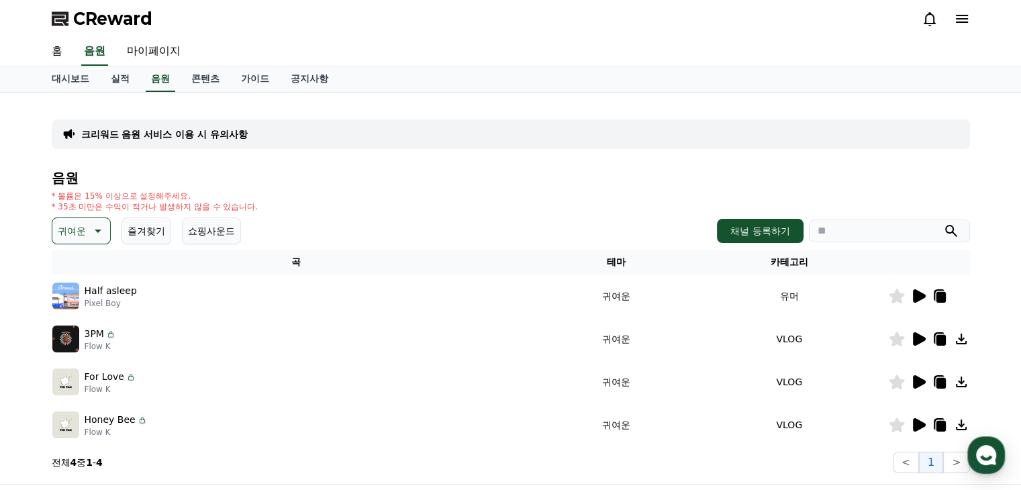
click at [965, 13] on icon at bounding box center [961, 19] width 16 height 16
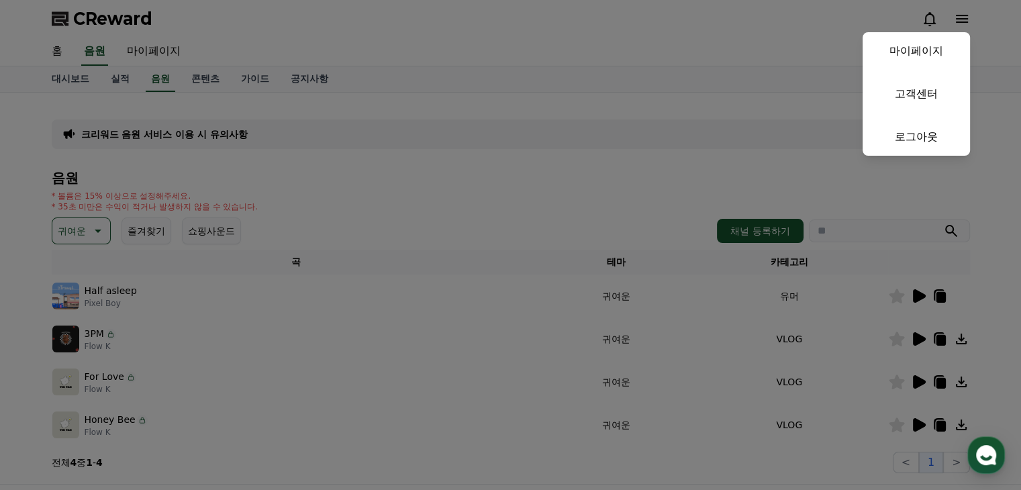
drag, startPoint x: 641, startPoint y: 124, endPoint x: 597, endPoint y: 126, distance: 44.3
click at [641, 127] on button "close" at bounding box center [510, 245] width 1021 height 490
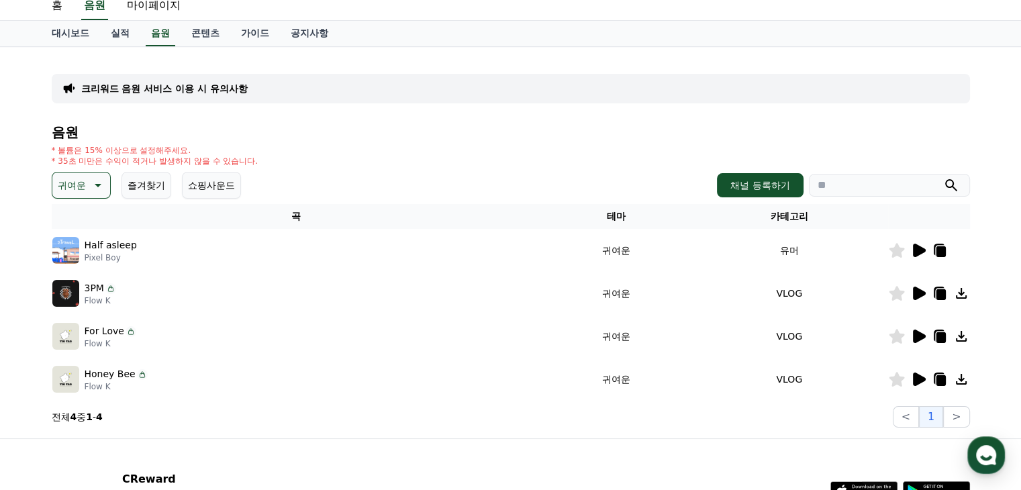
scroll to position [67, 0]
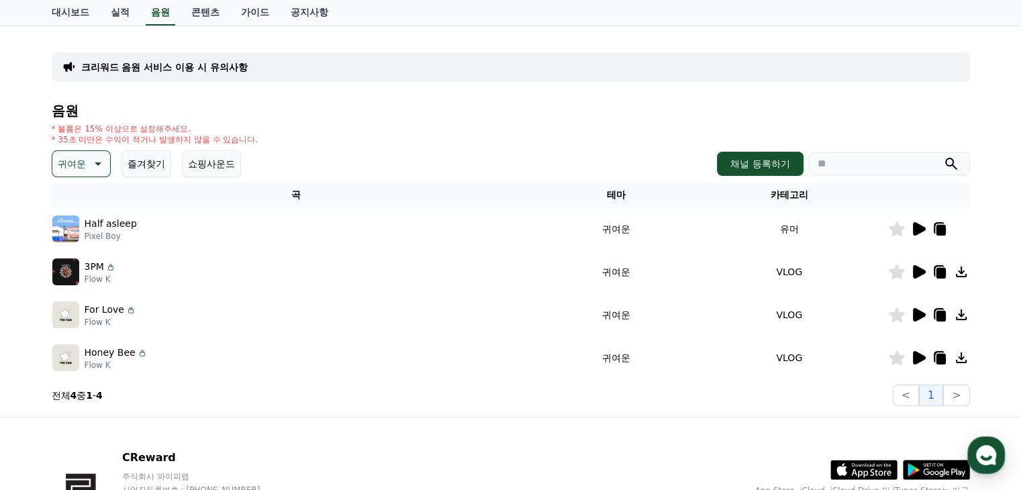
click at [939, 230] on icon at bounding box center [939, 230] width 9 height 11
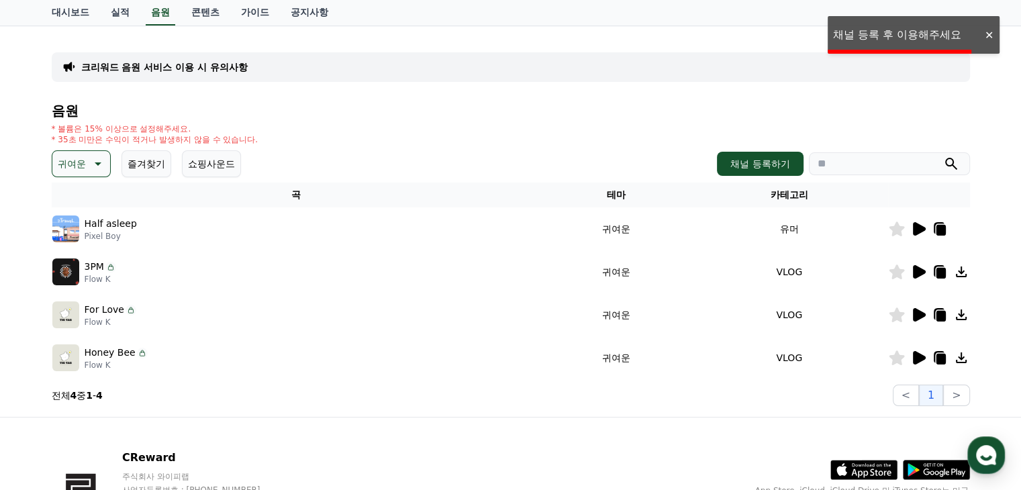
click at [915, 31] on div "크리워드 음원 서비스 이용 시 유의사항 음원 * 볼륨은 15% 이상으로 설정해주세요. * 35초 미만은 수익이 적거나 발생하지 않을 수 있습니…" at bounding box center [510, 221] width 929 height 380
click at [551, 134] on div "* 볼륨은 15% 이상으로 설정해주세요. * 35초 미만은 수익이 적거나 발생하지 않을 수 있습니다." at bounding box center [511, 133] width 918 height 21
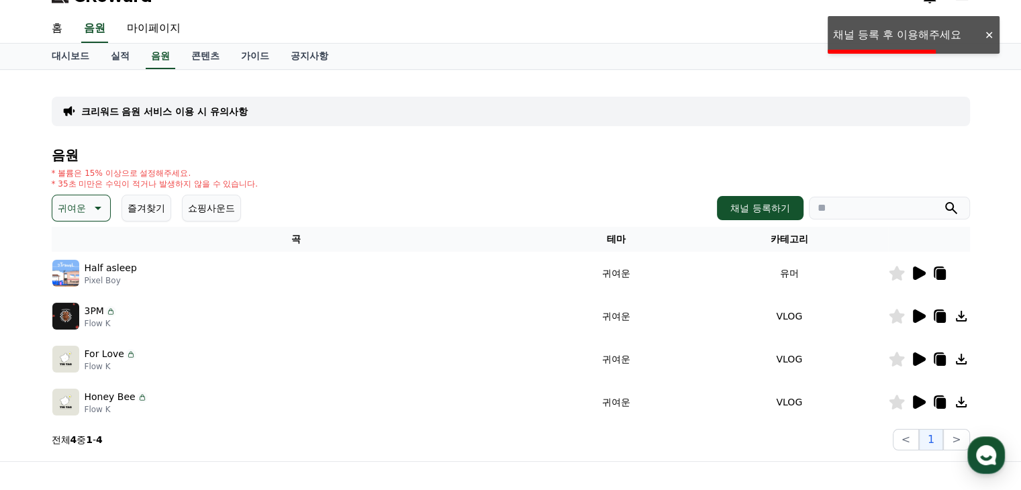
scroll to position [0, 0]
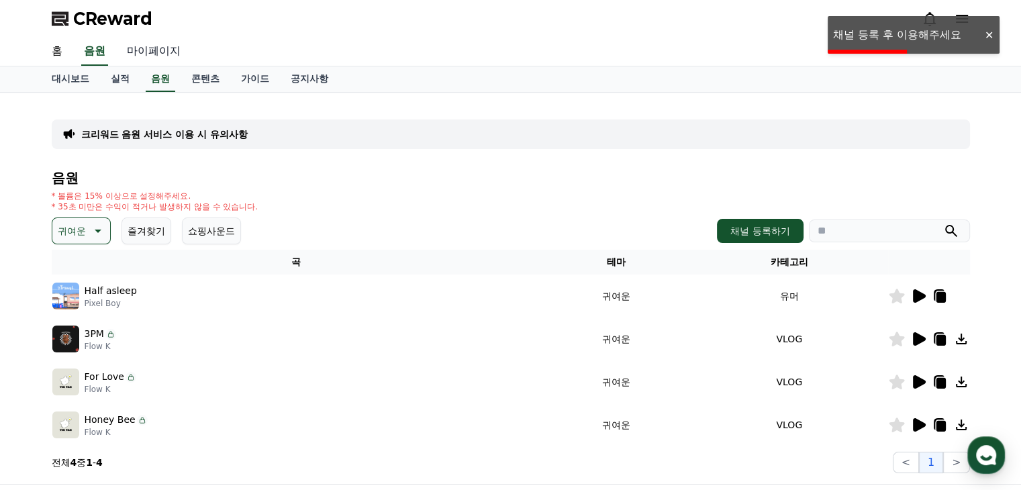
click at [136, 48] on link "마이페이지" at bounding box center [153, 52] width 75 height 28
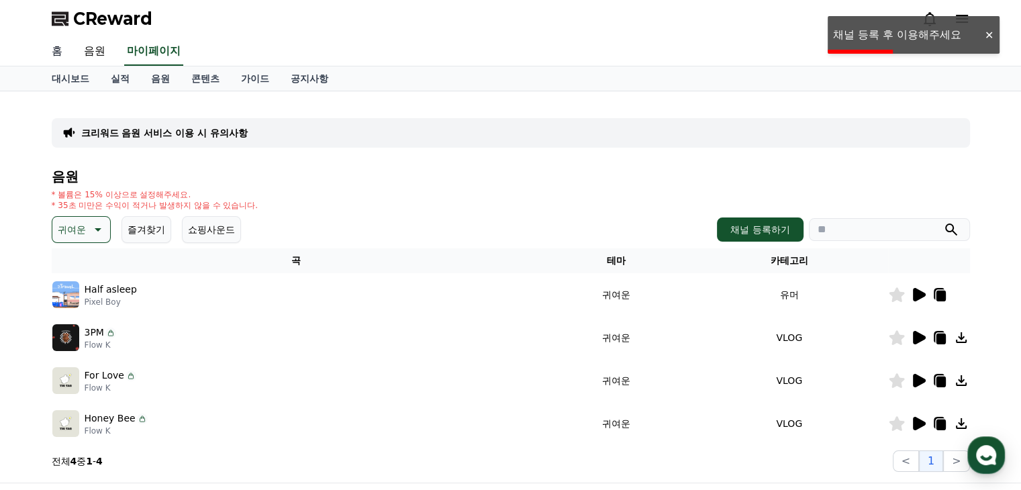
select select "**********"
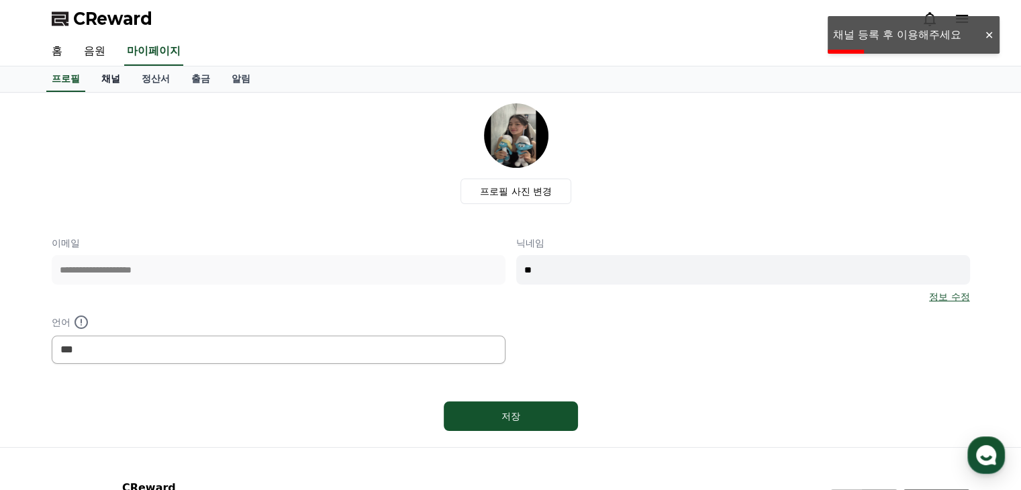
click at [105, 73] on link "채널" at bounding box center [111, 78] width 40 height 25
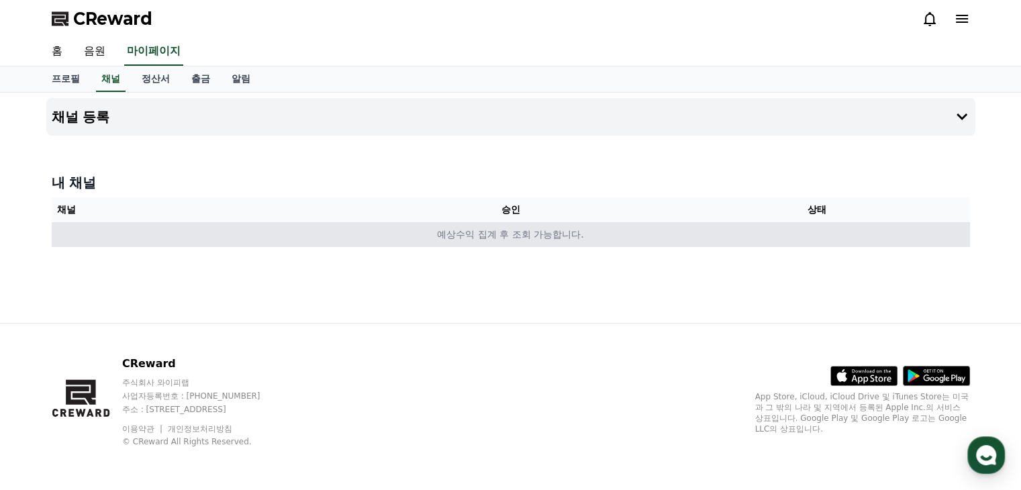
click at [474, 238] on td "예상수익 집계 후 조회 가능합니다." at bounding box center [511, 234] width 918 height 25
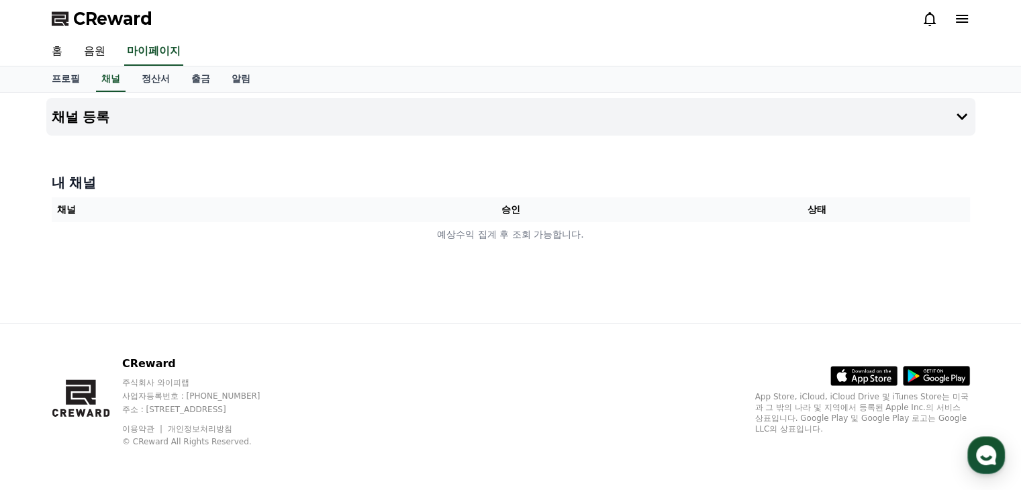
click at [545, 213] on th "승인" at bounding box center [510, 209] width 306 height 25
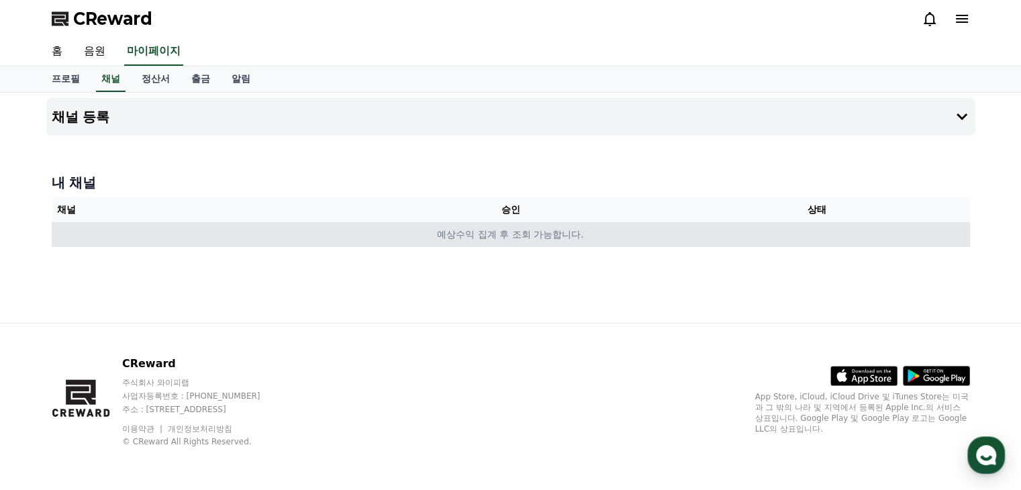
click at [540, 229] on td "예상수익 집계 후 조회 가능합니다." at bounding box center [511, 234] width 918 height 25
click at [537, 230] on td "예상수익 집계 후 조회 가능합니다." at bounding box center [511, 234] width 918 height 25
click at [513, 231] on td "예상수익 집계 후 조회 가능합니다." at bounding box center [511, 234] width 918 height 25
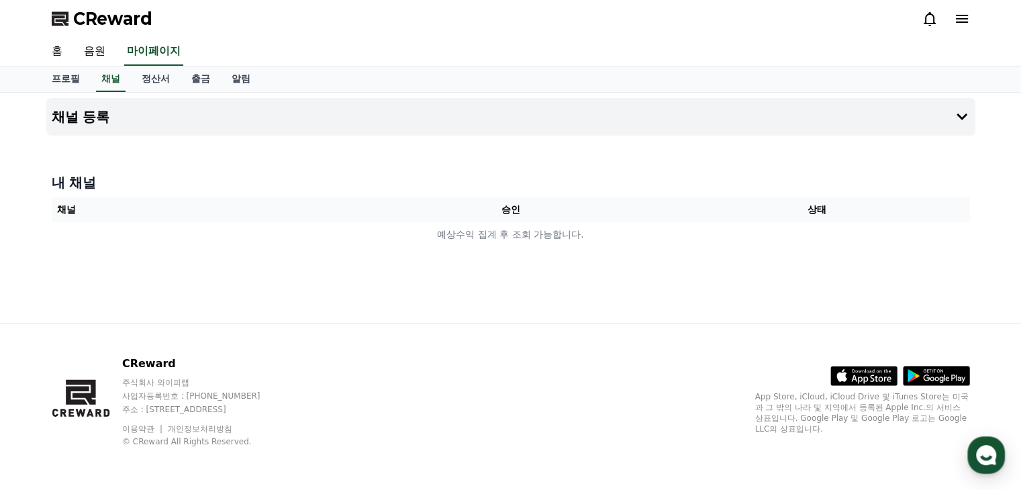
click at [562, 192] on div "내 채널 채널 승인 상태 예상수익 집계 후 조회 가능합니다." at bounding box center [510, 210] width 929 height 85
drag, startPoint x: 492, startPoint y: 95, endPoint x: 494, endPoint y: 103, distance: 7.5
click at [493, 100] on div "채널 등록 내 채널 채널 승인 상태 예상수익 집계 후 조회 가능합니다." at bounding box center [510, 208] width 939 height 230
click at [77, 117] on h4 "채널 등록" at bounding box center [81, 116] width 58 height 15
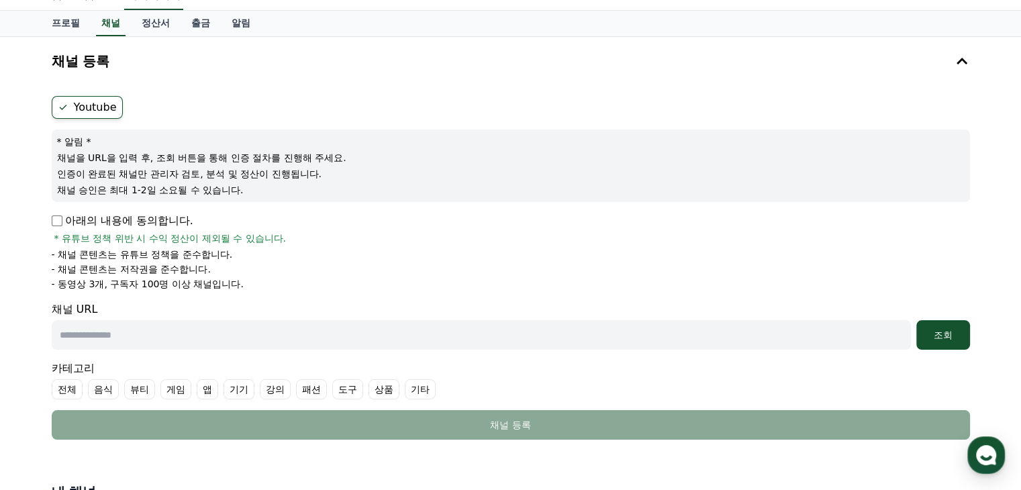
scroll to position [134, 0]
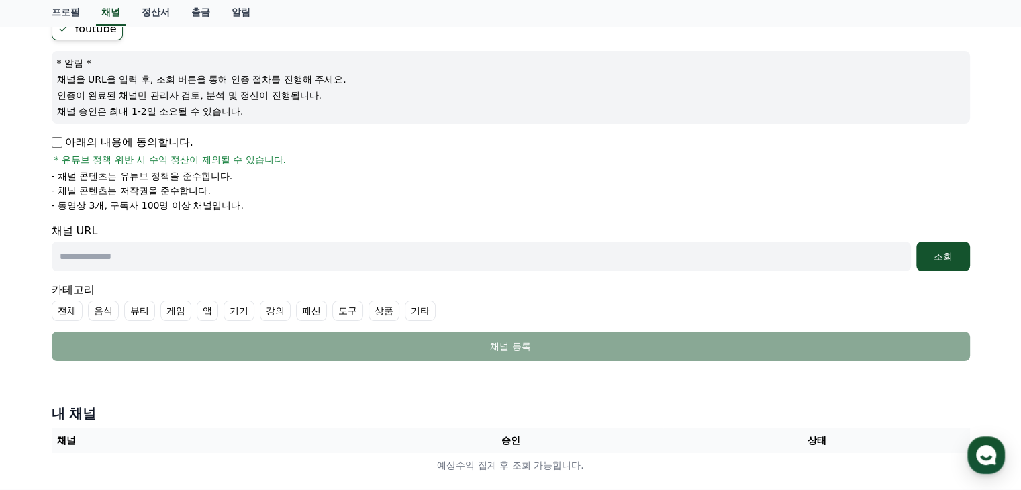
click at [74, 142] on p "아래의 내용에 동의합니다." at bounding box center [123, 142] width 142 height 16
click at [62, 142] on p "아래의 내용에 동의합니다." at bounding box center [123, 142] width 142 height 16
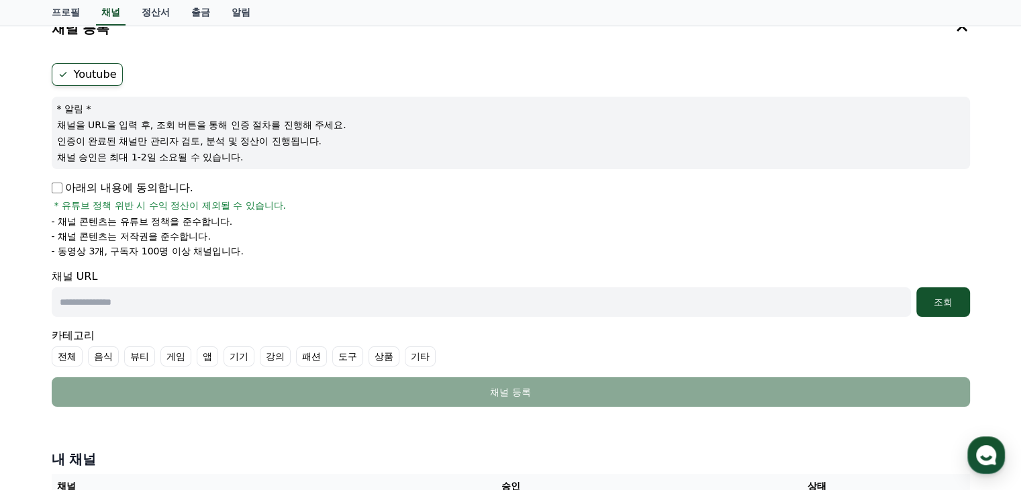
scroll to position [0, 0]
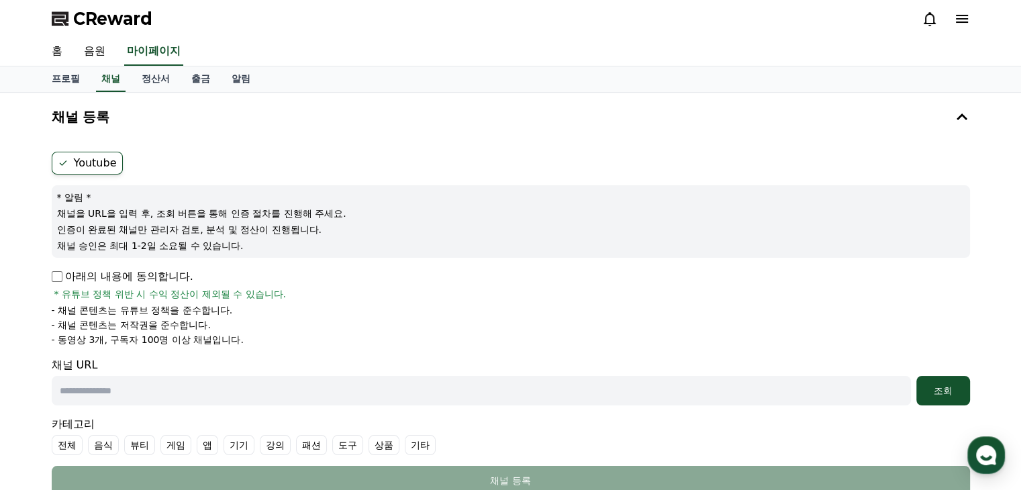
click at [89, 161] on label "Youtube" at bounding box center [87, 163] width 71 height 23
drag, startPoint x: 118, startPoint y: 211, endPoint x: 145, endPoint y: 222, distance: 28.9
click at [143, 222] on div "* 알림 * 채널을 URL을 입력 후, 조회 버튼을 통해 인증 절차를 진행해 주세요. 인증이 완료된 채널만 관리자 검토, 분석 및 정산이 진행…" at bounding box center [511, 221] width 918 height 72
click at [148, 223] on p "인증이 완료된 채널만 관리자 검토, 분석 및 정산이 진행됩니다." at bounding box center [510, 229] width 907 height 13
drag, startPoint x: 180, startPoint y: 212, endPoint x: 303, endPoint y: 213, distance: 122.8
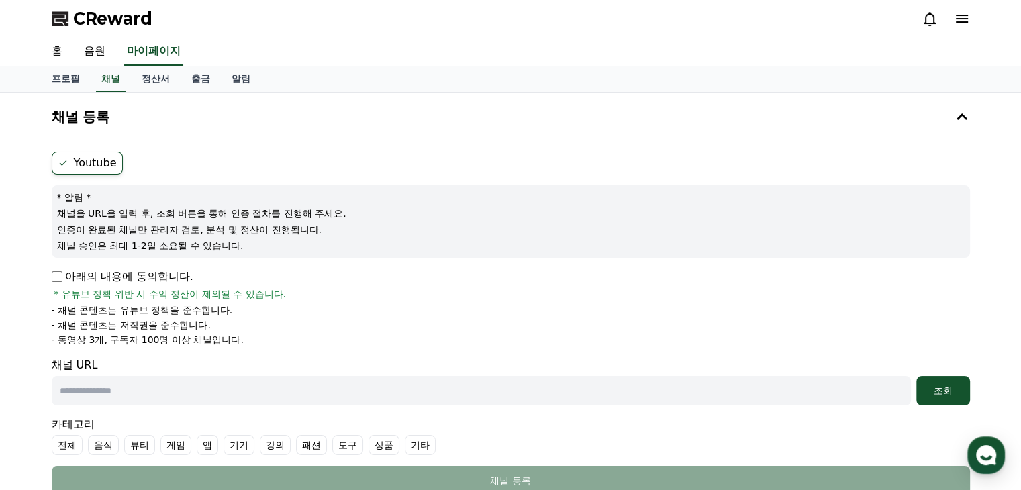
click at [293, 213] on p "채널을 URL을 입력 후, 조회 버튼을 통해 인증 절차를 진행해 주세요." at bounding box center [510, 213] width 907 height 13
click at [304, 213] on p "채널을 URL을 입력 후, 조회 버튼을 통해 인증 절차를 진행해 주세요." at bounding box center [510, 213] width 907 height 13
drag, startPoint x: 300, startPoint y: 227, endPoint x: 174, endPoint y: 234, distance: 126.3
click at [175, 234] on p "인증이 완료된 채널만 관리자 검토, 분석 및 정산이 진행됩니다." at bounding box center [510, 229] width 907 height 13
click at [164, 234] on p "인증이 완료된 채널만 관리자 검토, 분석 및 정산이 진행됩니다." at bounding box center [510, 229] width 907 height 13
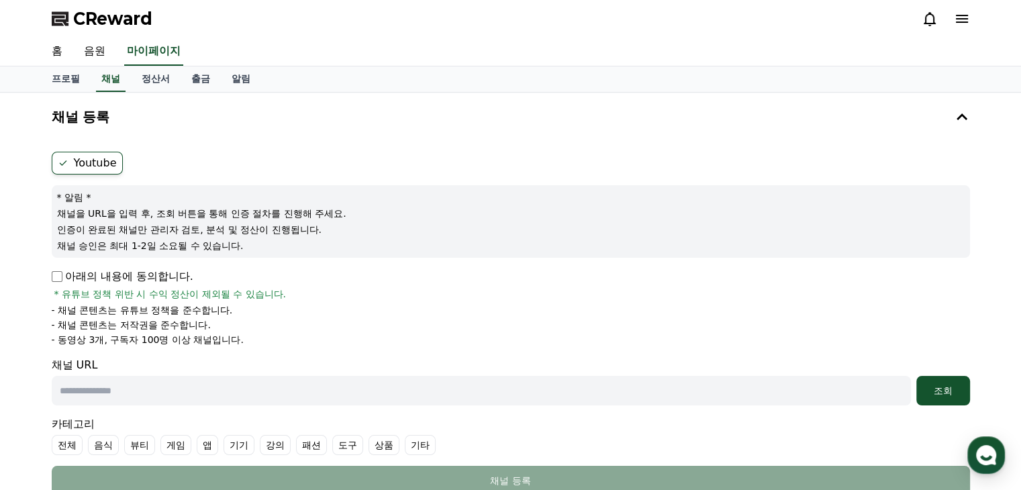
click at [201, 245] on p "채널 승인은 최대 1-2일 소요될 수 있습니다." at bounding box center [510, 245] width 907 height 13
click at [204, 246] on p "채널 승인은 최대 1-2일 소요될 수 있습니다." at bounding box center [510, 245] width 907 height 13
drag, startPoint x: 213, startPoint y: 245, endPoint x: 155, endPoint y: 248, distance: 57.8
click at [156, 248] on p "채널 승인은 최대 1-2일 소요될 수 있습니다." at bounding box center [510, 245] width 907 height 13
click at [155, 248] on p "채널 승인은 최대 1-2일 소요될 수 있습니다." at bounding box center [510, 245] width 907 height 13
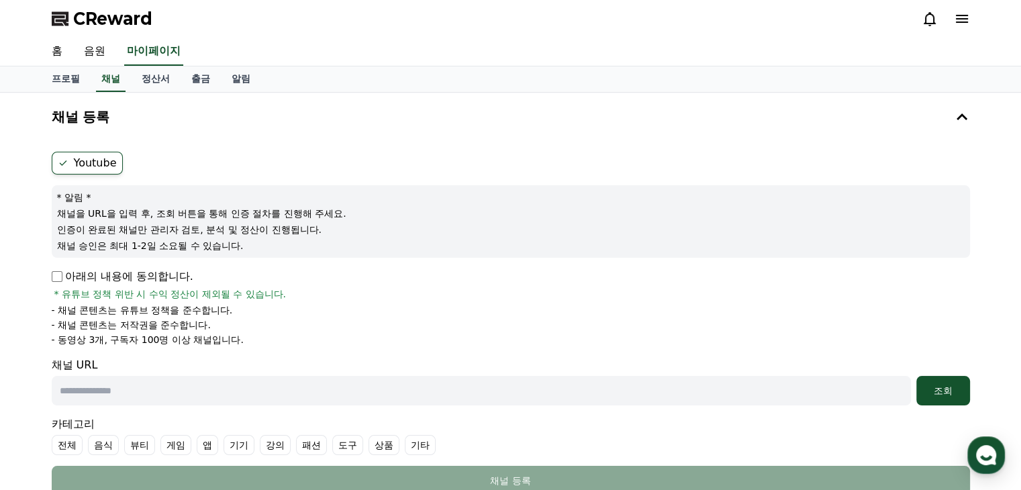
drag, startPoint x: 161, startPoint y: 231, endPoint x: 193, endPoint y: 243, distance: 34.2
click at [193, 242] on div "* 알림 * 채널을 URL을 입력 후, 조회 버튼을 통해 인증 절차를 진행해 주세요. 인증이 완료된 채널만 관리자 검토, 분석 및 정산이 진행…" at bounding box center [511, 221] width 918 height 72
click at [193, 243] on p "채널 승인은 최대 1-2일 소요될 수 있습니다." at bounding box center [510, 245] width 907 height 13
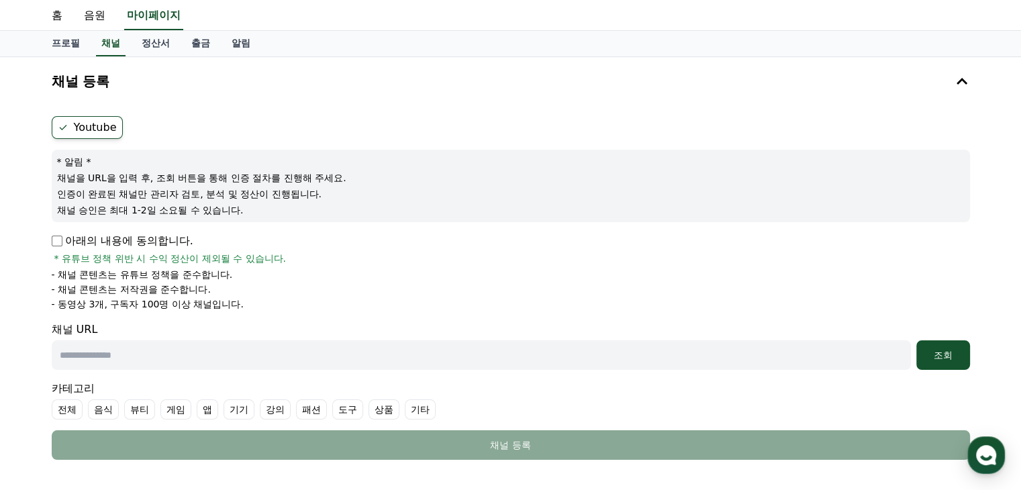
scroll to position [67, 0]
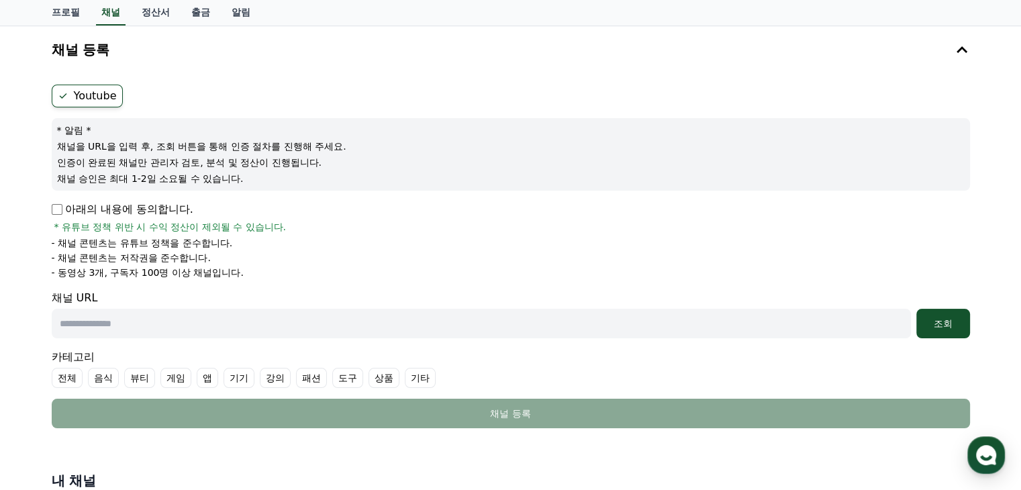
drag, startPoint x: 126, startPoint y: 231, endPoint x: 216, endPoint y: 261, distance: 94.8
click at [216, 261] on div "아래의 내용에 동의합니다. * 유튜브 정책 위반 시 수익 정산이 제외될 수 있습니다. - 채널 콘텐츠는 유튜브 정책을 준수합니다. - 채널 콘…" at bounding box center [511, 240] width 918 height 78
click at [216, 261] on li "- 채널 콘텐츠는 저작권을 준수합니다." at bounding box center [511, 257] width 918 height 13
drag, startPoint x: 129, startPoint y: 238, endPoint x: 156, endPoint y: 266, distance: 38.4
click at [156, 266] on ul "- 채널 콘텐츠는 유튜브 정책을 준수합니다. - 채널 콘텐츠는 저작권을 준수합니다. - 동영상 3개, 구독자 100명 이상 채널입니다." at bounding box center [511, 257] width 918 height 43
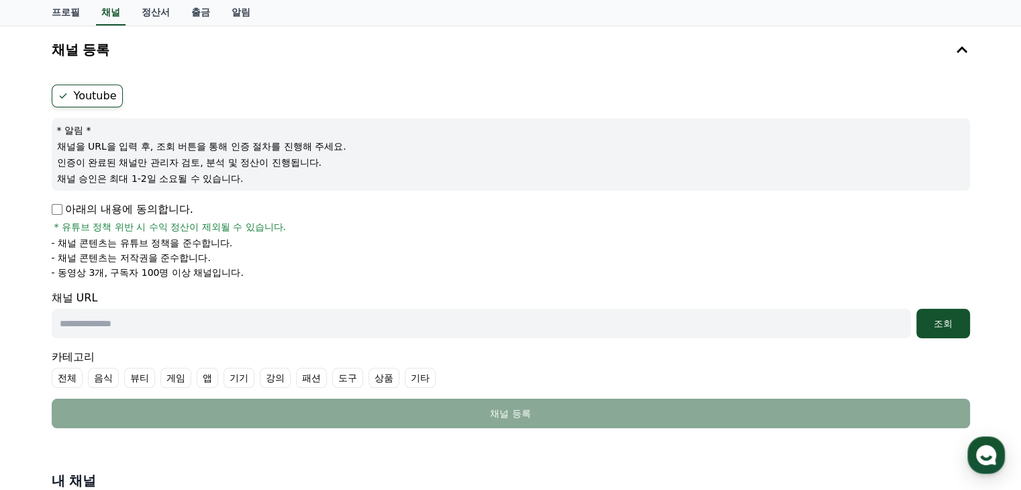
click at [156, 266] on p "- 동영상 3개, 구독자 100명 이상 채널입니다." at bounding box center [148, 272] width 192 height 13
drag, startPoint x: 198, startPoint y: 269, endPoint x: 154, endPoint y: 264, distance: 43.9
click at [154, 264] on ul "- 채널 콘텐츠는 유튜브 정책을 준수합니다. - 채널 콘텐츠는 저작권을 준수합니다. - 동영상 3개, 구독자 100명 이상 채널입니다." at bounding box center [511, 257] width 918 height 43
drag, startPoint x: 238, startPoint y: 268, endPoint x: 129, endPoint y: 240, distance: 112.9
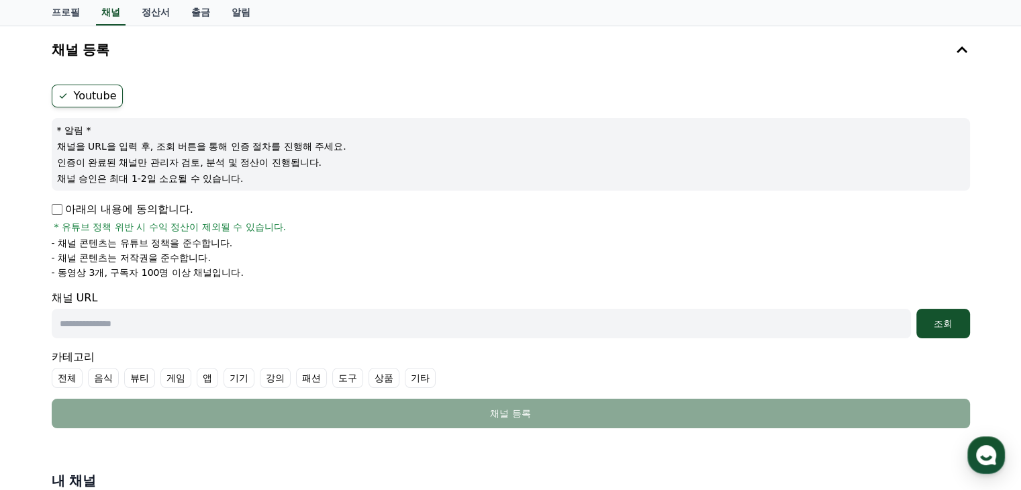
click at [129, 240] on ul "- 채널 콘텐츠는 유튜브 정책을 준수합니다. - 채널 콘텐츠는 저작권을 준수합니다. - 동영상 3개, 구독자 100명 이상 채널입니다." at bounding box center [511, 257] width 918 height 43
click at [127, 238] on p "- 채널 콘텐츠는 유튜브 정책을 준수합니다." at bounding box center [142, 242] width 181 height 13
drag, startPoint x: 124, startPoint y: 226, endPoint x: 213, endPoint y: 229, distance: 89.3
click at [213, 229] on span "* 유튜브 정책 위반 시 수익 정산이 제외될 수 있습니다." at bounding box center [170, 226] width 232 height 13
click at [212, 236] on p "- 채널 콘텐츠는 유튜브 정책을 준수합니다." at bounding box center [142, 242] width 181 height 13
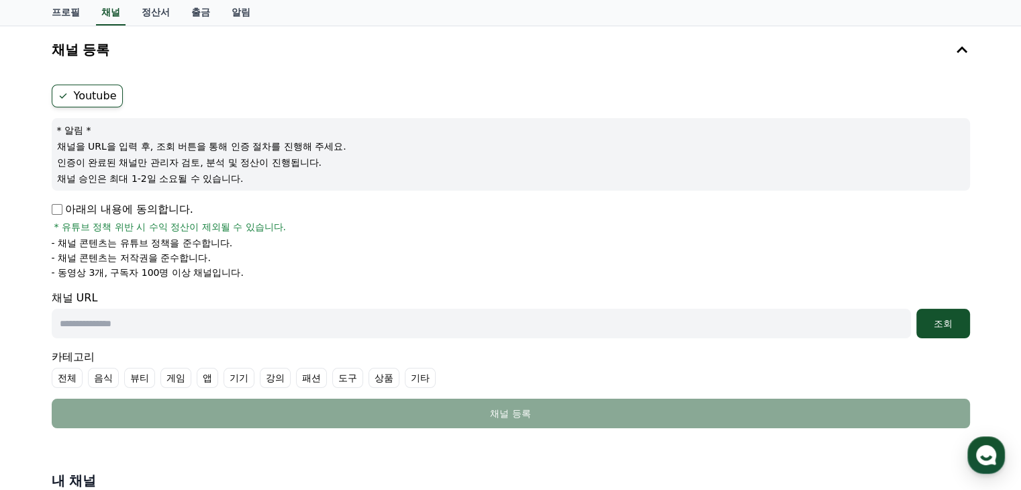
drag, startPoint x: 209, startPoint y: 244, endPoint x: 117, endPoint y: 245, distance: 91.9
click at [118, 245] on p "- 채널 콘텐츠는 유튜브 정책을 준수합니다." at bounding box center [142, 242] width 181 height 13
click at [115, 245] on p "- 채널 콘텐츠는 유튜브 정책을 준수합니다." at bounding box center [142, 242] width 181 height 13
drag, startPoint x: 117, startPoint y: 256, endPoint x: 176, endPoint y: 258, distance: 58.4
click at [176, 258] on p "- 채널 콘텐츠는 저작권을 준수합니다." at bounding box center [131, 257] width 159 height 13
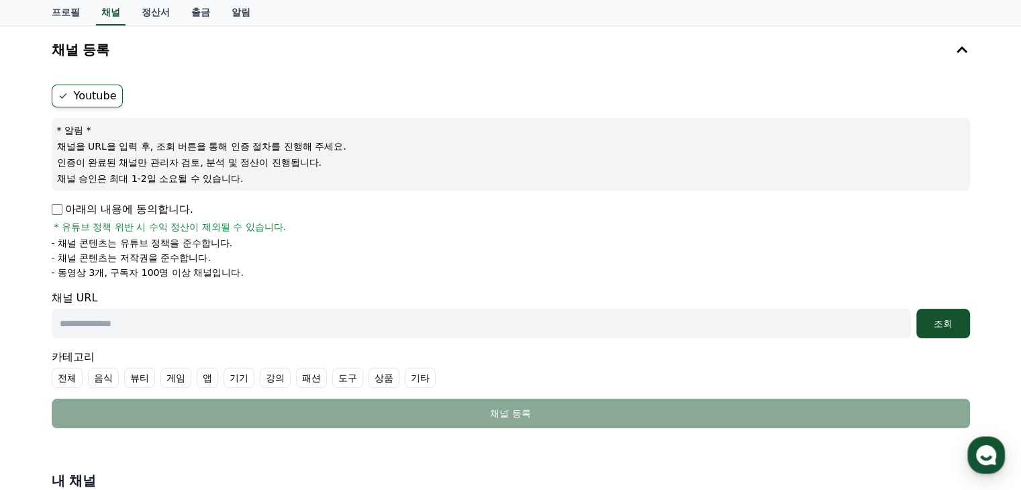
click at [178, 264] on ul "- 채널 콘텐츠는 유튜브 정책을 준수합니다. - 채널 콘텐츠는 저작권을 준수합니다. - 동영상 3개, 구독자 100명 이상 채널입니다." at bounding box center [511, 257] width 918 height 43
click at [178, 266] on p "- 동영상 3개, 구독자 100명 이상 채널입니다." at bounding box center [148, 272] width 192 height 13
drag, startPoint x: 184, startPoint y: 270, endPoint x: 150, endPoint y: 272, distance: 33.6
click at [150, 272] on p "- 동영상 3개, 구독자 100명 이상 채널입니다." at bounding box center [148, 272] width 192 height 13
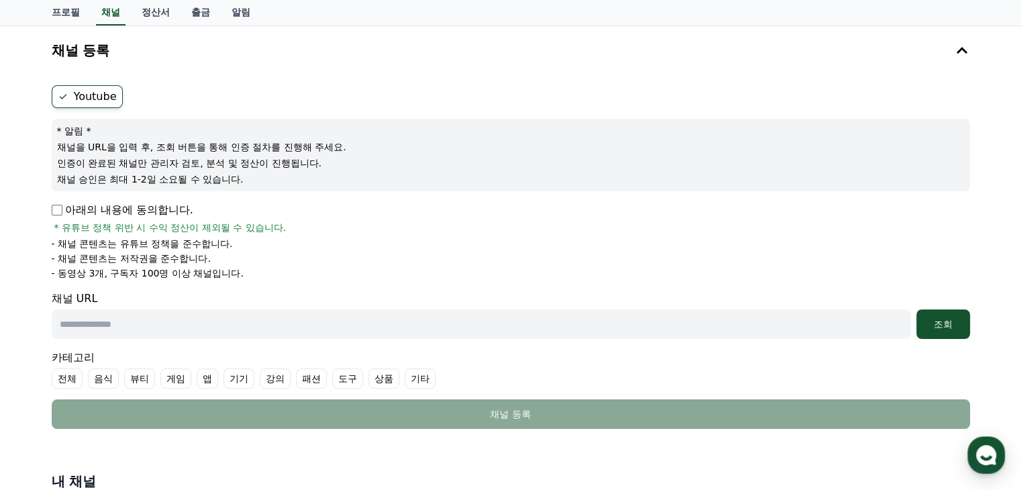
scroll to position [30, 0]
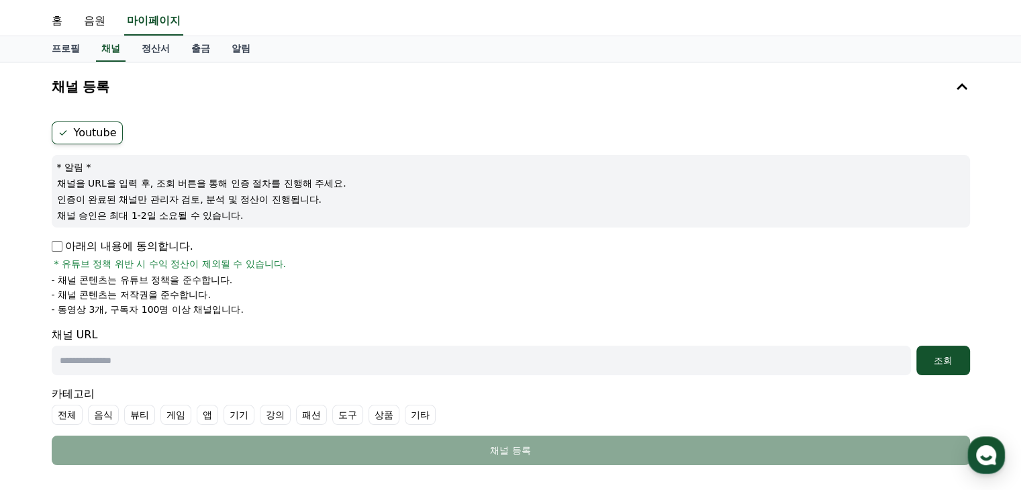
drag, startPoint x: 163, startPoint y: 260, endPoint x: 169, endPoint y: 289, distance: 30.1
click at [169, 289] on div "아래의 내용에 동의합니다. * 유튜브 정책 위반 시 수익 정산이 제외될 수 있습니다. - 채널 콘텐츠는 유튜브 정책을 준수합니다. - 채널 콘…" at bounding box center [511, 277] width 918 height 78
click at [169, 289] on p "- 채널 콘텐츠는 저작권을 준수합니다." at bounding box center [131, 294] width 159 height 13
drag, startPoint x: 170, startPoint y: 264, endPoint x: 182, endPoint y: 307, distance: 44.8
click at [182, 307] on div "아래의 내용에 동의합니다. * 유튜브 정책 위반 시 수익 정산이 제외될 수 있습니다. - 채널 콘텐츠는 유튜브 정책을 준수합니다. - 채널 콘…" at bounding box center [511, 277] width 918 height 78
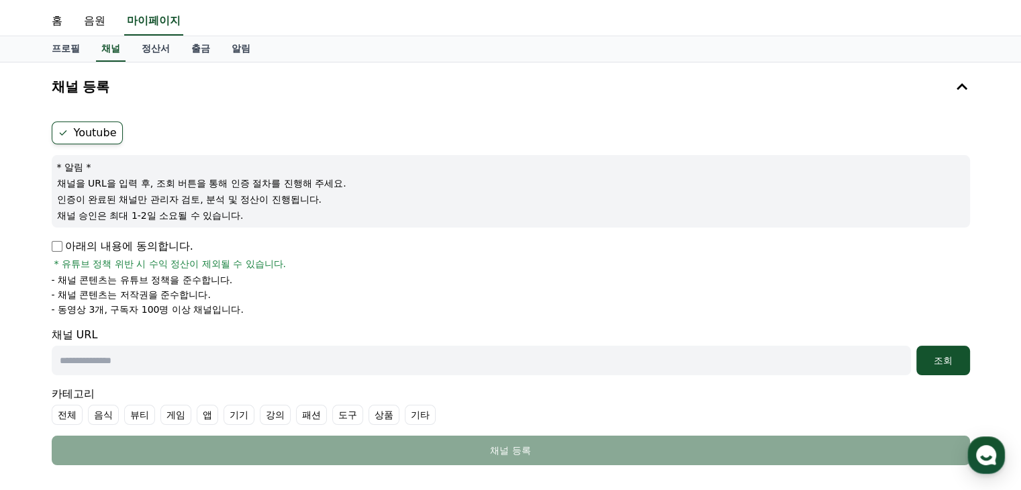
click at [182, 307] on p "- 동영상 3개, 구독자 100명 이상 채널입니다." at bounding box center [148, 309] width 192 height 13
drag, startPoint x: 200, startPoint y: 309, endPoint x: 85, endPoint y: 312, distance: 114.8
click at [85, 312] on p "- 동영상 3개, 구독자 100명 이상 채널입니다." at bounding box center [148, 309] width 192 height 13
drag, startPoint x: 81, startPoint y: 309, endPoint x: 206, endPoint y: 307, distance: 125.5
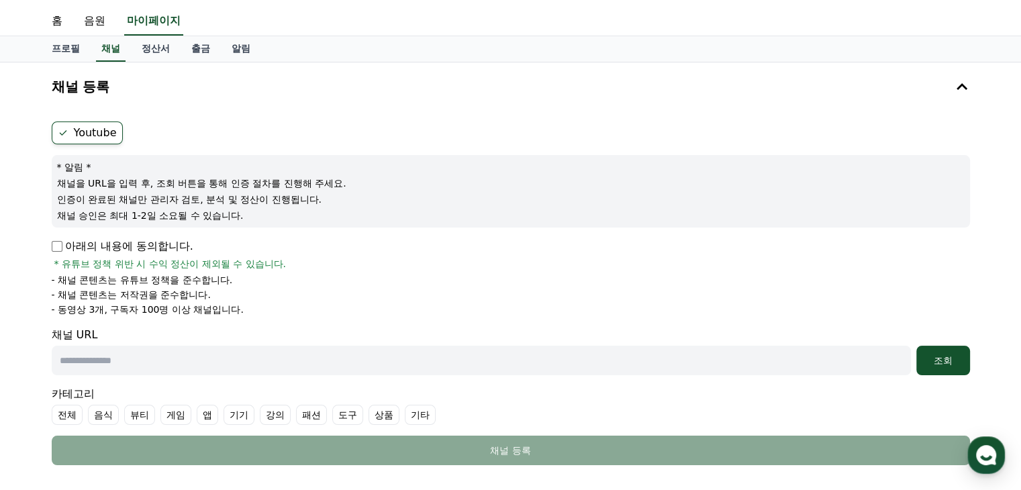
click at [206, 307] on p "- 동영상 3개, 구독자 100명 이상 채널입니다." at bounding box center [148, 309] width 192 height 13
click at [666, 118] on div "Youtube * 알림 * 채널을 URL을 입력 후, 조회 버튼을 통해 인증 절차를 진행해 주세요. 인증이 완료된 채널만 관리자 검토, 분석 …" at bounding box center [510, 293] width 929 height 354
